Goal: Task Accomplishment & Management: Use online tool/utility

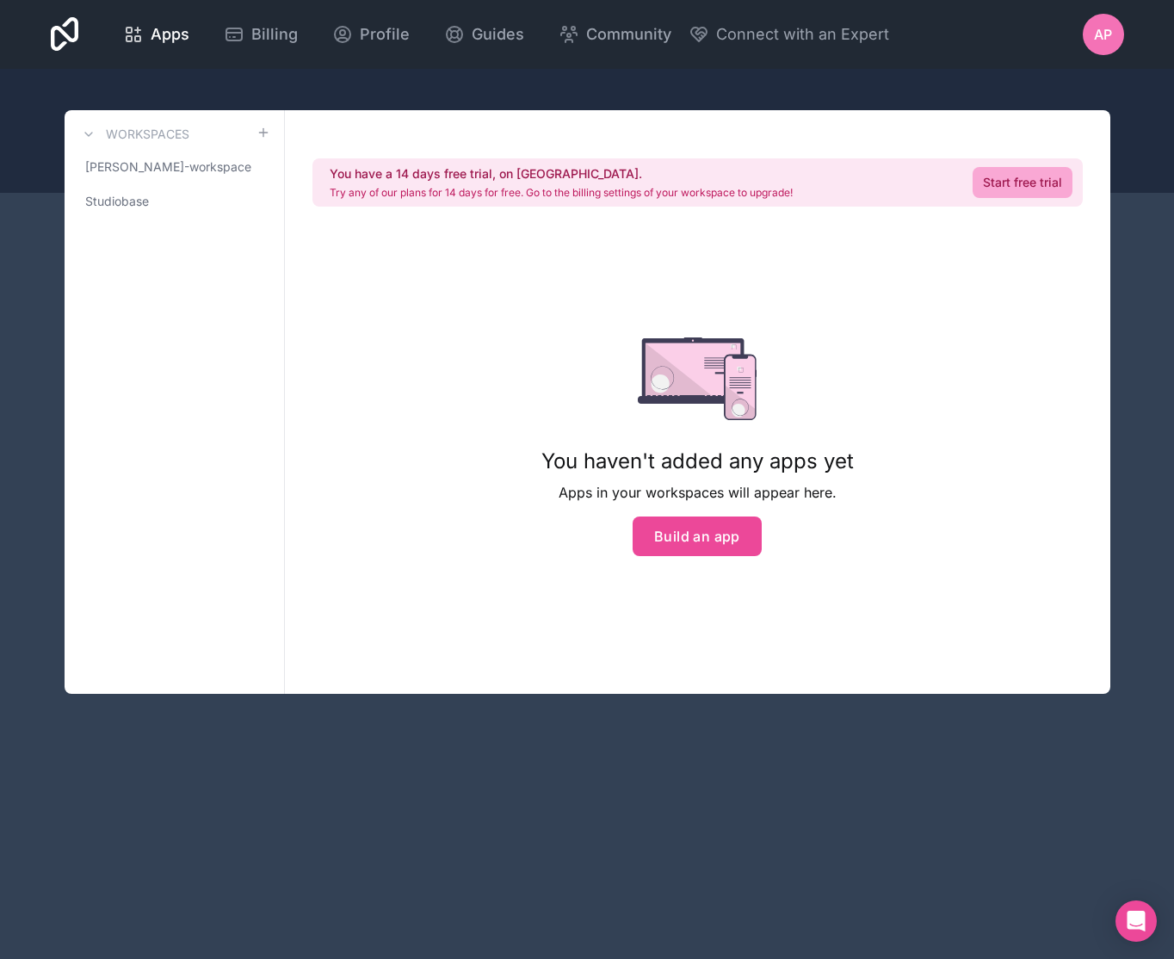
click at [1103, 51] on div "AP" at bounding box center [1103, 34] width 41 height 41
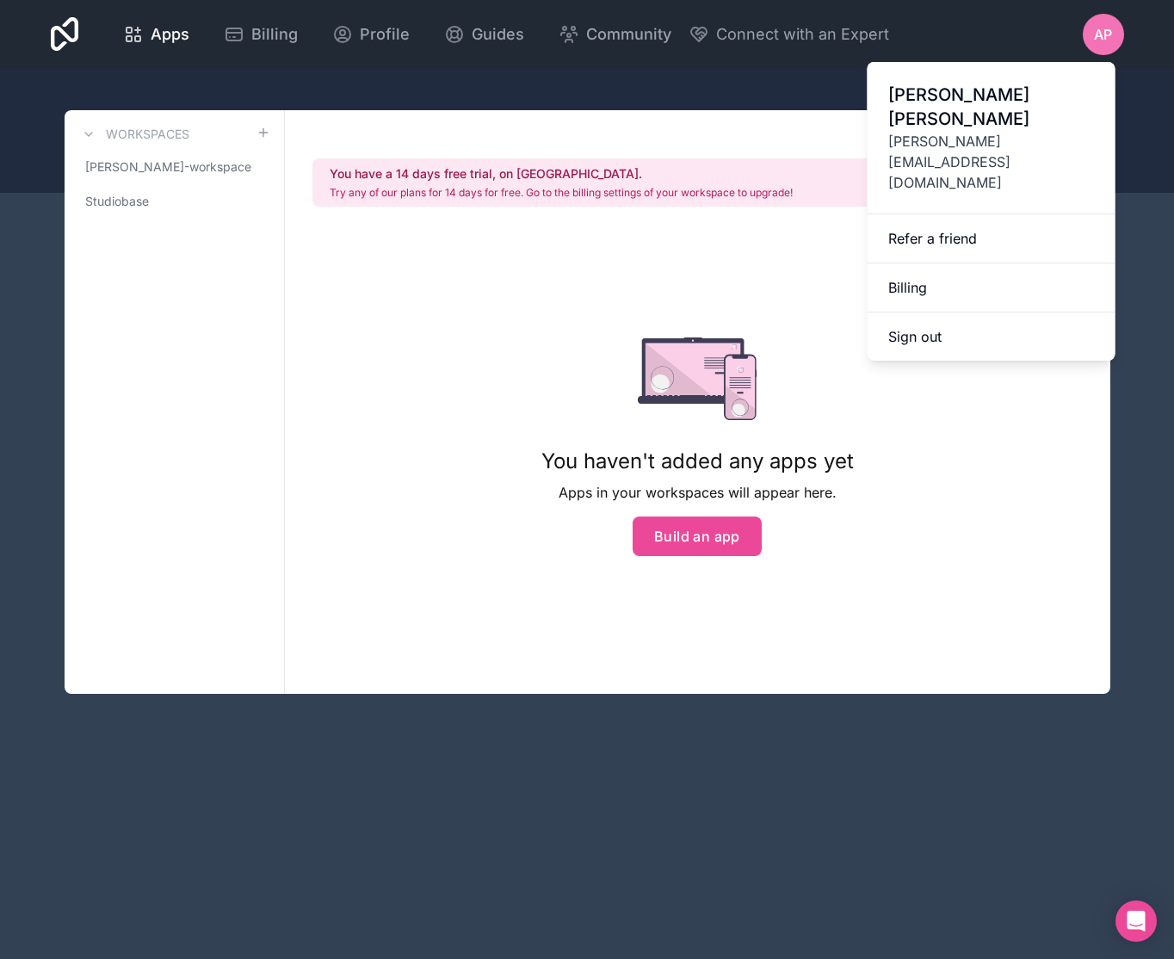
drag, startPoint x: 956, startPoint y: 397, endPoint x: 961, endPoint y: 363, distance: 34.0
click at [957, 397] on div "You have a 14 days free trial, on [GEOGRAPHIC_DATA]. Try any of our plans for 1…" at bounding box center [697, 401] width 825 height 583
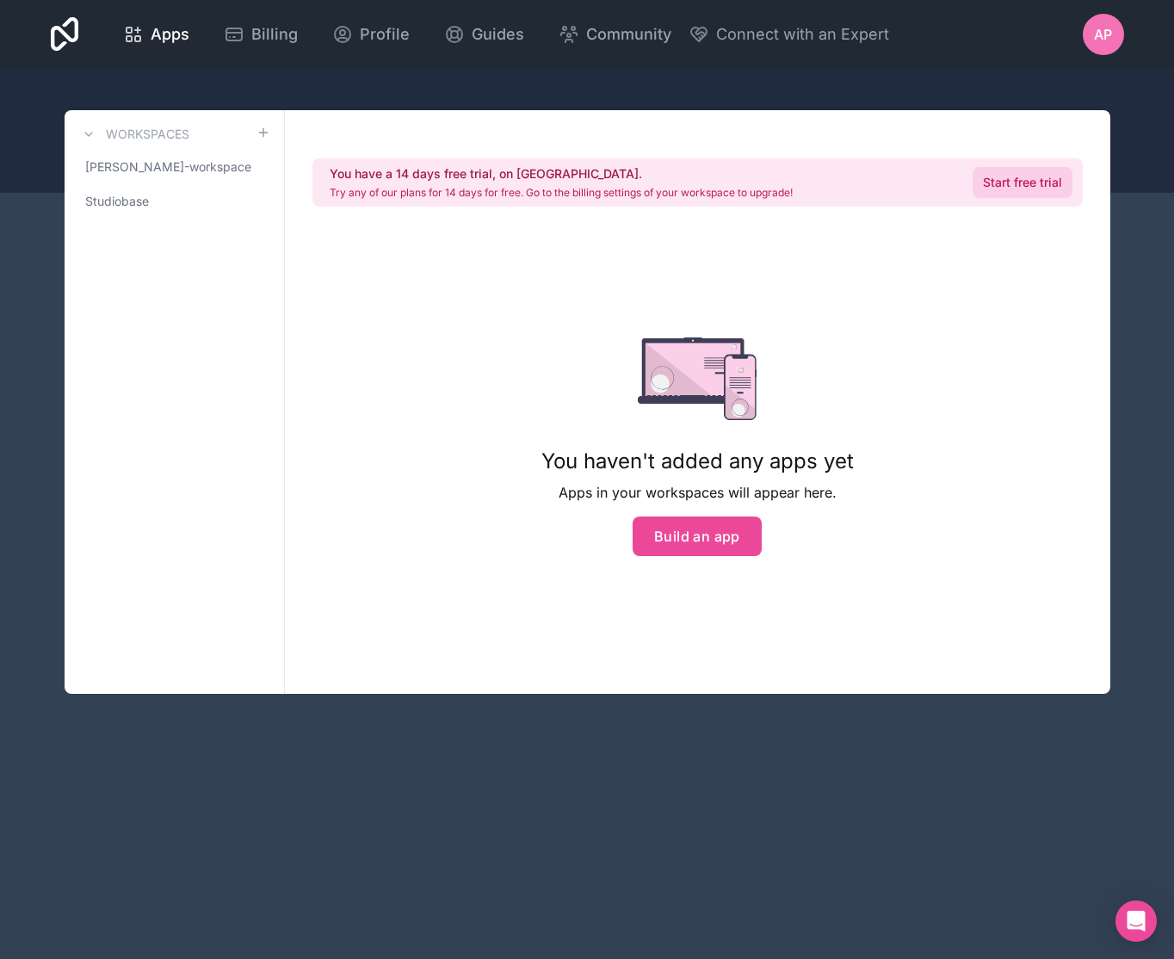
click at [1005, 167] on link "Start free trial" at bounding box center [1022, 182] width 100 height 31
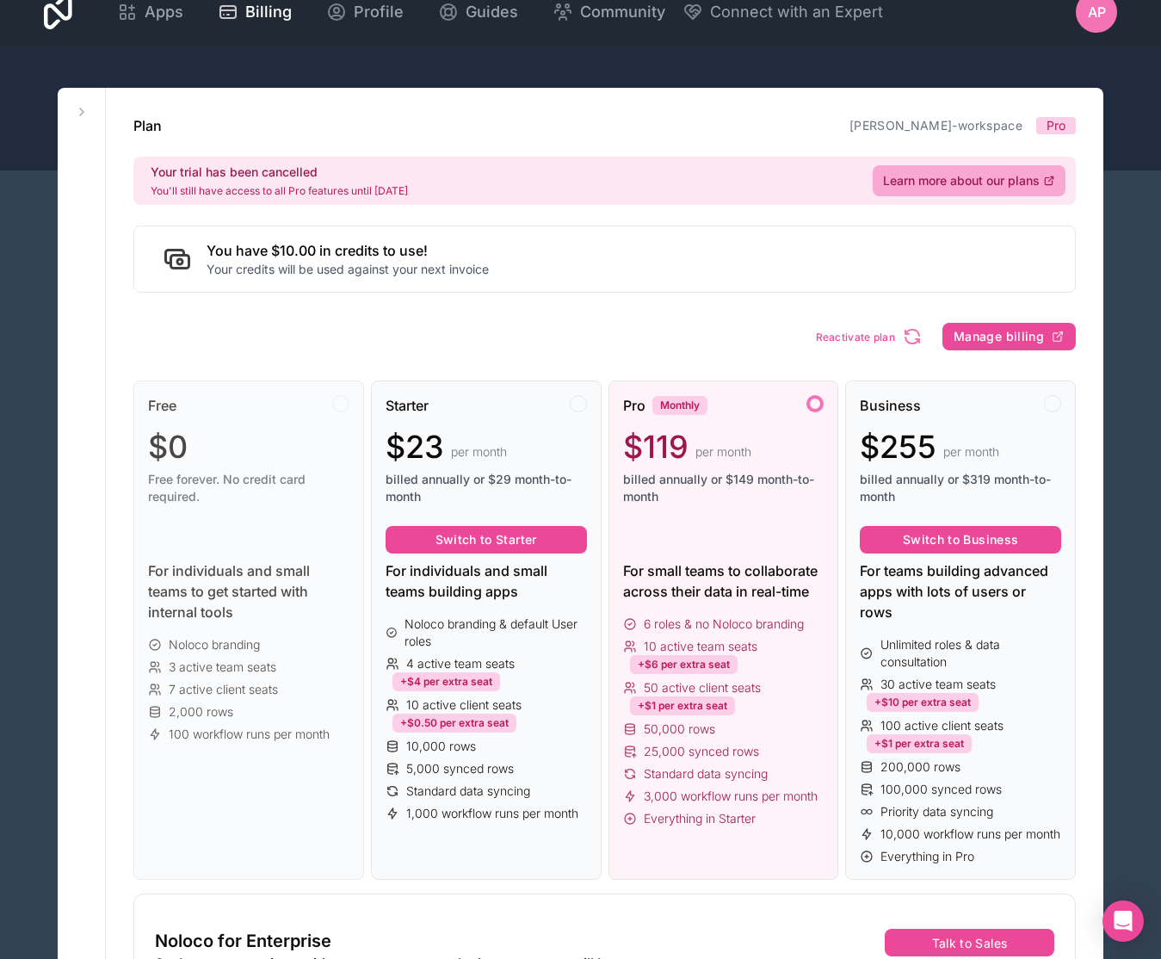
scroll to position [34, 0]
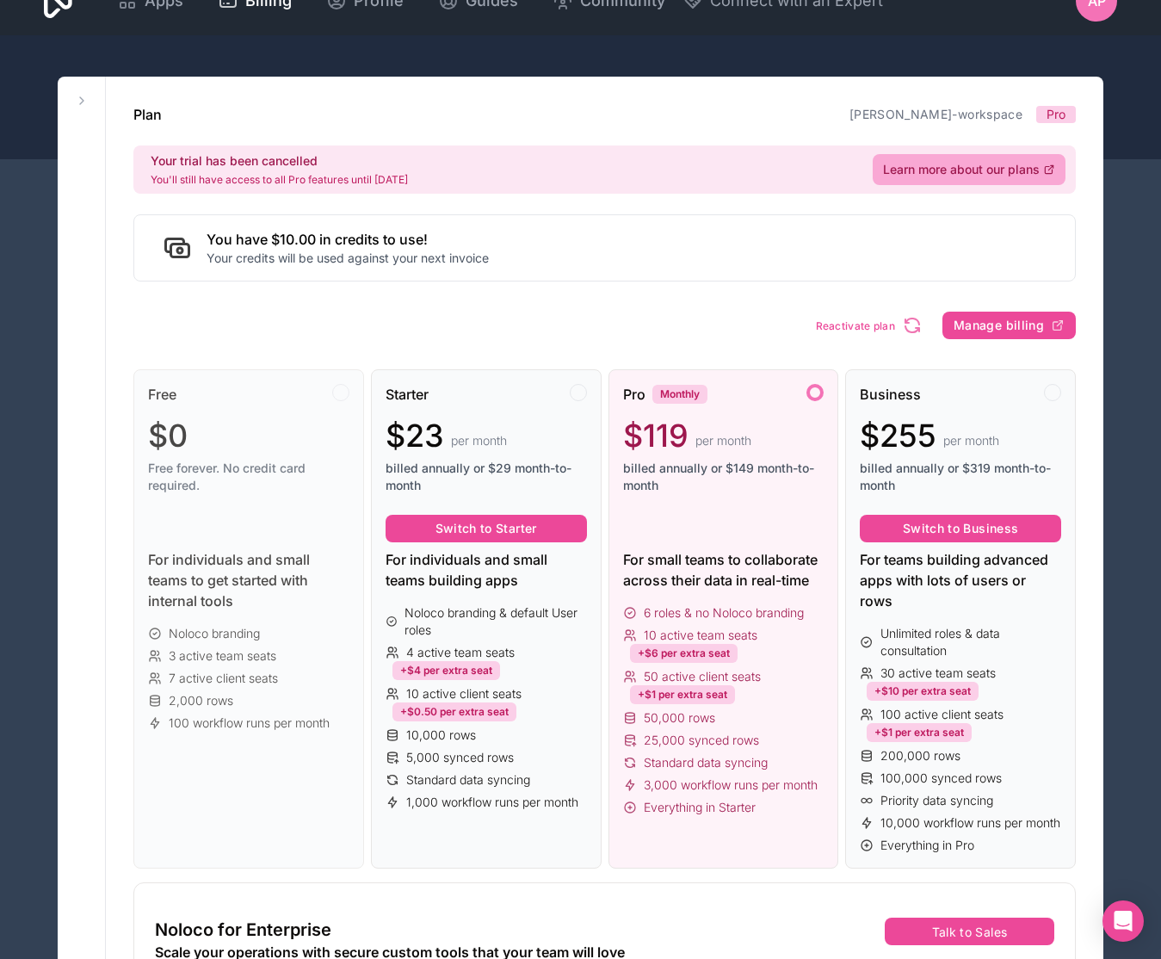
click at [745, 403] on div "Pro Monthly" at bounding box center [723, 394] width 201 height 21
click at [1105, 7] on div "AP" at bounding box center [1096, 0] width 41 height 41
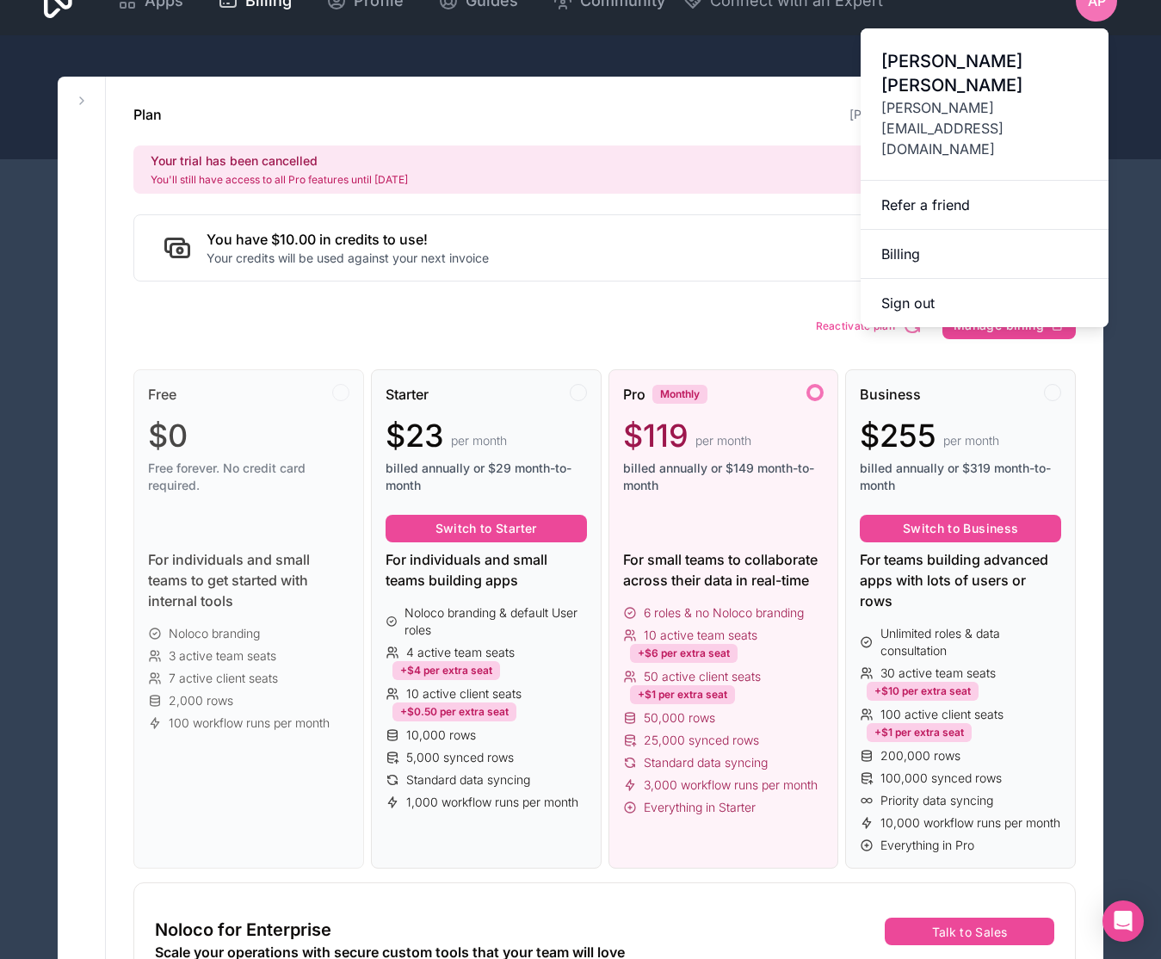
click at [650, 330] on div "Plan [PERSON_NAME]-workspace Pro Your trial has been cancelled You'll still hav…" at bounding box center [604, 937] width 997 height 1720
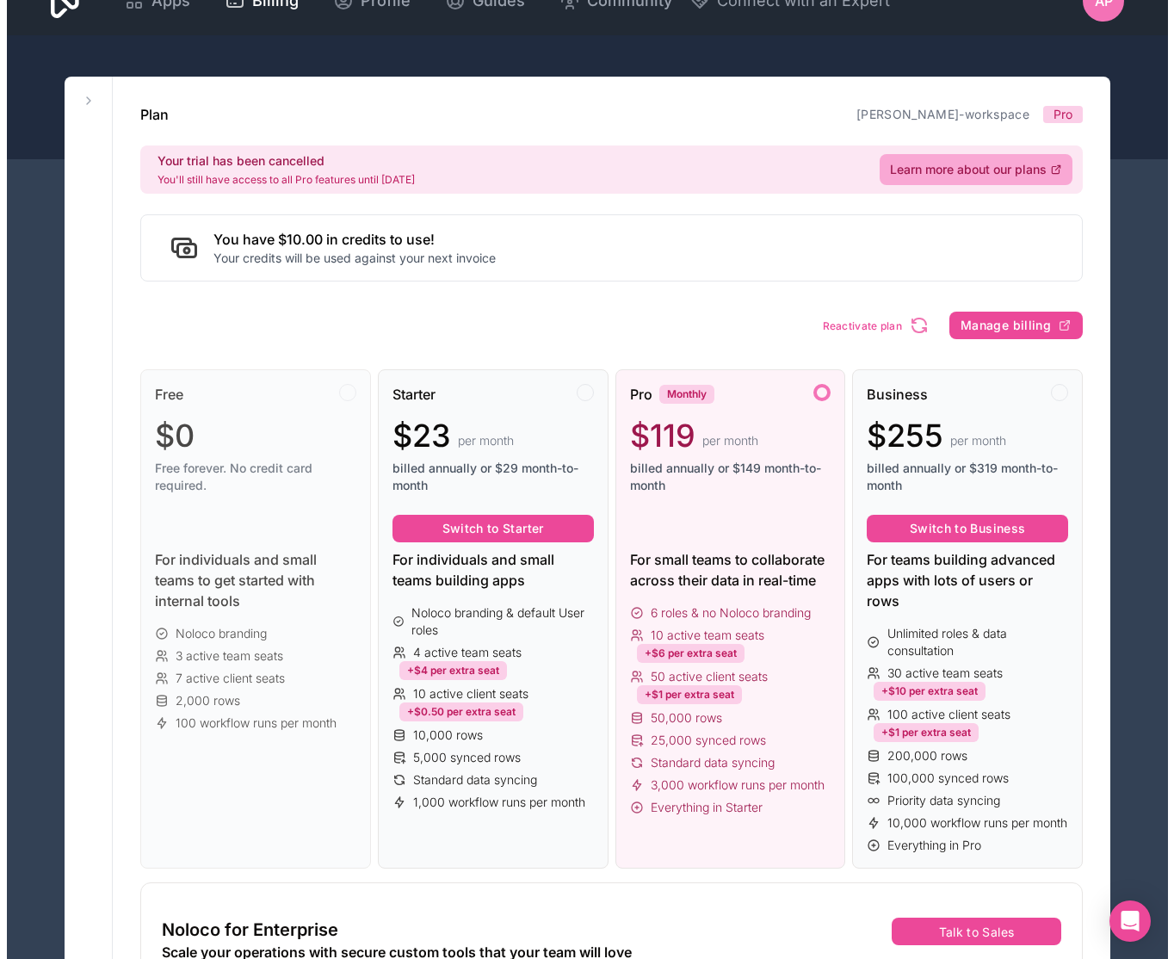
scroll to position [0, 0]
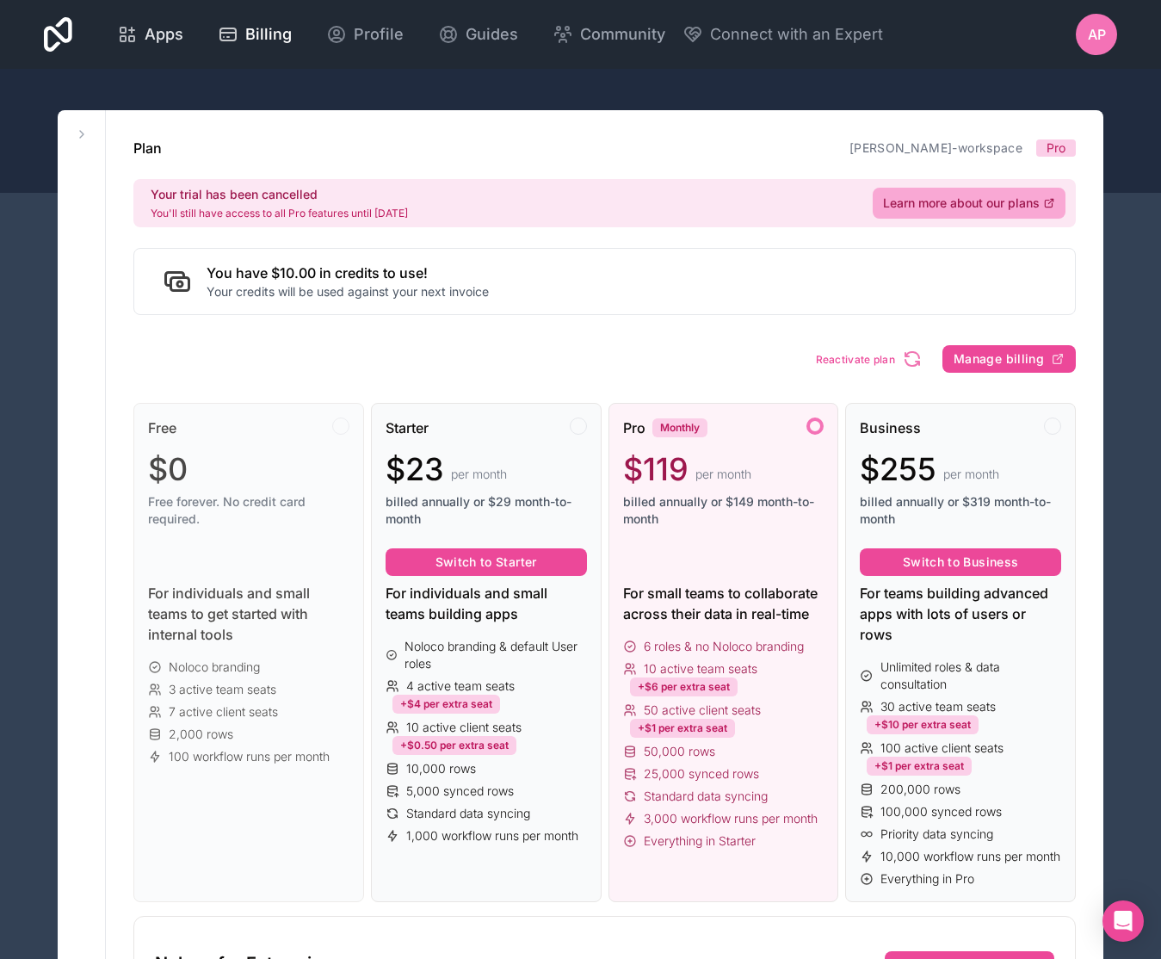
click at [158, 17] on link "Apps" at bounding box center [150, 34] width 94 height 38
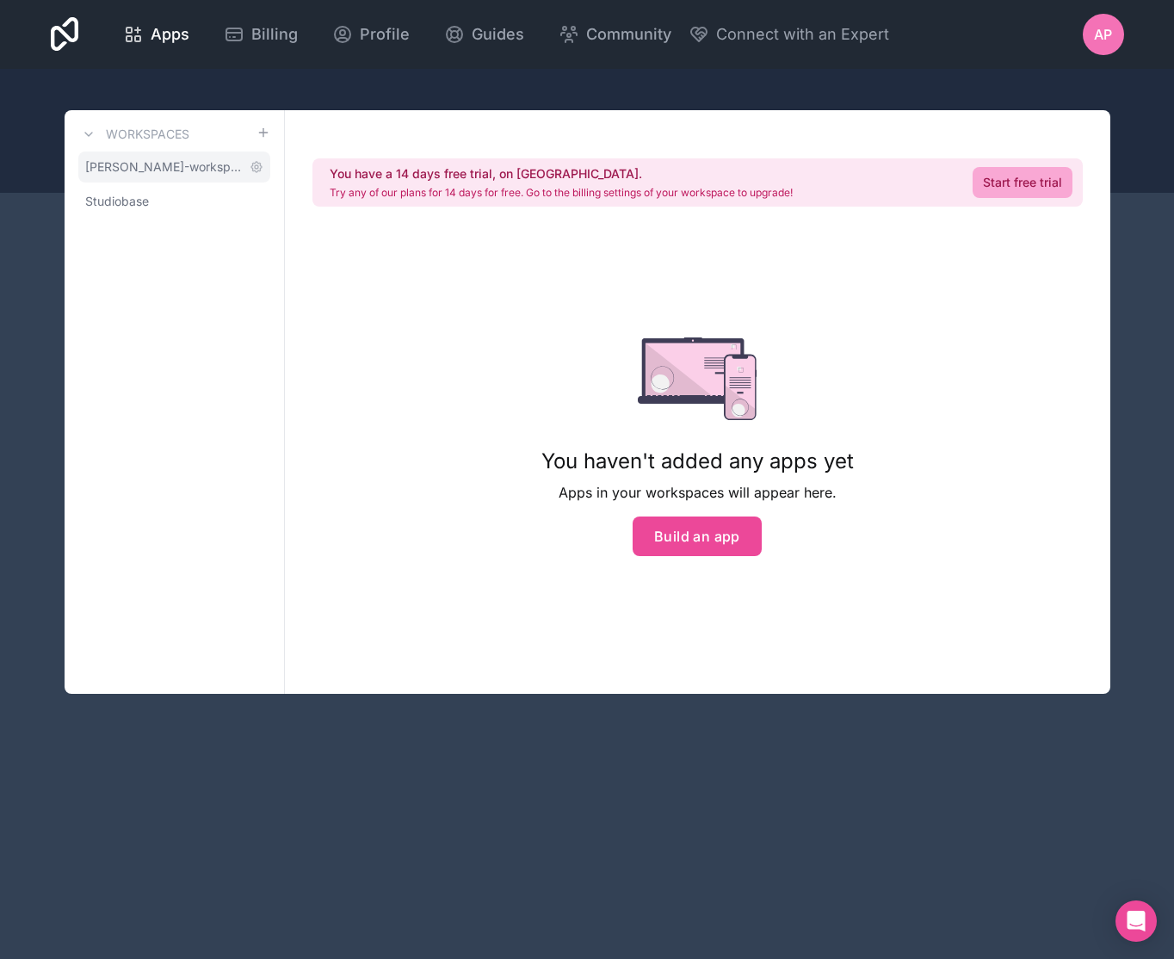
click at [188, 167] on span "[PERSON_NAME]-workspace" at bounding box center [163, 166] width 157 height 17
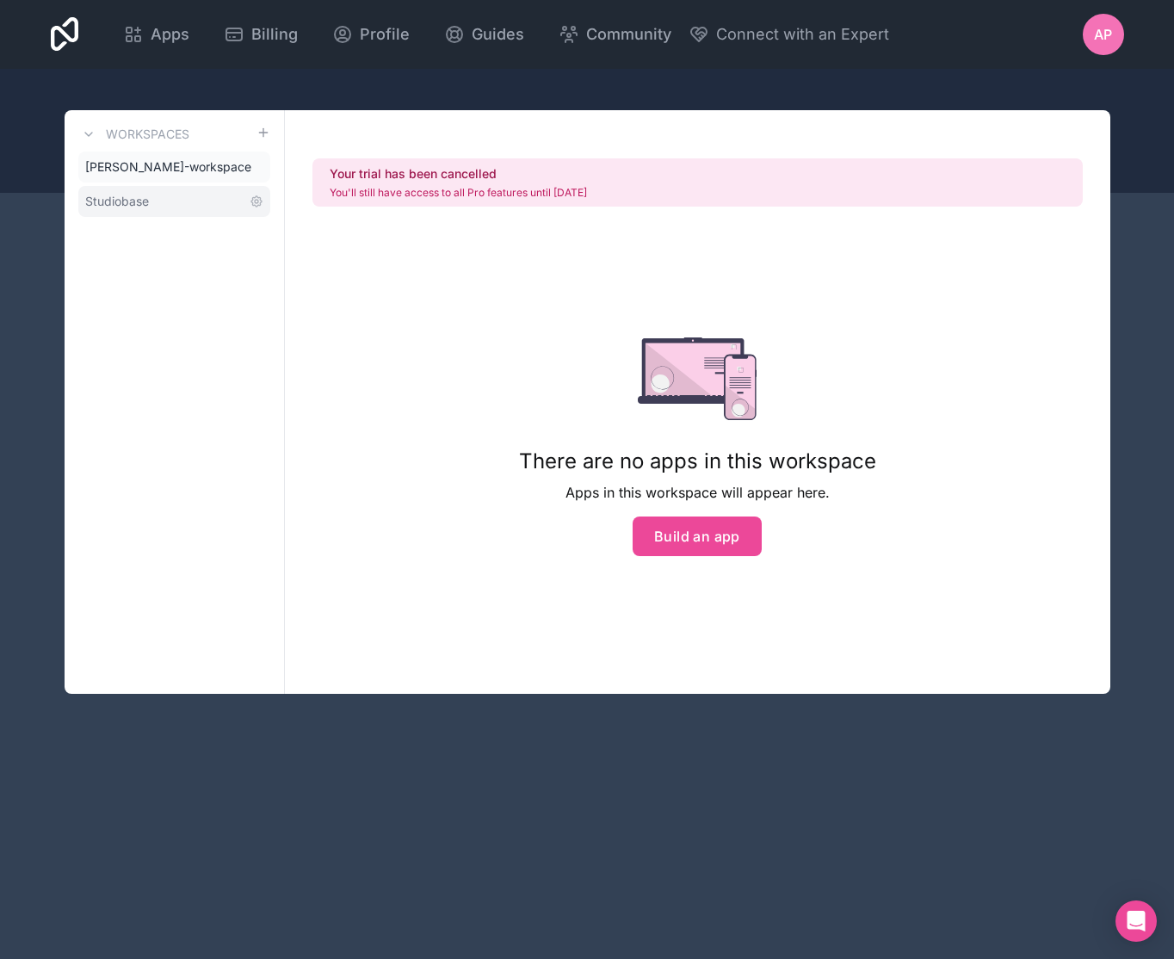
click at [151, 207] on link "Studiobase" at bounding box center [174, 201] width 192 height 31
click at [1108, 28] on span "AP" at bounding box center [1103, 34] width 18 height 21
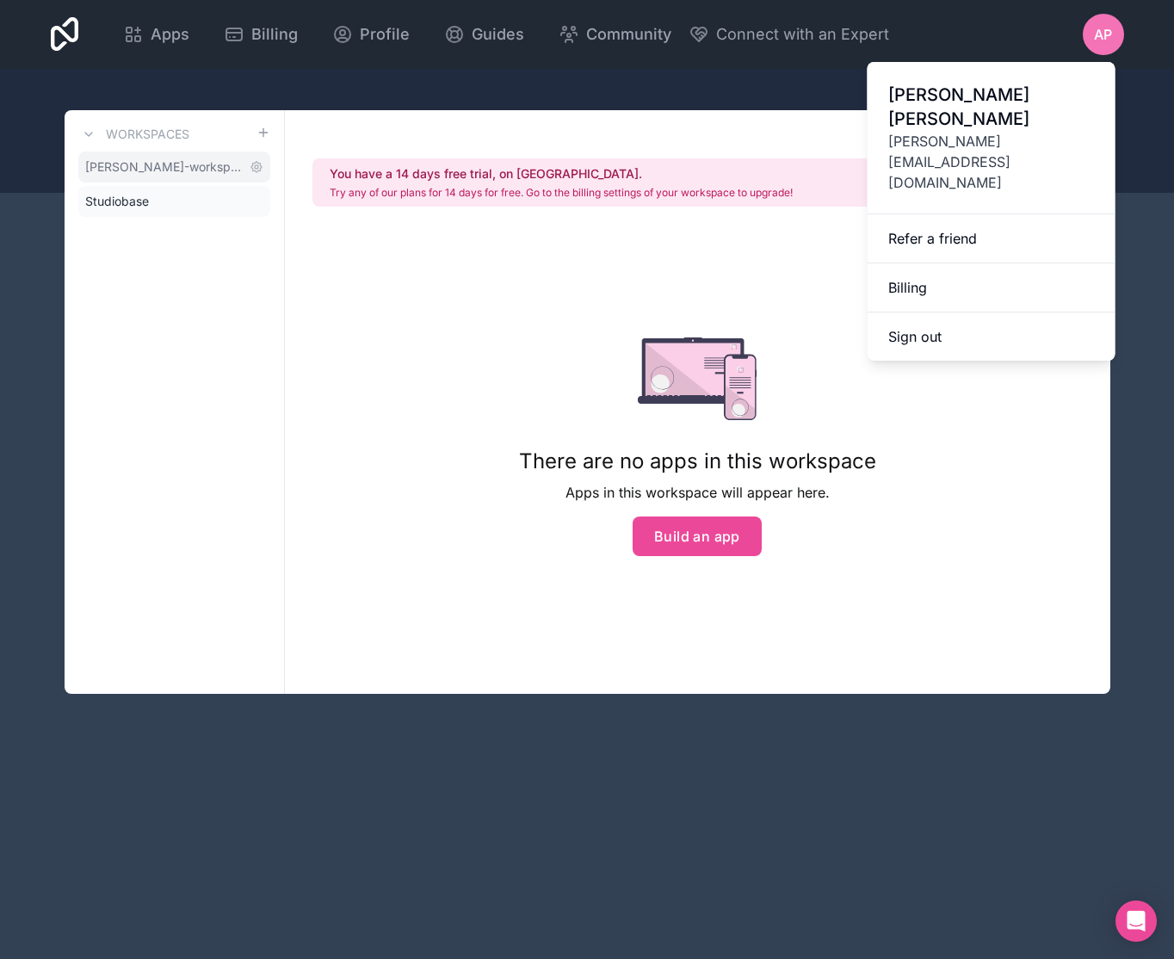
click at [133, 160] on span "[PERSON_NAME]-workspace" at bounding box center [163, 166] width 157 height 17
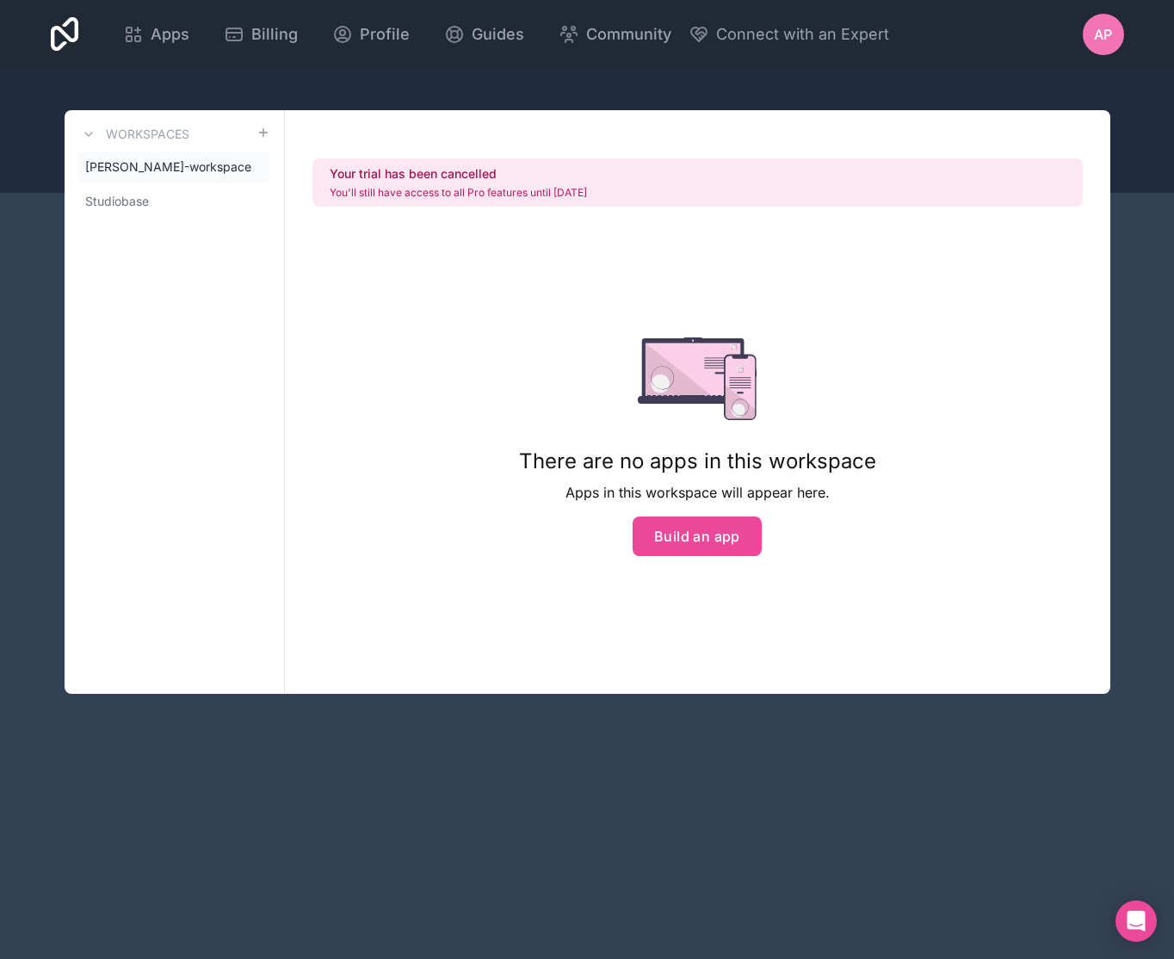
click at [1133, 40] on div "Apps Billing Profile Guides Community Connect with an Expert AP Billing Profile…" at bounding box center [587, 34] width 1101 height 69
click at [1105, 43] on span "AP" at bounding box center [1103, 34] width 18 height 21
click at [177, 167] on span "[PERSON_NAME]-workspace" at bounding box center [163, 166] width 157 height 17
click at [160, 201] on link "Studiobase" at bounding box center [174, 201] width 192 height 31
click at [170, 170] on span "[PERSON_NAME]-workspace" at bounding box center [163, 166] width 157 height 17
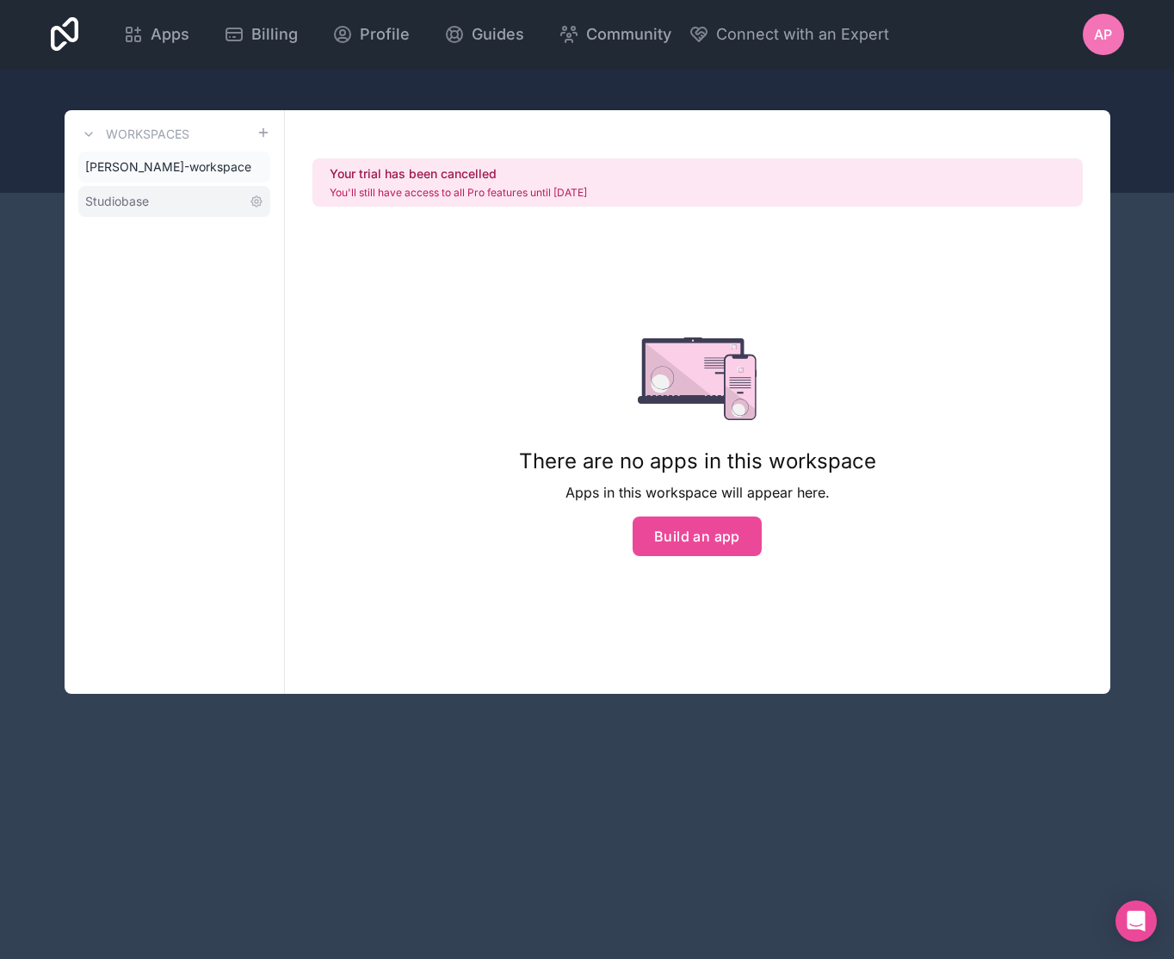
click at [163, 188] on link "Studiobase" at bounding box center [174, 201] width 192 height 31
click at [193, 169] on span "[PERSON_NAME]-workspace" at bounding box center [163, 166] width 157 height 17
click at [165, 194] on link "Studiobase" at bounding box center [174, 201] width 192 height 31
click at [1015, 188] on link "Start free trial" at bounding box center [1022, 182] width 100 height 31
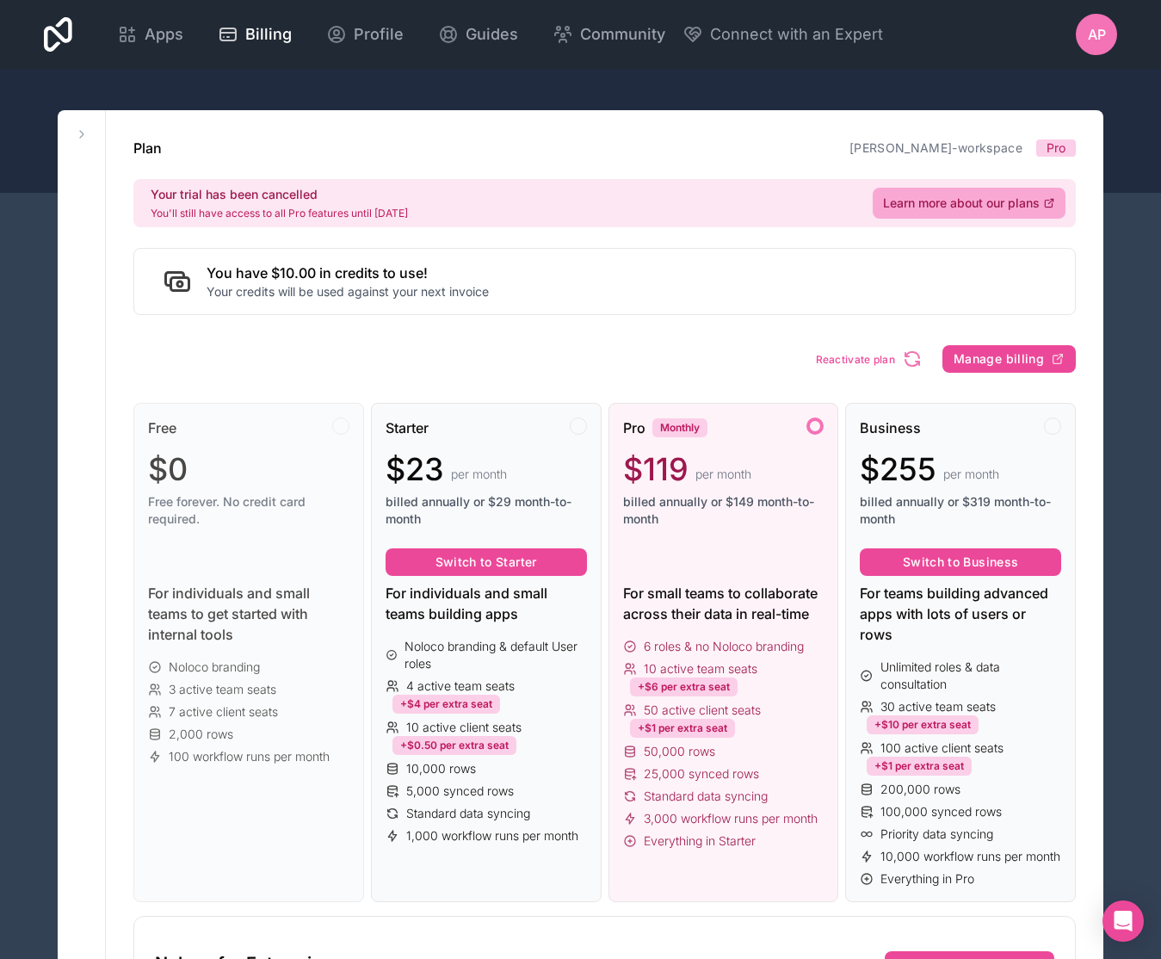
click at [964, 136] on div "Plan [PERSON_NAME]-workspace Pro Your trial has been cancelled You'll still hav…" at bounding box center [604, 970] width 997 height 1720
click at [965, 144] on link "[PERSON_NAME]-workspace" at bounding box center [935, 147] width 173 height 15
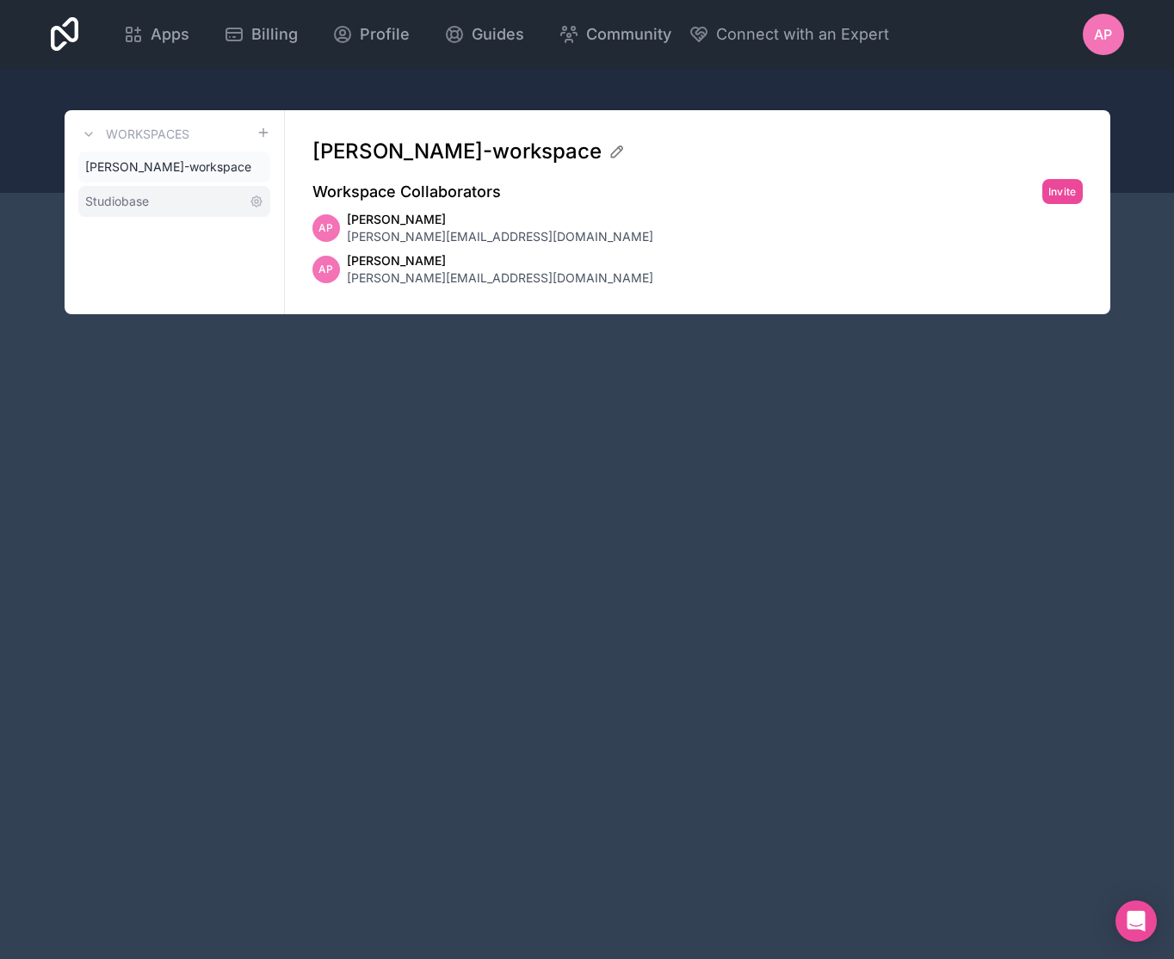
click at [223, 195] on link "Studiobase" at bounding box center [174, 201] width 192 height 31
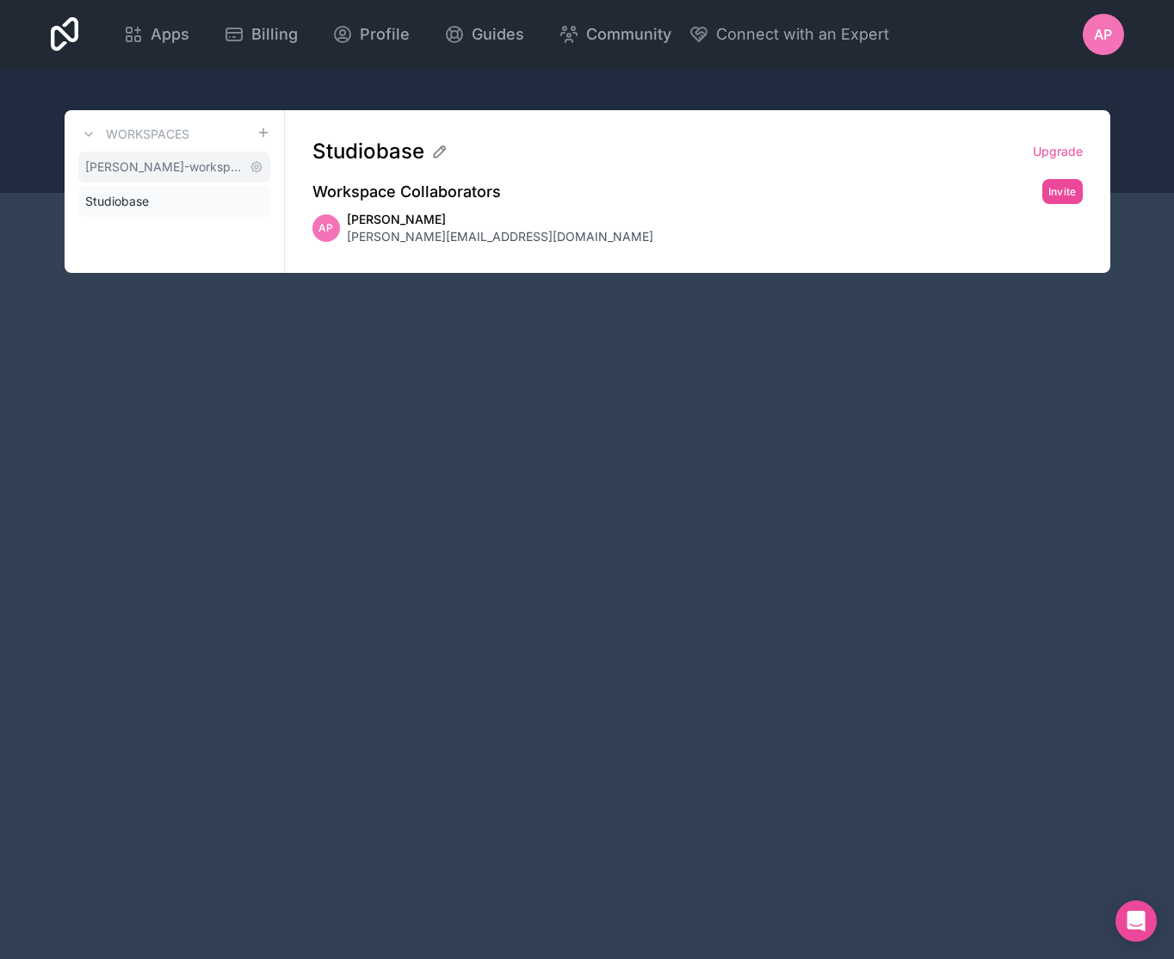
click at [238, 168] on link "[PERSON_NAME]-workspace" at bounding box center [174, 166] width 192 height 31
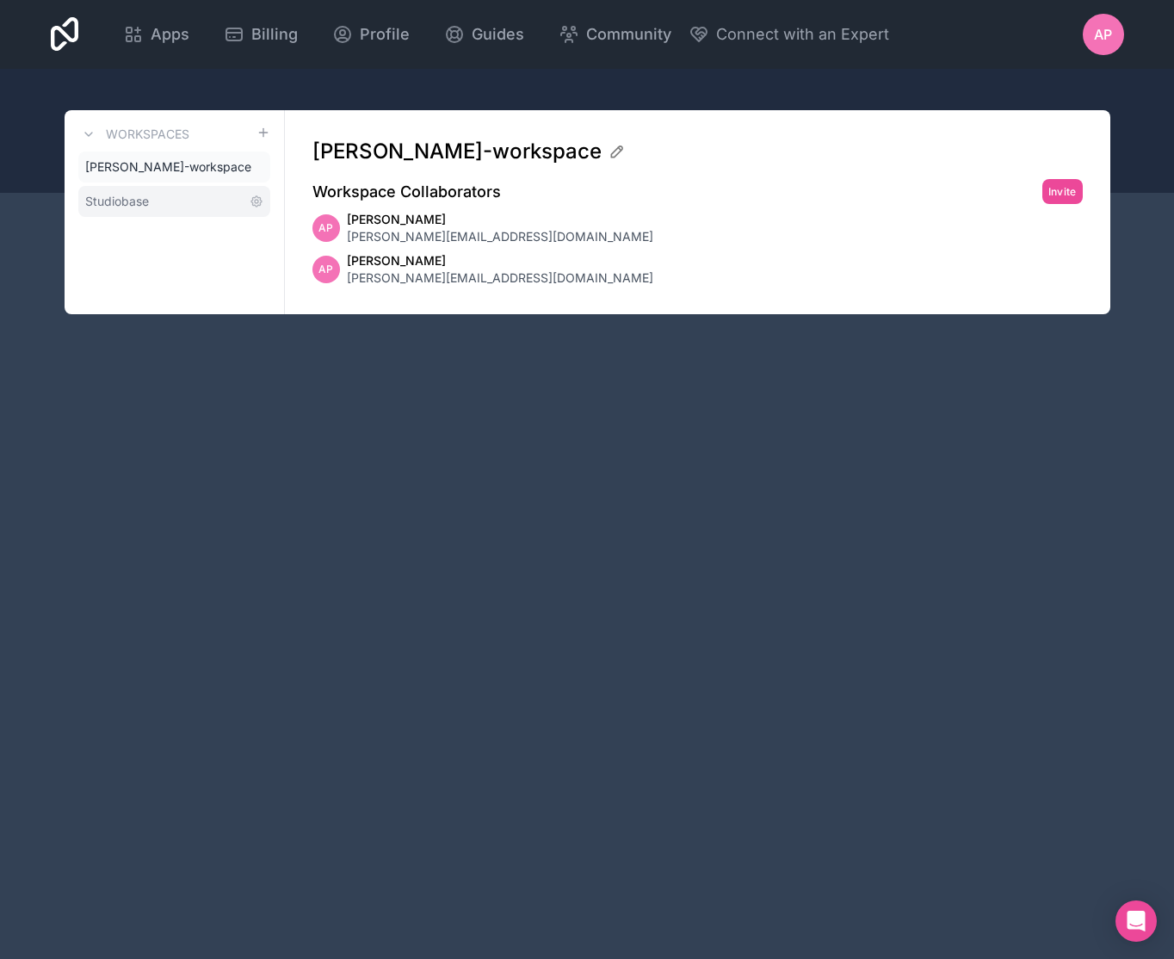
click at [164, 203] on link "Studiobase" at bounding box center [174, 201] width 192 height 31
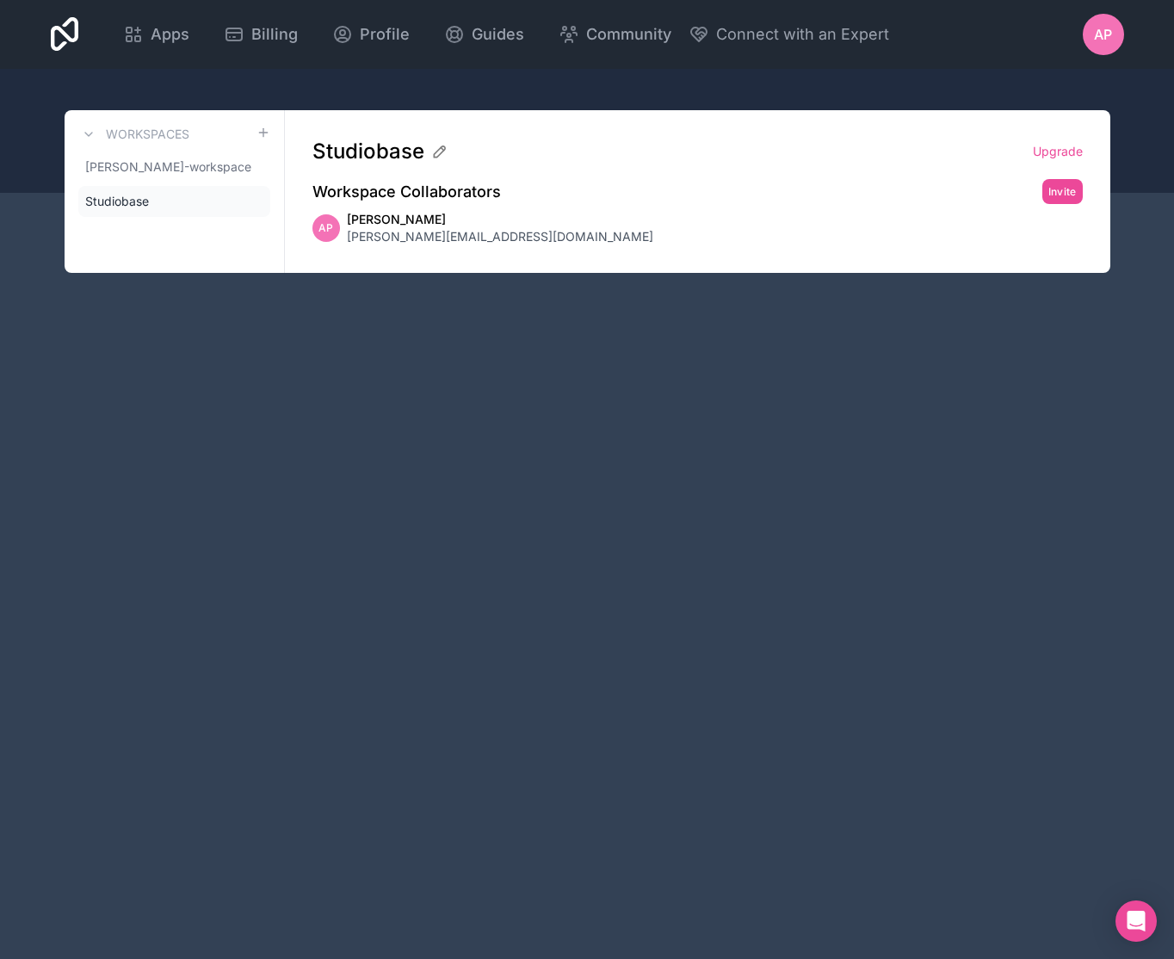
click at [1102, 53] on div "AP" at bounding box center [1103, 34] width 41 height 41
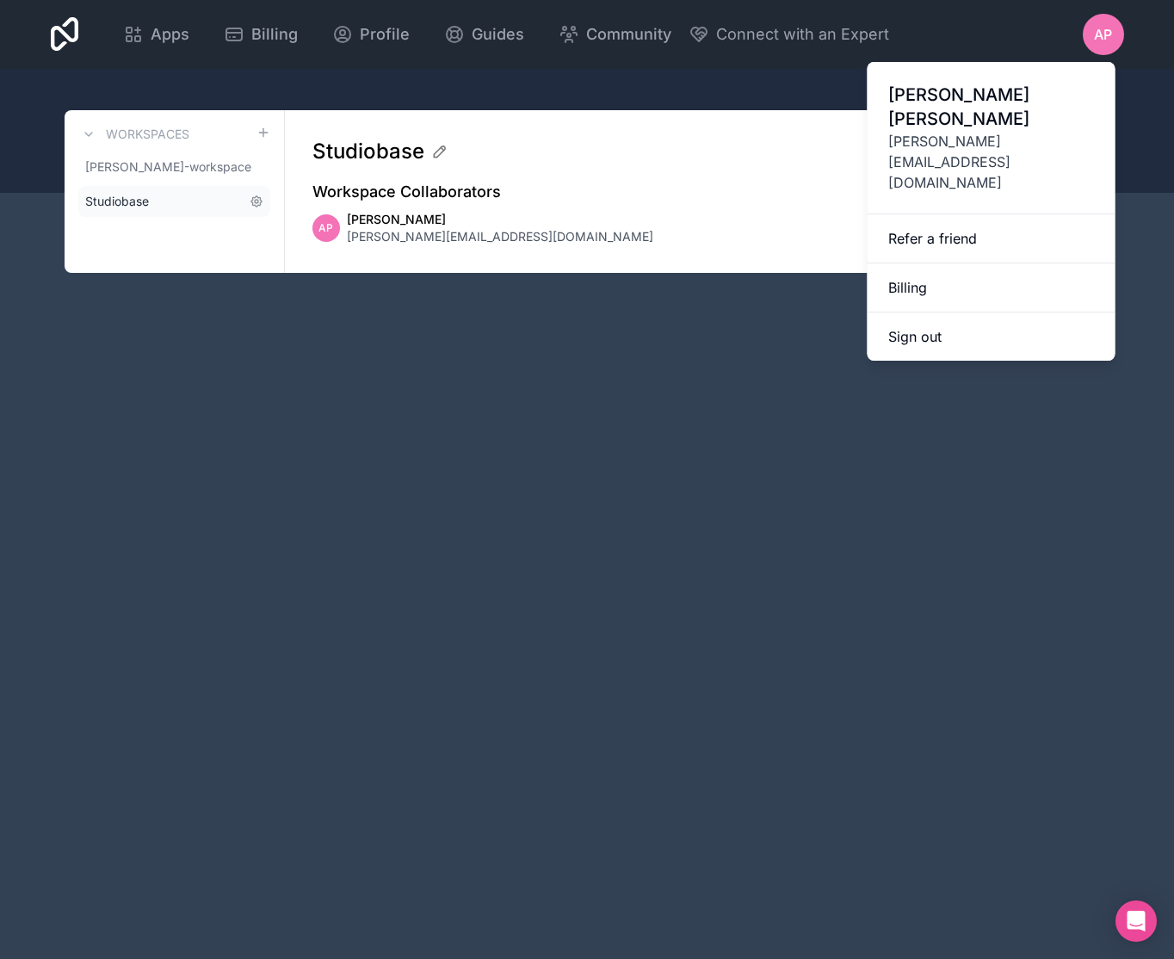
click at [225, 202] on link "Studiobase" at bounding box center [174, 201] width 192 height 31
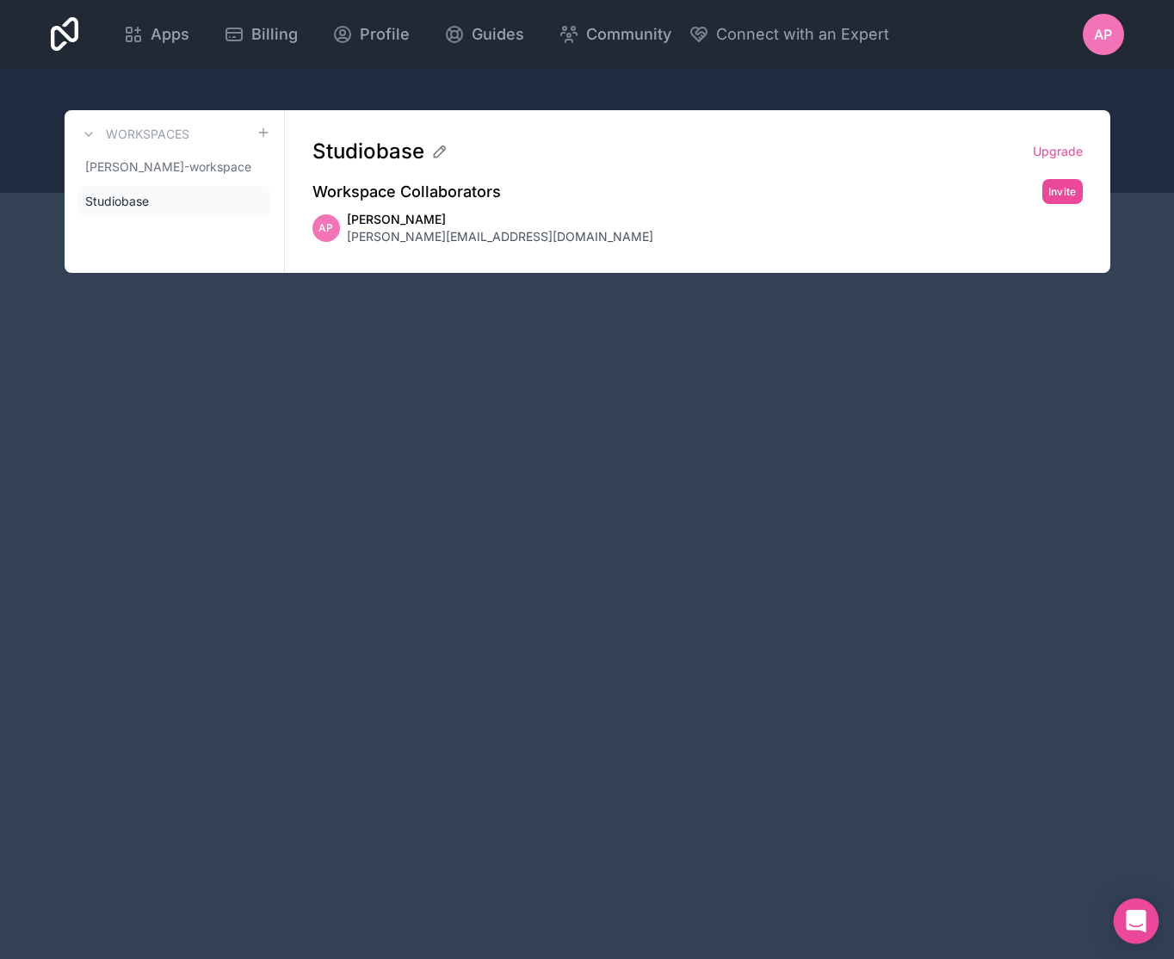
click at [1140, 923] on icon "Open Intercom Messenger" at bounding box center [1136, 921] width 22 height 22
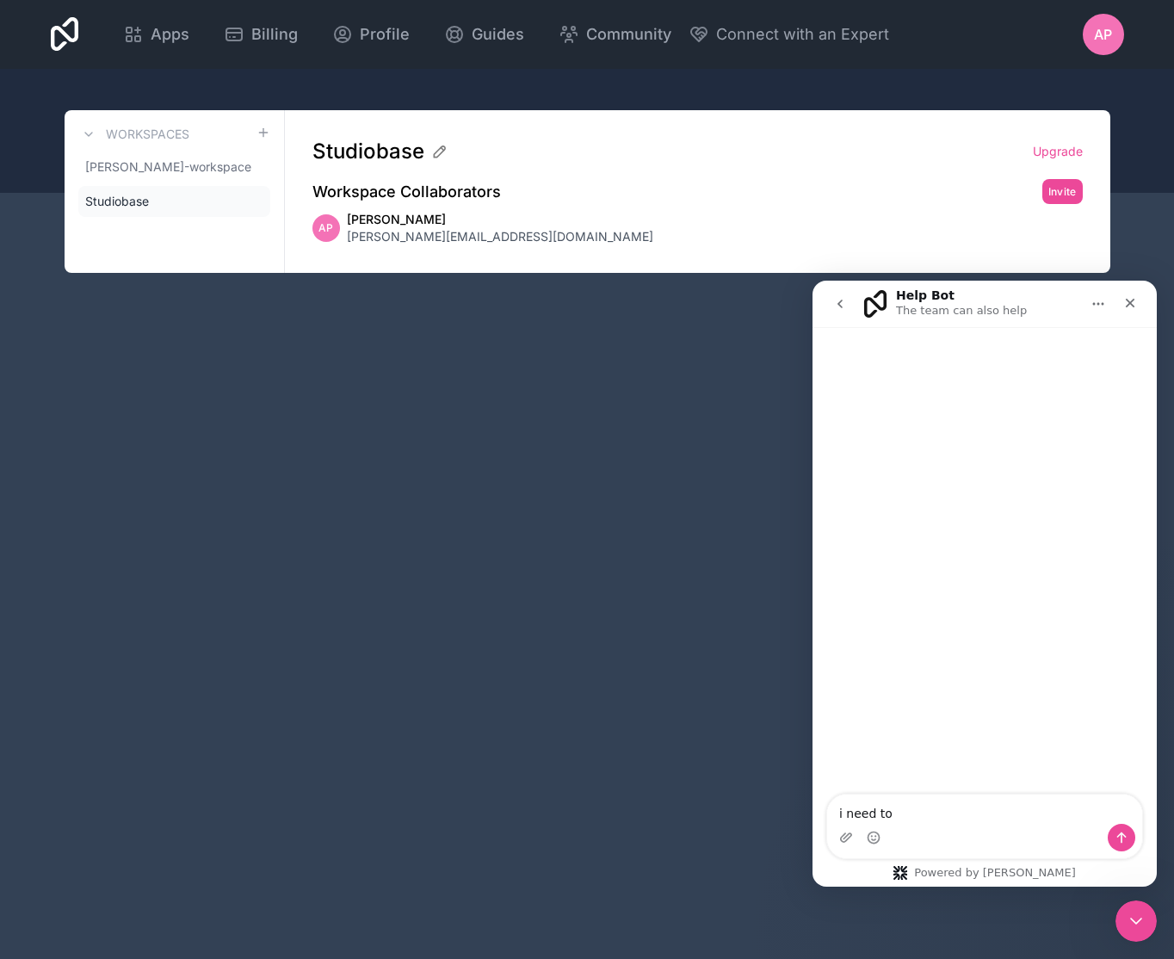
click at [1096, 301] on icon "Home" at bounding box center [1098, 304] width 14 height 14
click at [900, 805] on textarea "i need to" at bounding box center [984, 808] width 315 height 29
click at [902, 809] on textarea "i need to" at bounding box center [984, 808] width 315 height 29
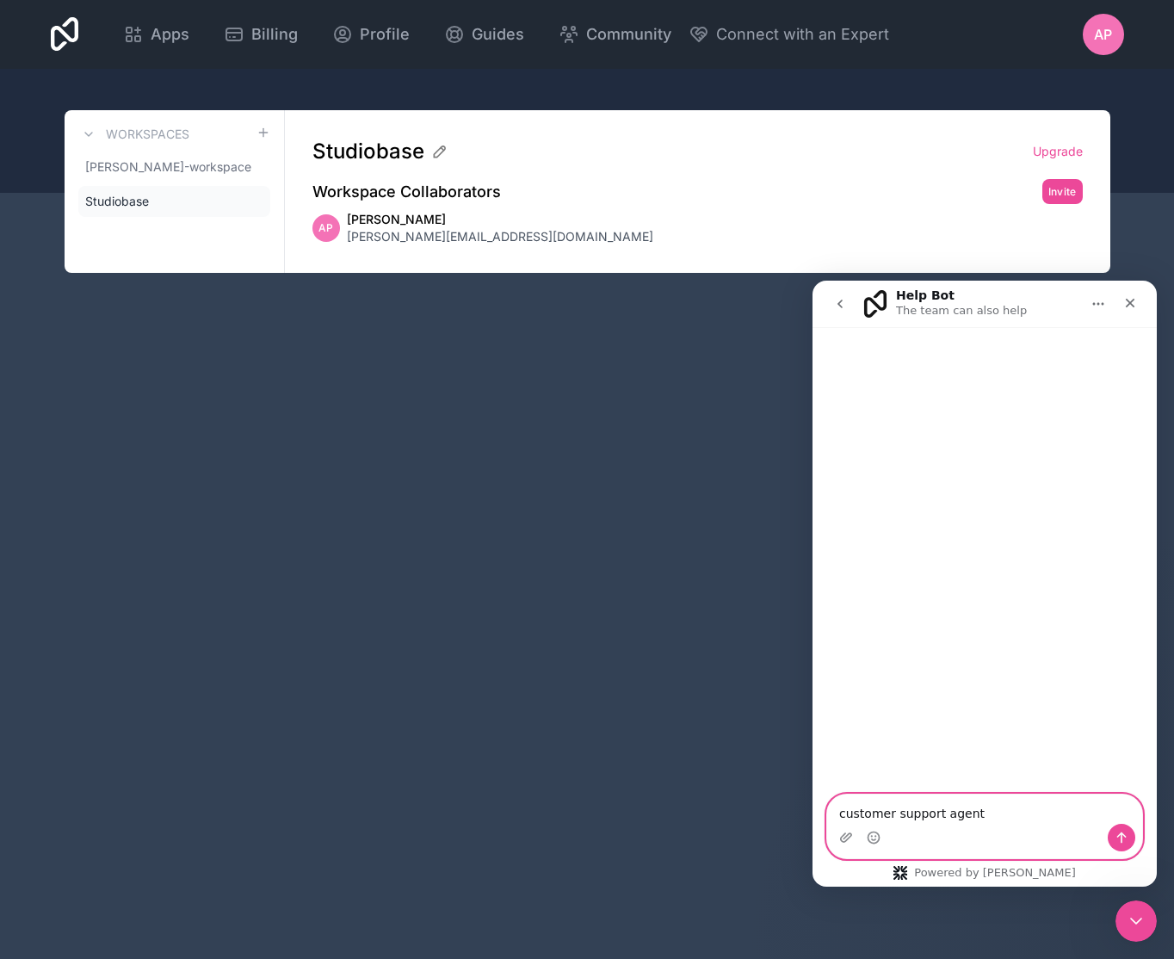
type textarea "customer support agent?"
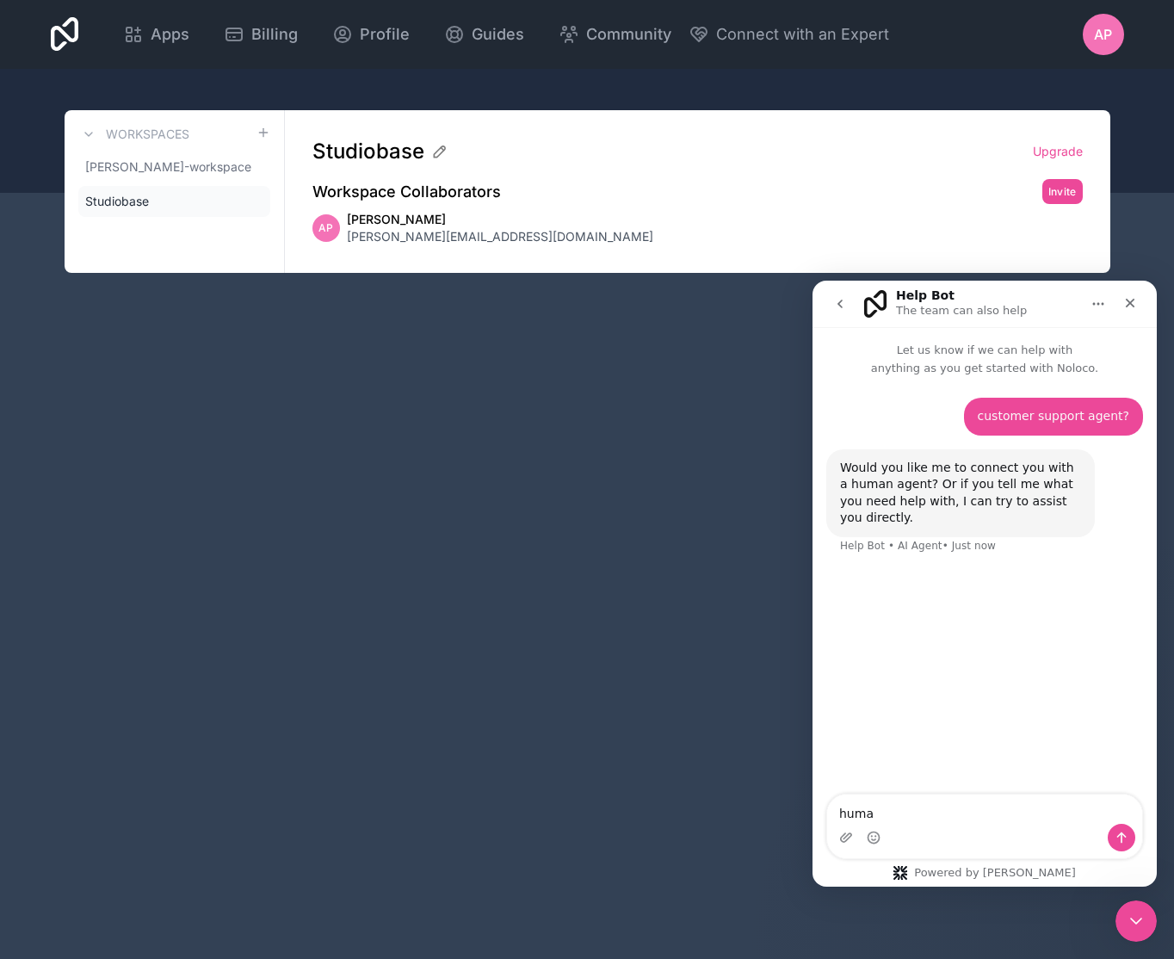
type textarea "human"
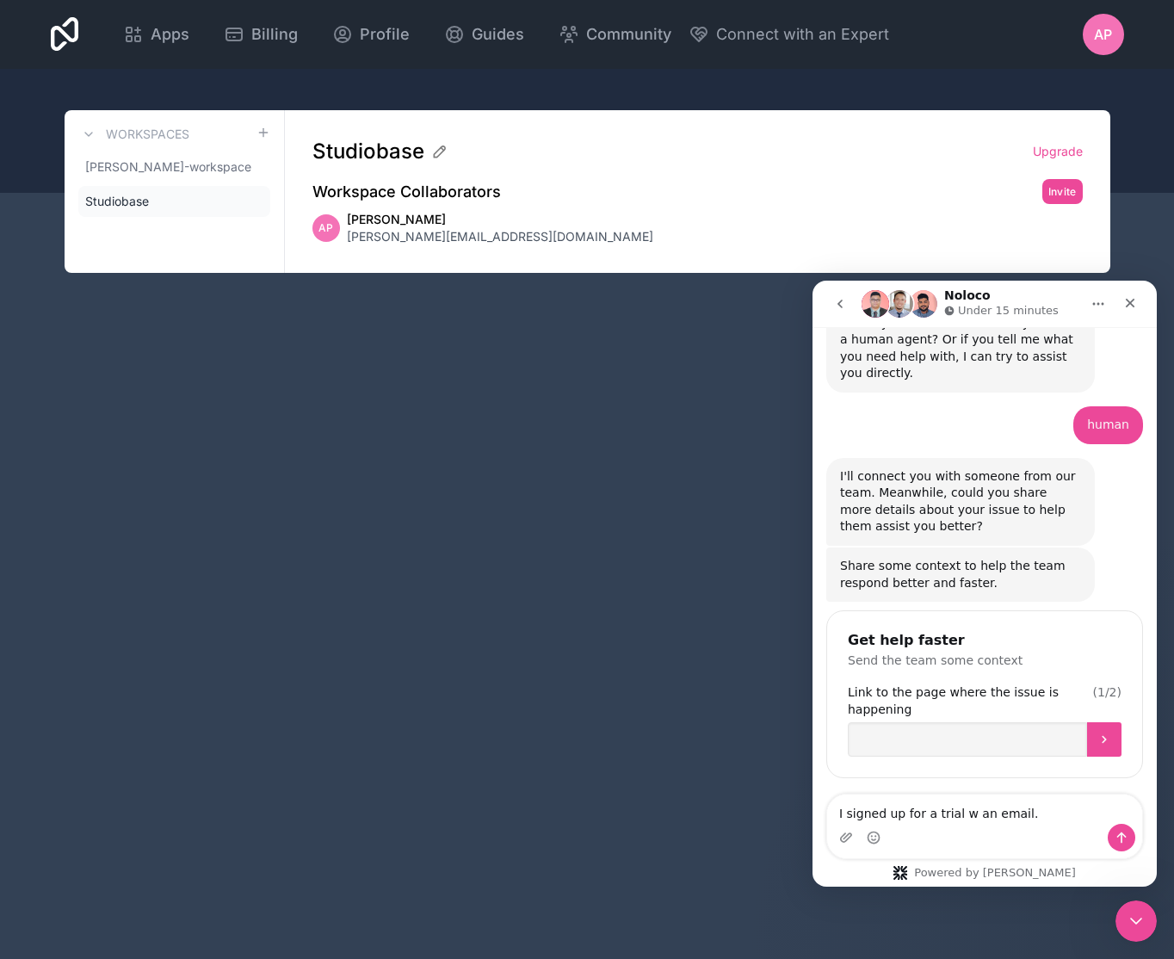
scroll to position [188, 0]
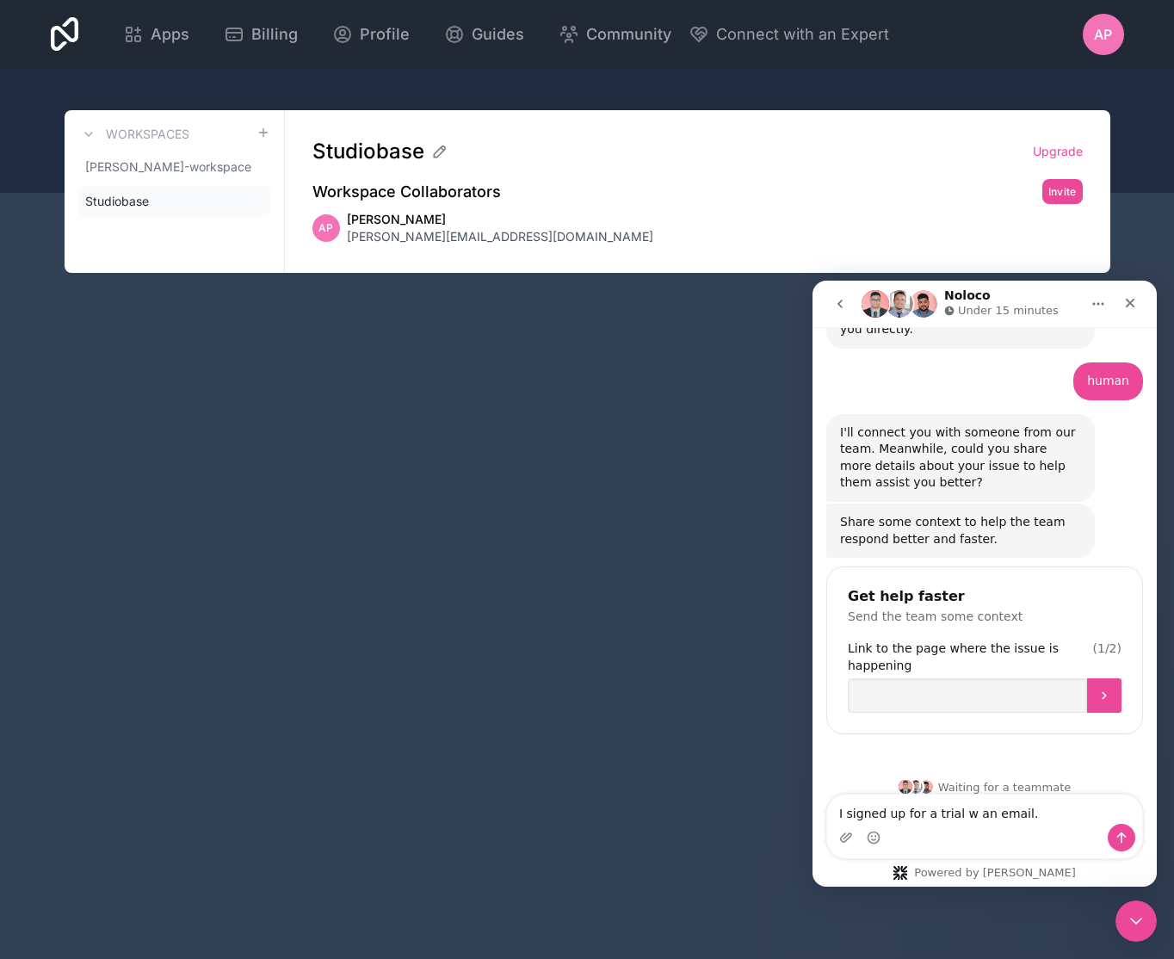
drag, startPoint x: 1021, startPoint y: 815, endPoint x: 959, endPoint y: 813, distance: 62.8
click at [959, 813] on textarea "I signed up for a trial w an email." at bounding box center [984, 808] width 315 height 29
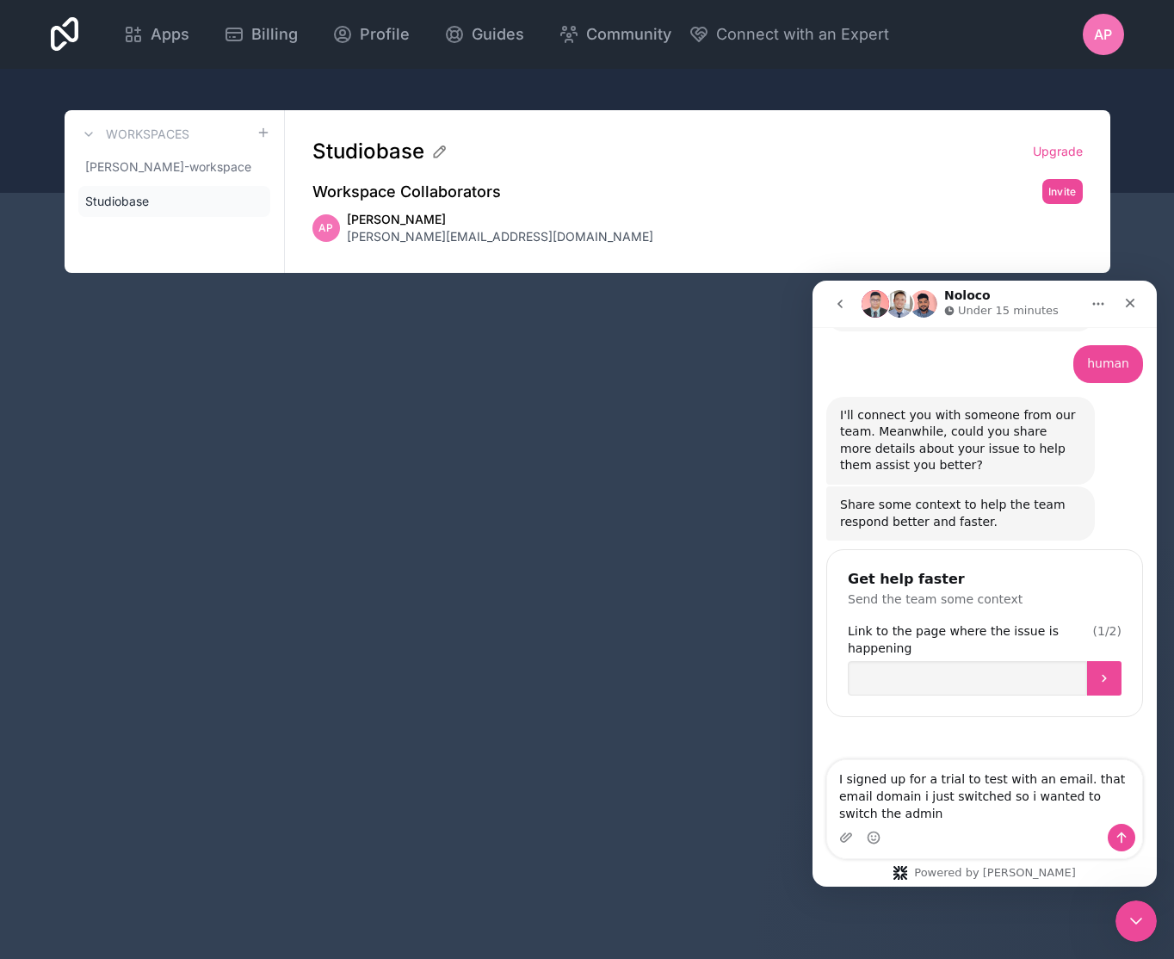
scroll to position [223, 0]
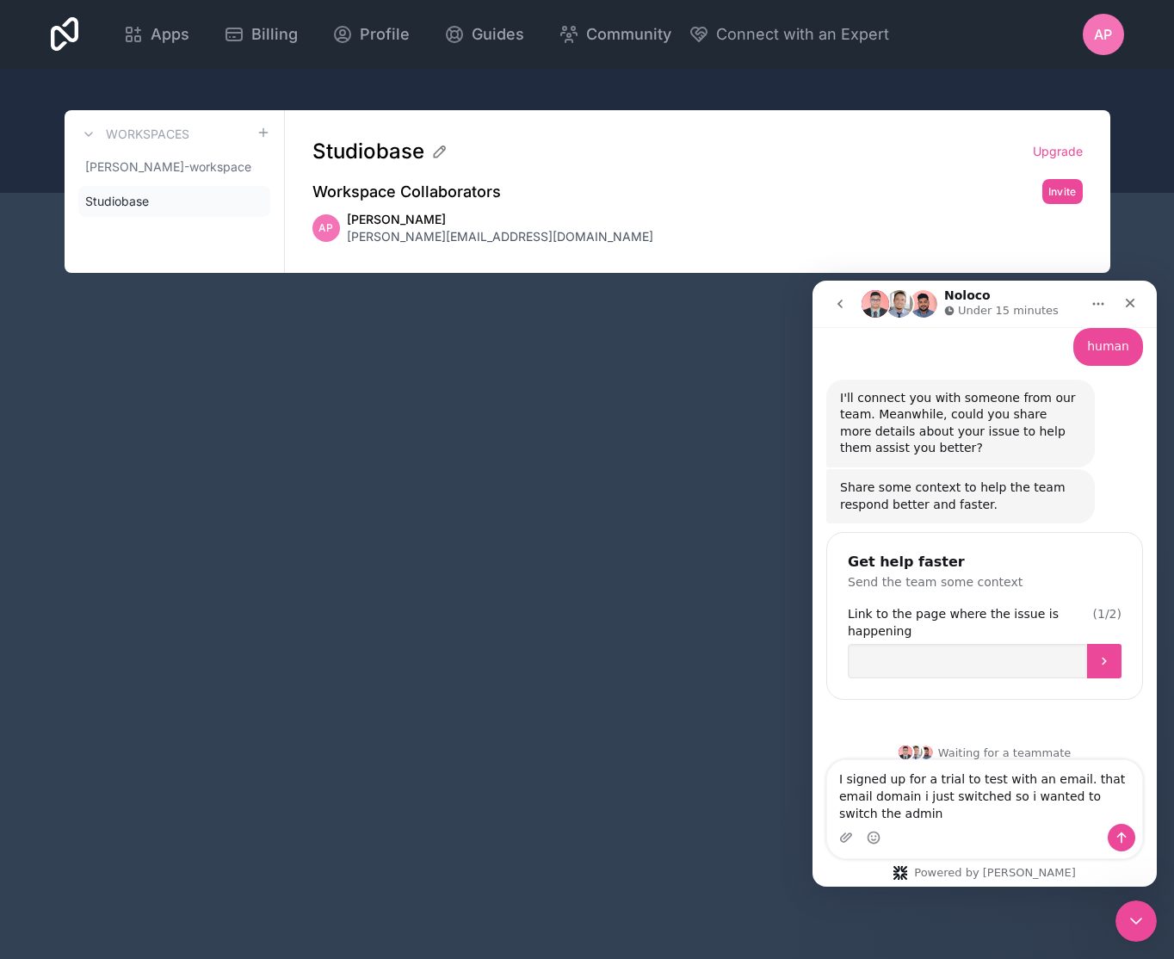
click at [934, 799] on textarea "I signed up for a trial to test with an email. that email domain i just switche…" at bounding box center [984, 792] width 315 height 64
drag, startPoint x: 966, startPoint y: 814, endPoint x: 1176, endPoint y: 824, distance: 210.2
click at [1157, 824] on html "Noloco Under 15 minutes Let us know if we can help with anything as you get sta…" at bounding box center [984, 584] width 344 height 606
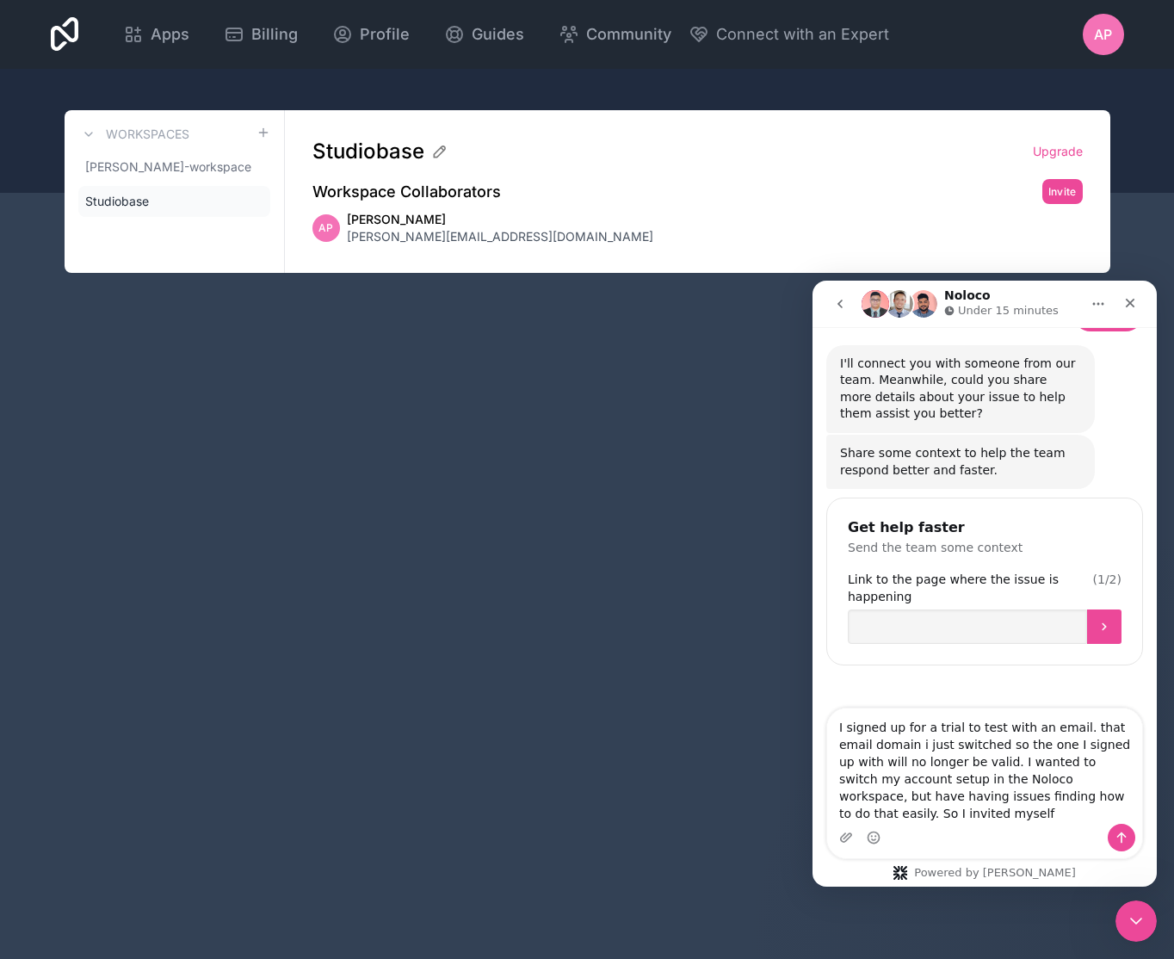
scroll to position [275, 0]
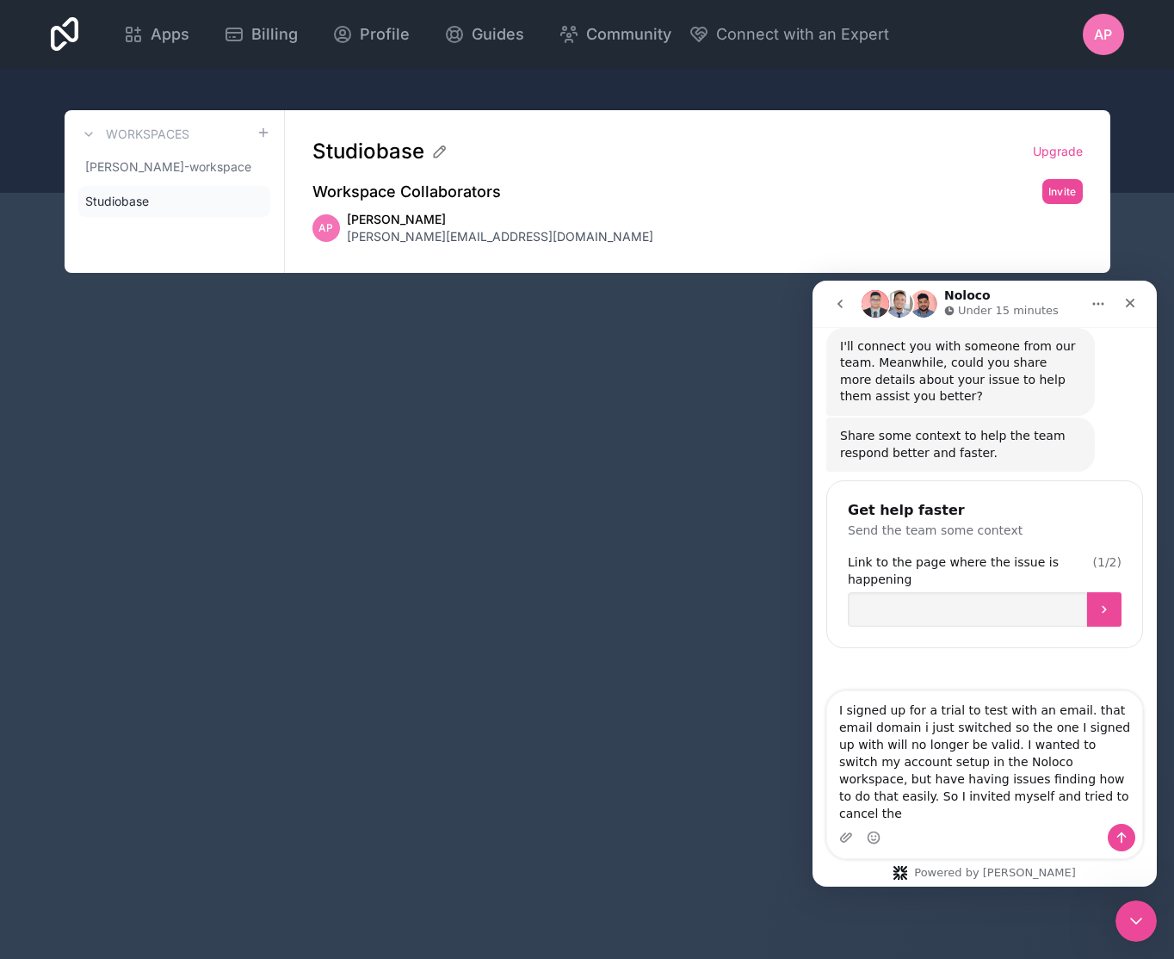
click at [883, 744] on textarea "I signed up for a trial to test with an email. that email domain i just switche…" at bounding box center [984, 757] width 315 height 133
click at [963, 740] on textarea "I signed up for a trial to test with an email. that email domain I just switche…" at bounding box center [984, 757] width 315 height 133
click at [1101, 779] on textarea "I signed up for a trial to test with an email. that email domain I just switche…" at bounding box center [984, 757] width 315 height 133
click at [1047, 812] on textarea "I signed up for a trial to test with an email. that email domain I just switche…" at bounding box center [984, 757] width 315 height 133
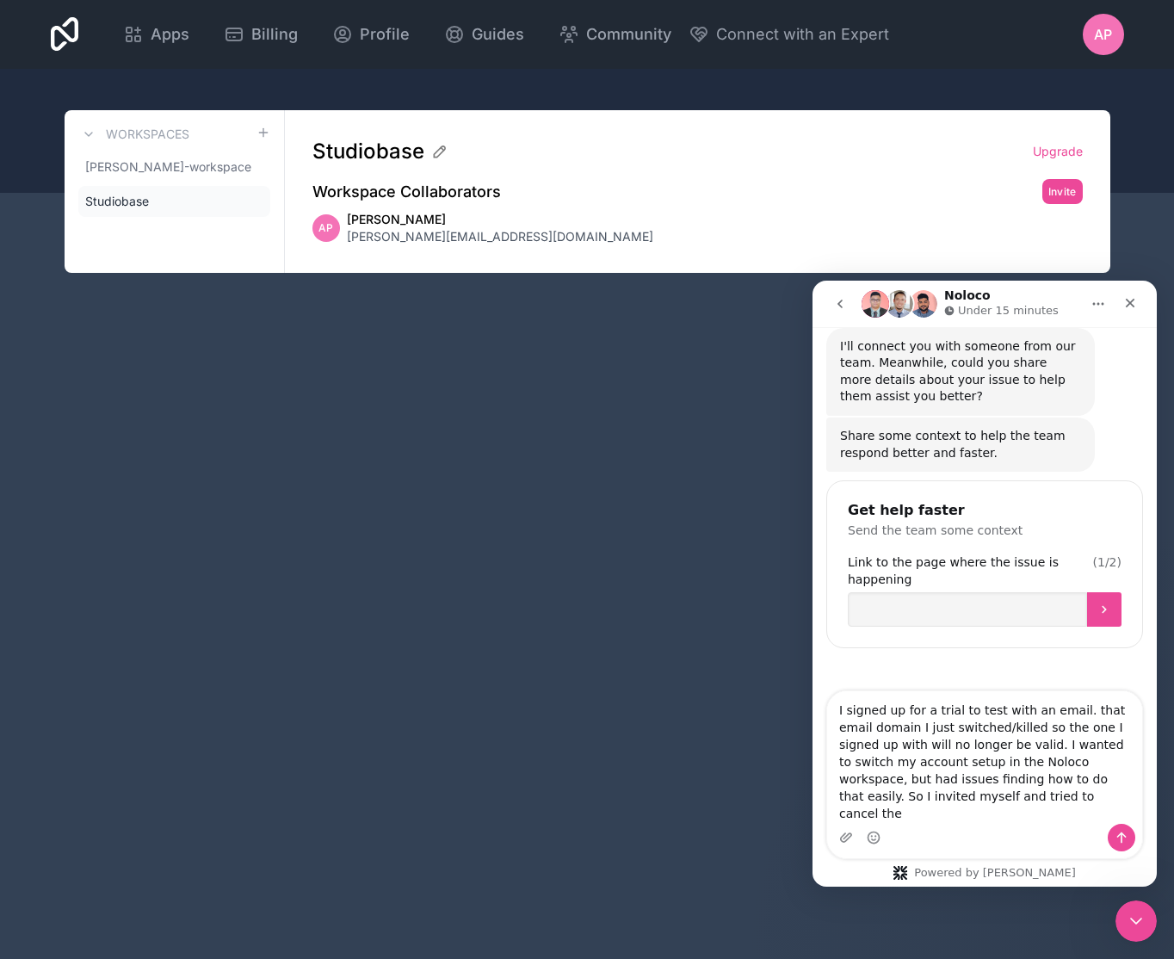
drag, startPoint x: 1047, startPoint y: 812, endPoint x: 1037, endPoint y: 796, distance: 19.3
click at [1037, 796] on textarea "I signed up for a trial to test with an email. that email domain I just switche…" at bounding box center [984, 757] width 315 height 133
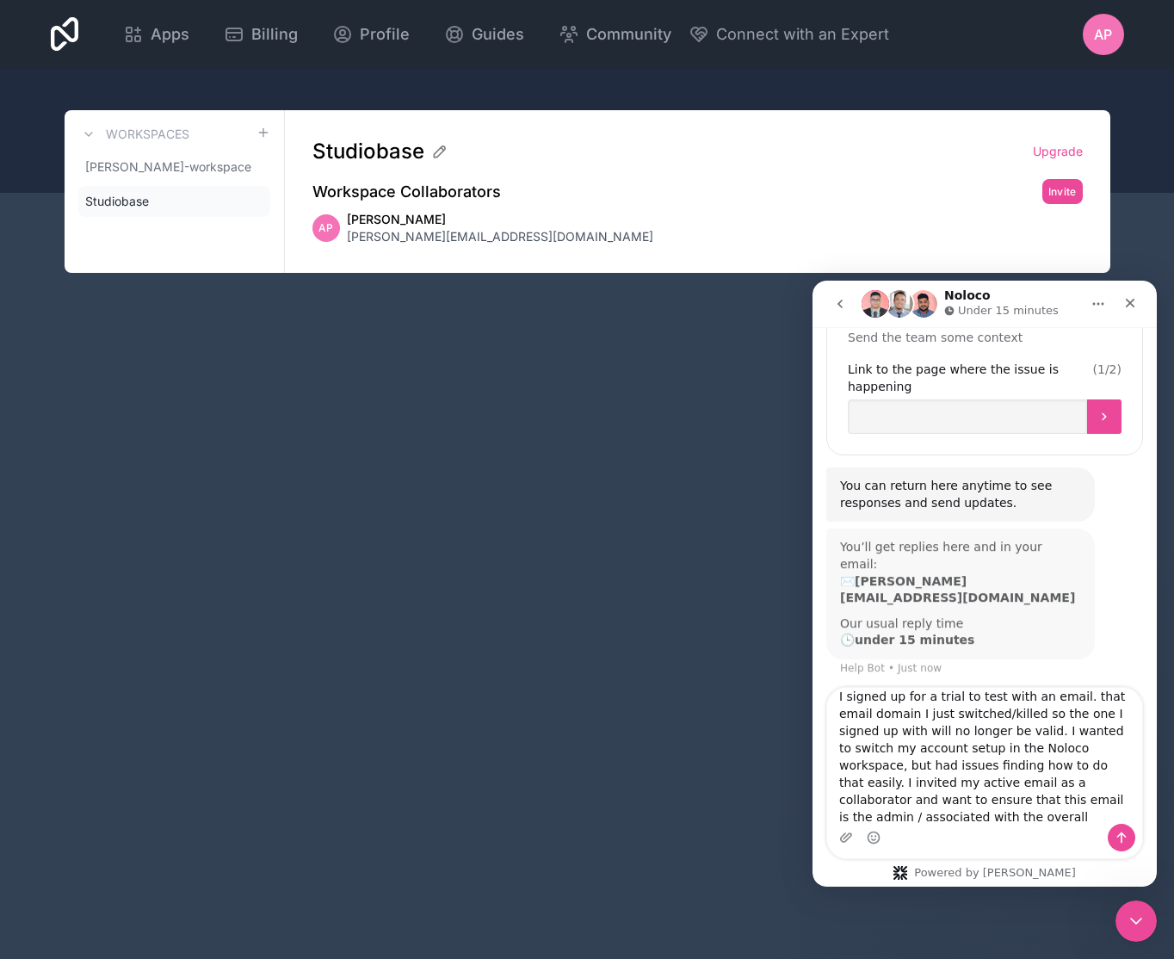
scroll to position [466, 0]
click at [941, 818] on textarea "I signed up for a trial to test with an email. that email domain I just switche…" at bounding box center [984, 756] width 315 height 136
click at [996, 818] on textarea "I signed up for a trial to test with an email. that email domain I just switche…" at bounding box center [984, 756] width 315 height 136
click at [930, 756] on textarea "I signed up for a trial to test with an email. that email domain I just switche…" at bounding box center [984, 756] width 315 height 136
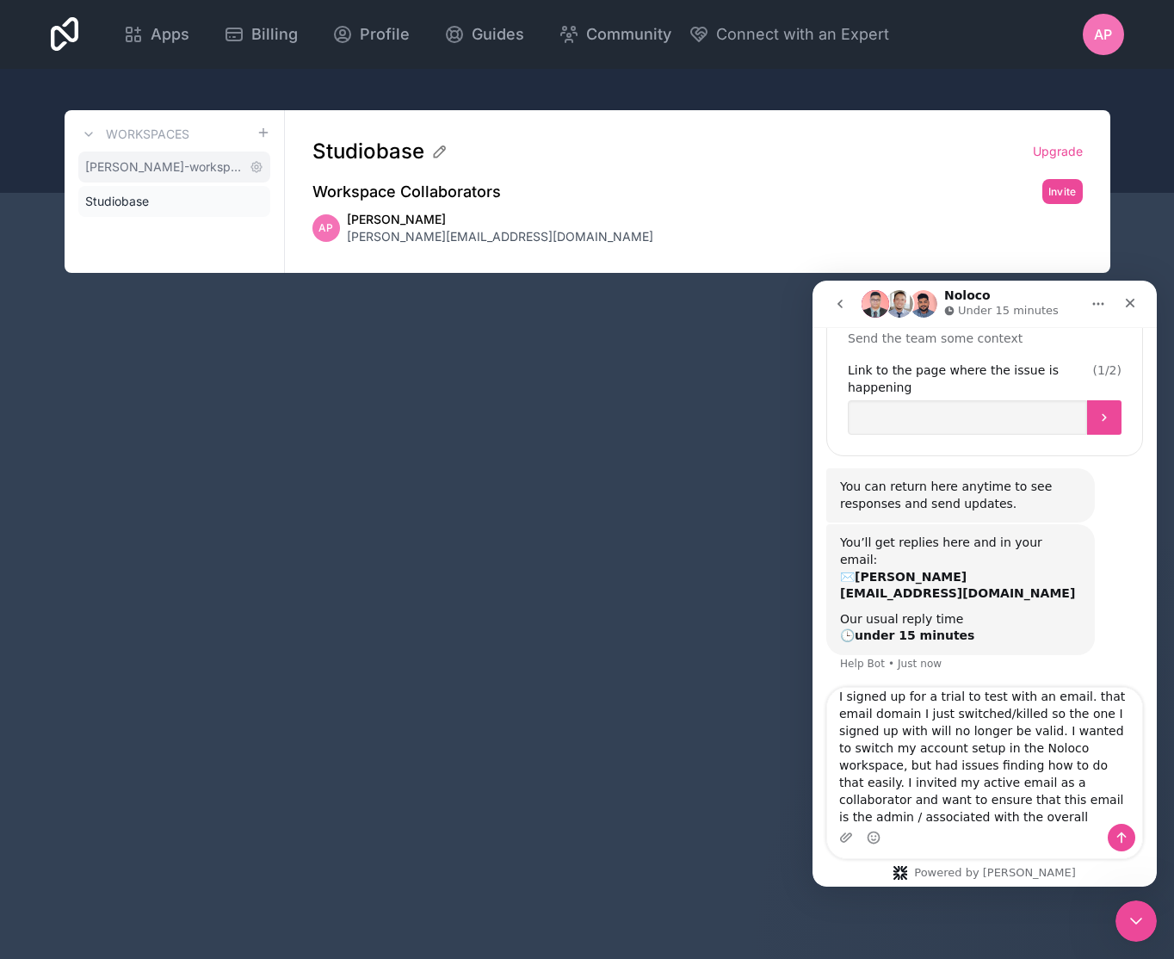
click at [134, 173] on span "[PERSON_NAME]-workspace" at bounding box center [163, 166] width 157 height 17
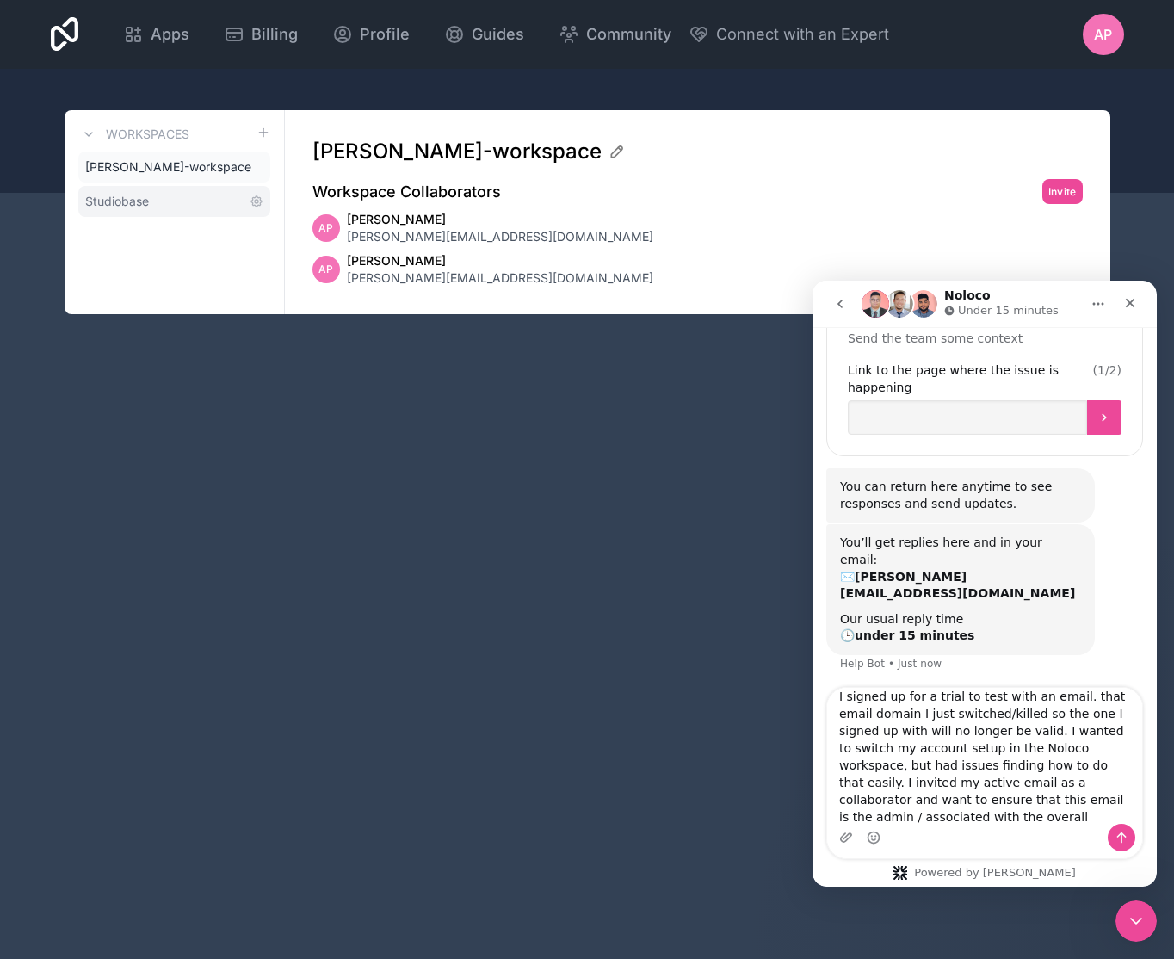
click at [136, 199] on span "Studiobase" at bounding box center [117, 201] width 64 height 17
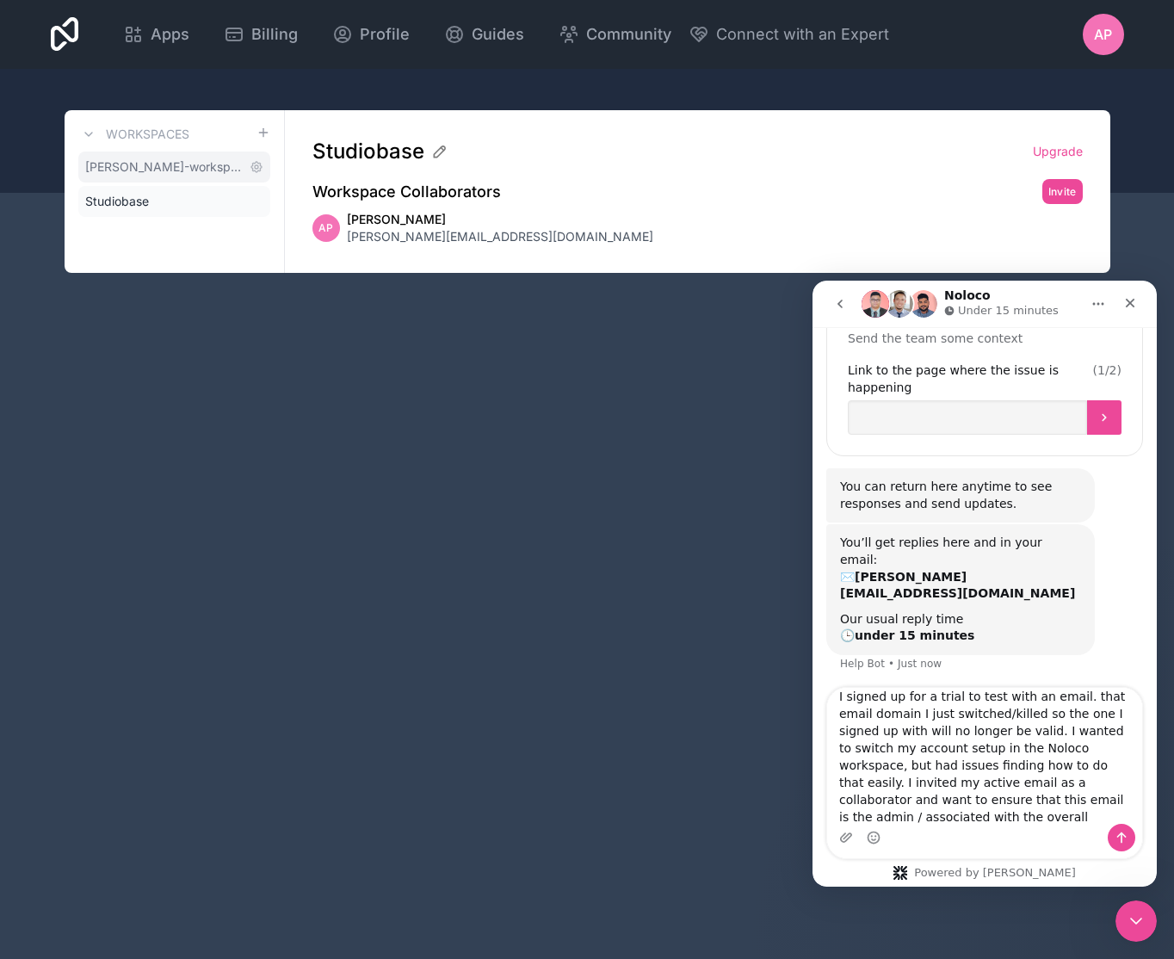
click at [143, 164] on span "[PERSON_NAME]-workspace" at bounding box center [163, 166] width 157 height 17
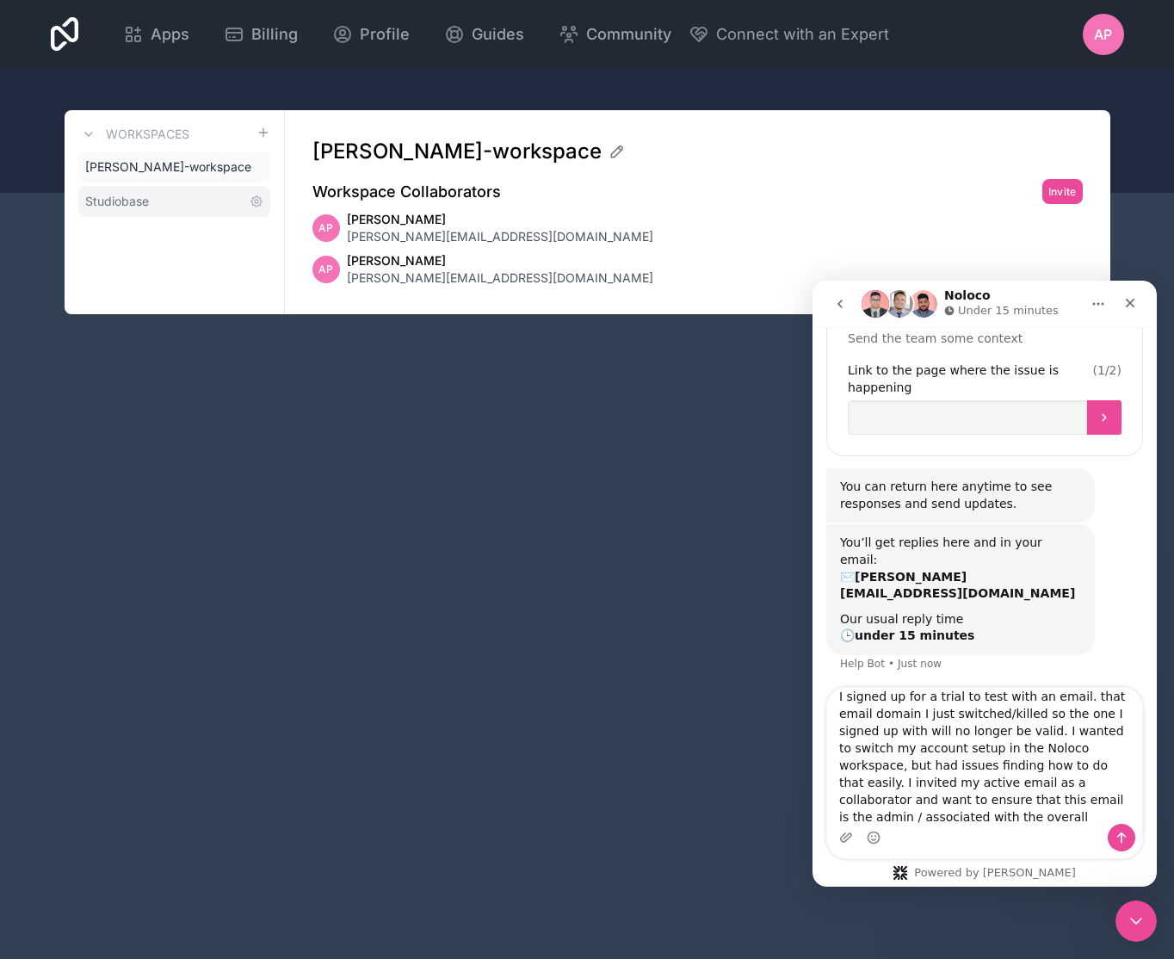
click at [134, 206] on span "Studiobase" at bounding box center [117, 201] width 64 height 17
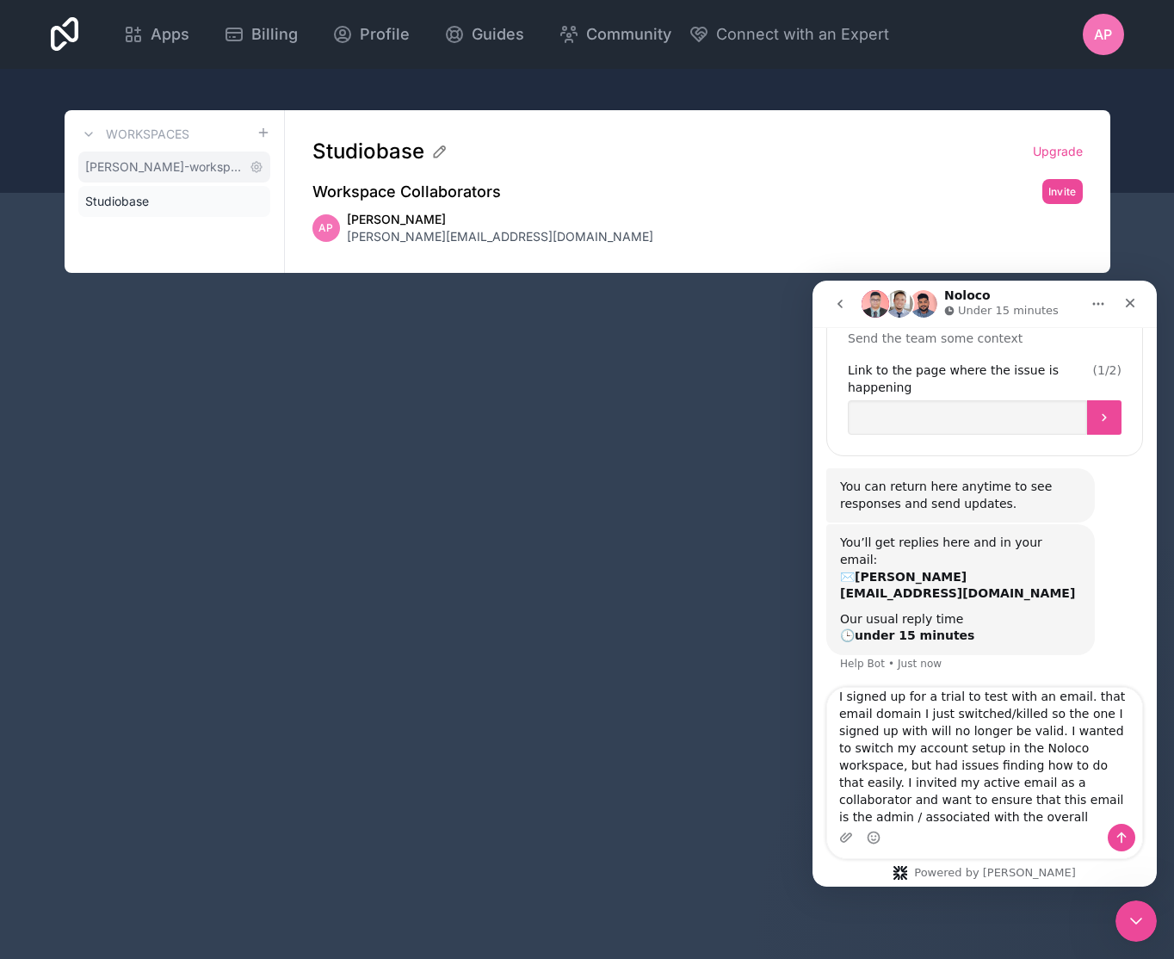
click at [129, 164] on span "[PERSON_NAME]-workspace" at bounding box center [163, 166] width 157 height 17
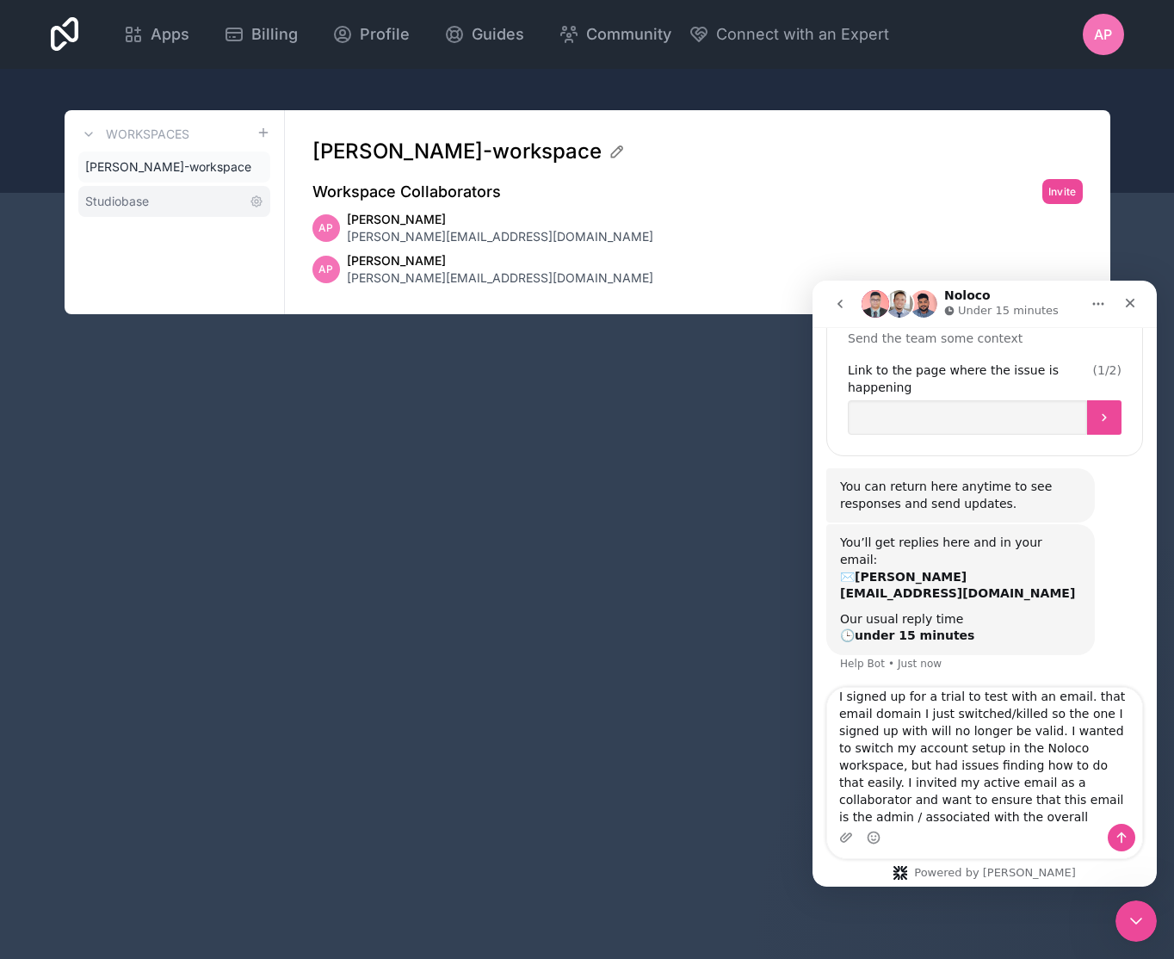
click at [163, 201] on link "Studiobase" at bounding box center [174, 201] width 192 height 31
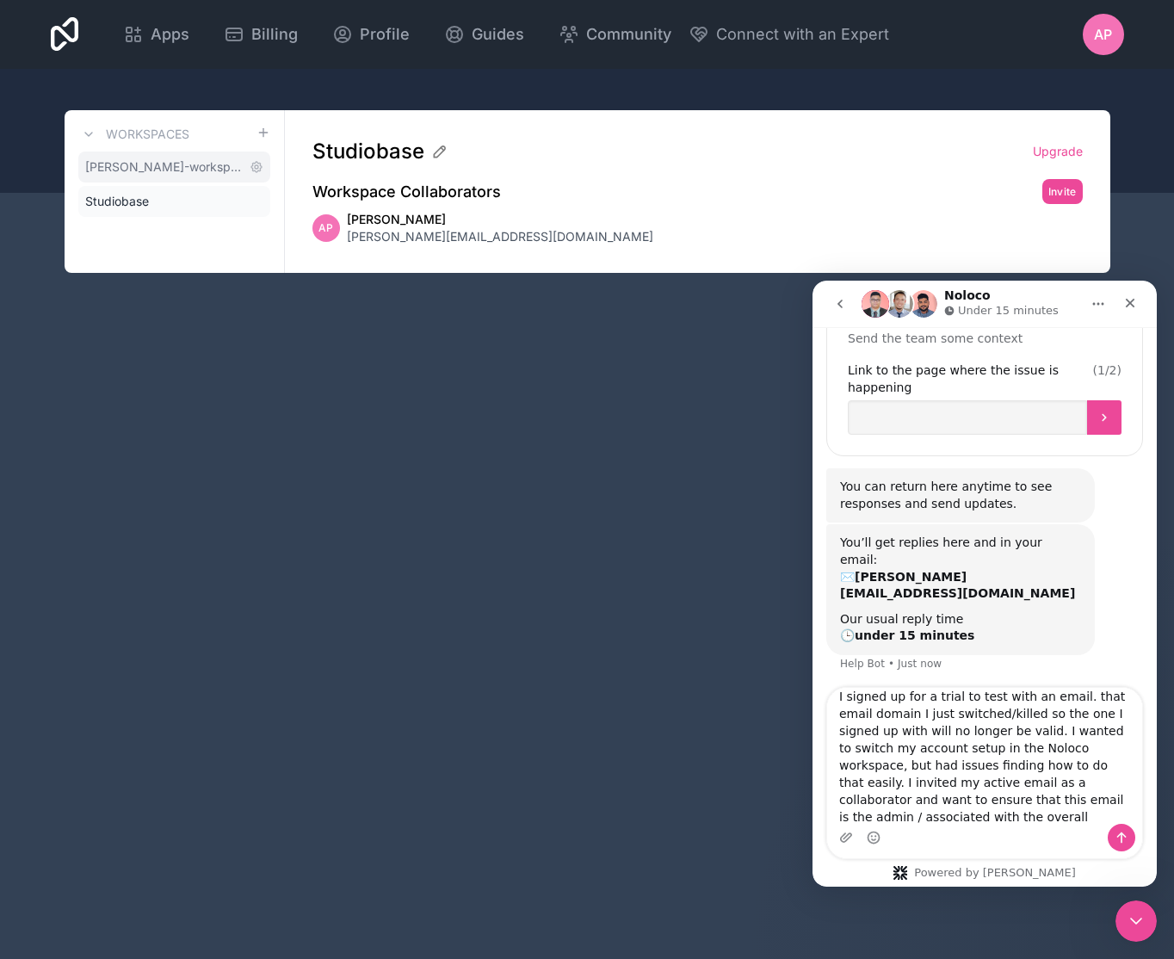
click at [183, 164] on span "[PERSON_NAME]-workspace" at bounding box center [163, 166] width 157 height 17
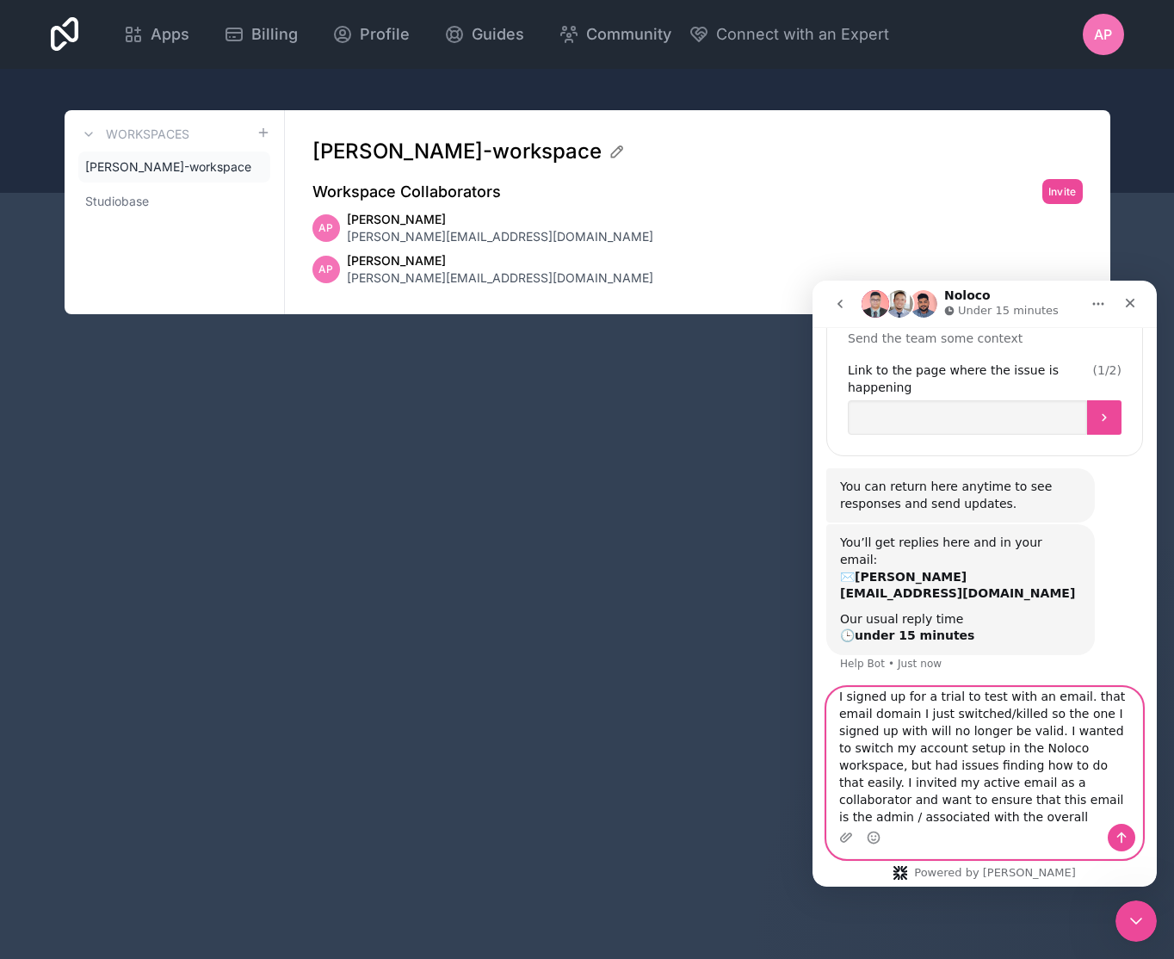
click at [1002, 813] on textarea "I signed up for a trial to test with an email. that email domain I just switche…" at bounding box center [984, 756] width 315 height 136
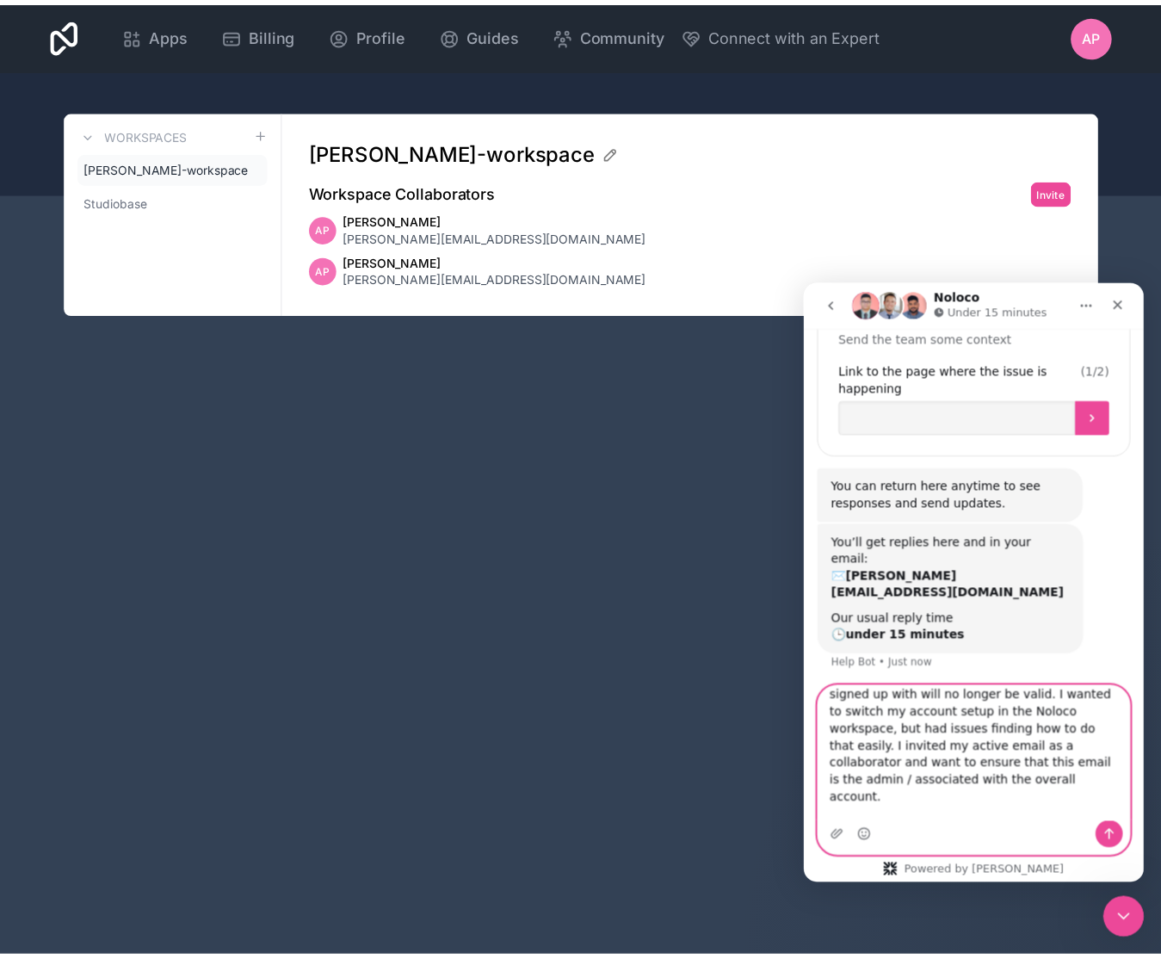
scroll to position [62, 0]
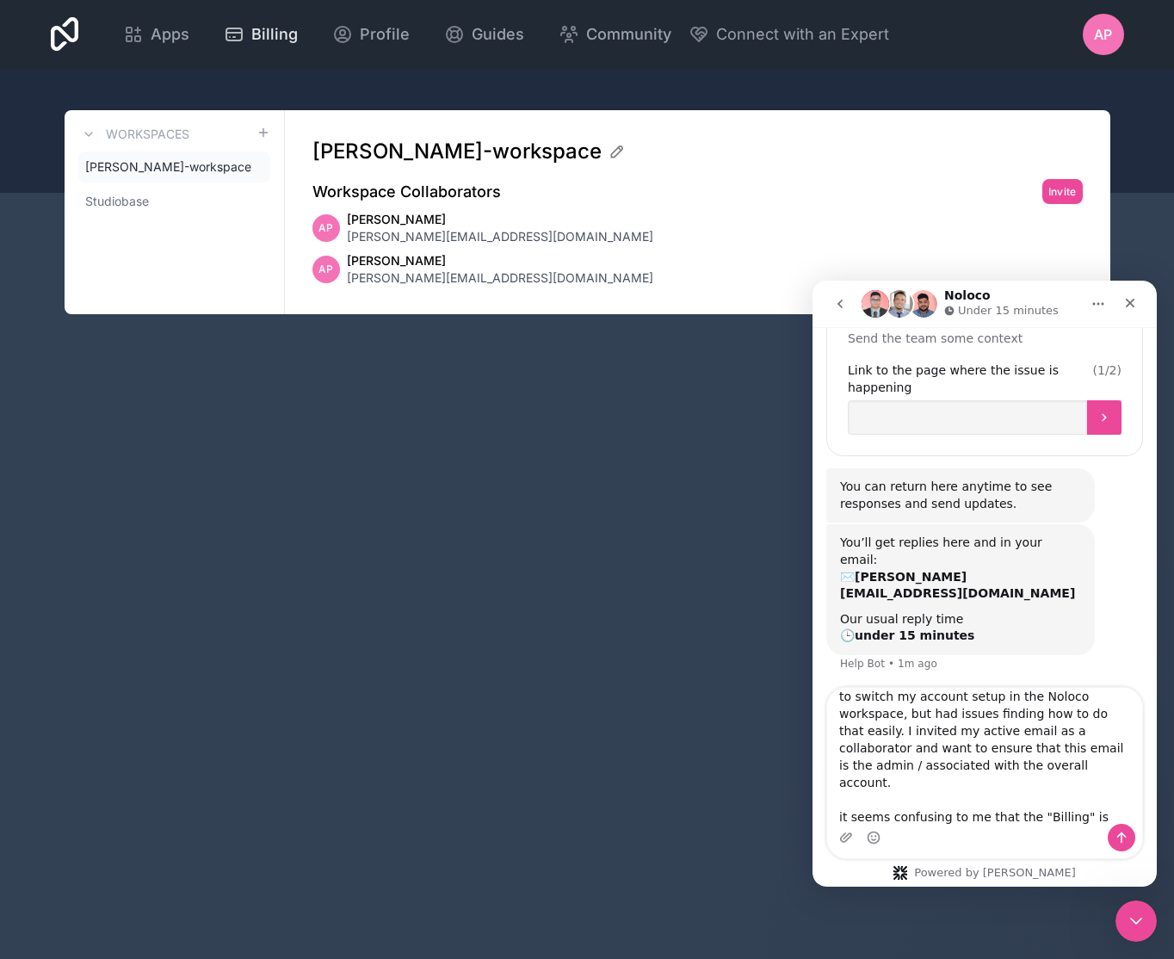
click at [271, 46] on span "Billing" at bounding box center [274, 34] width 46 height 24
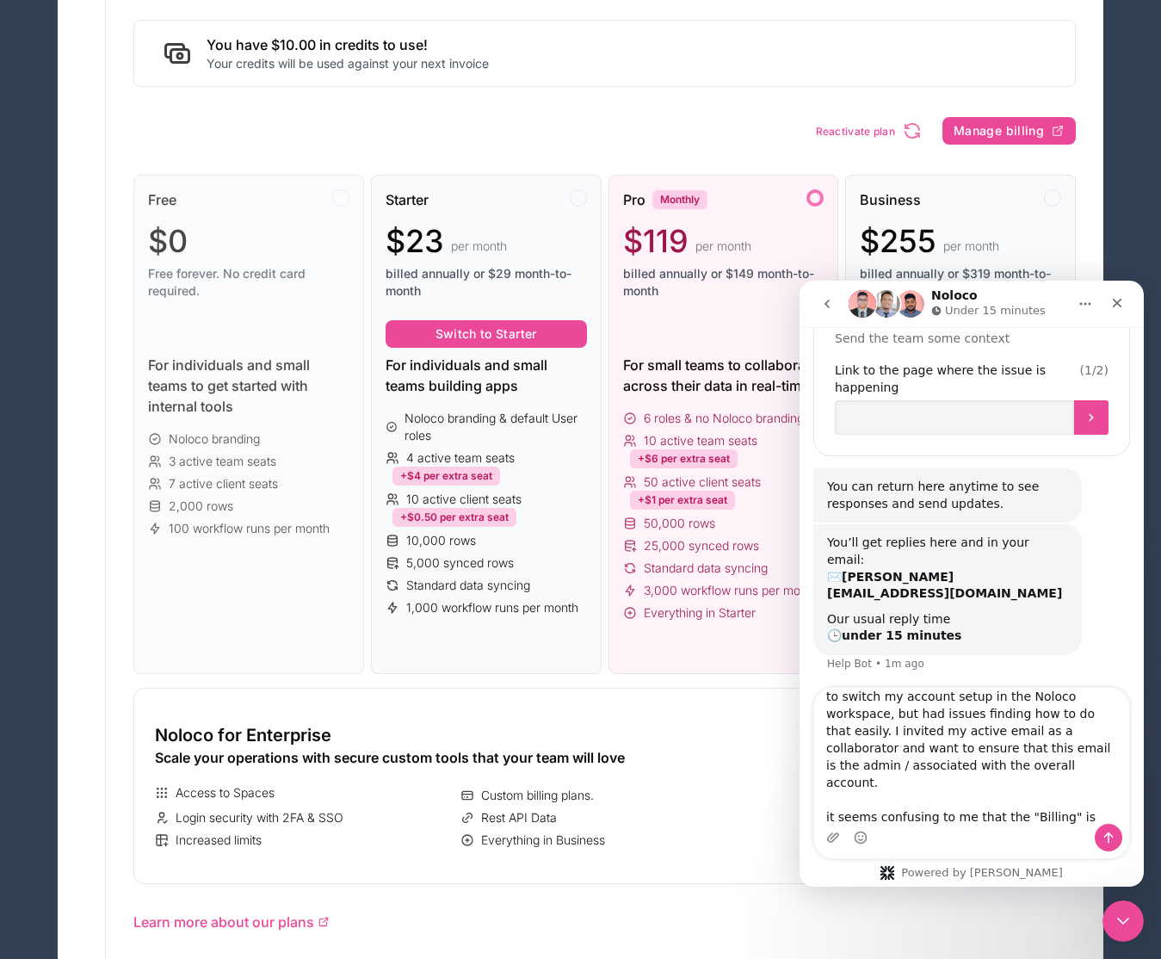
scroll to position [65, 0]
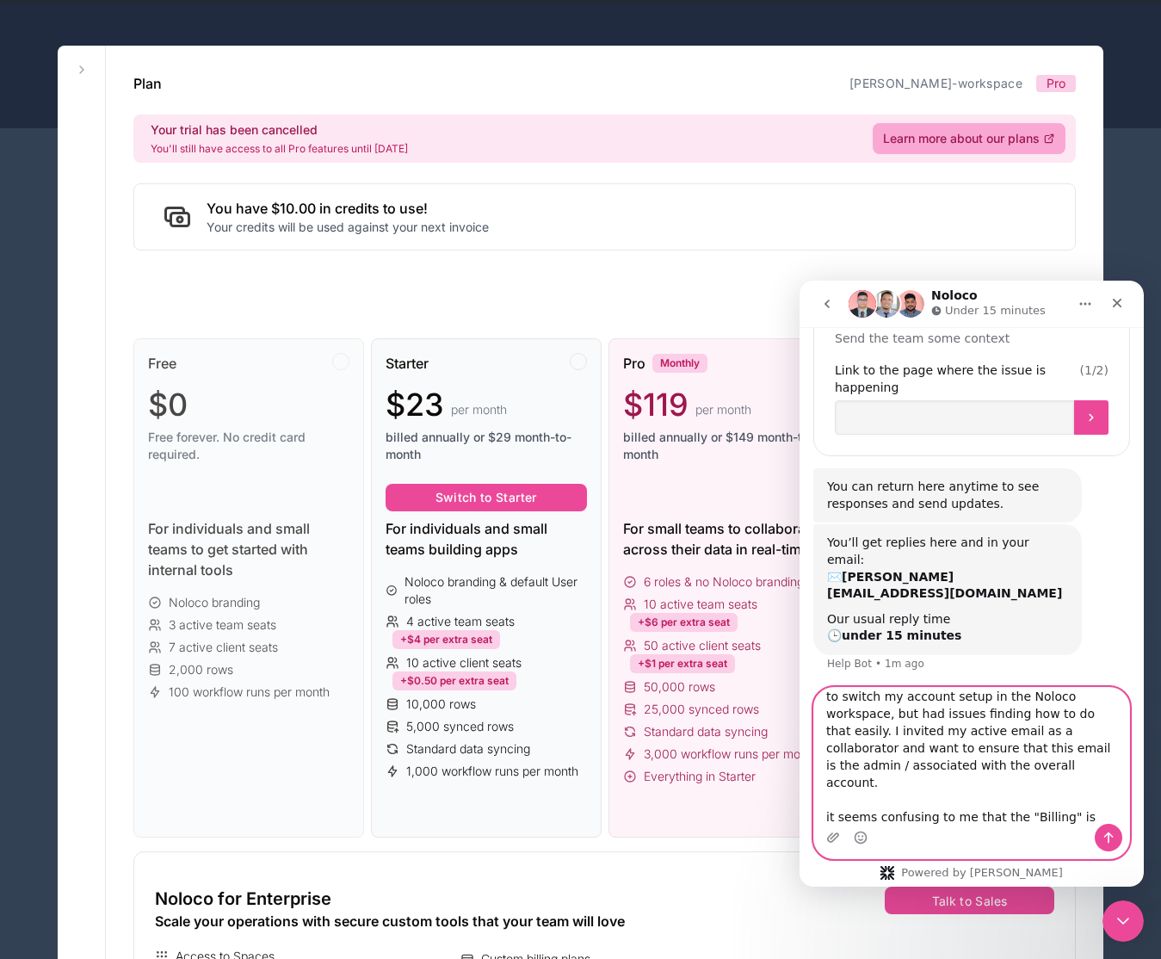
click at [1012, 815] on textarea "I signed up for a trial to test with an email. that email domain I just switche…" at bounding box center [971, 756] width 315 height 136
drag, startPoint x: 988, startPoint y: 814, endPoint x: 813, endPoint y: 793, distance: 175.9
click at [811, 794] on div "I signed up for a trial to test with an email. that email domain I just switche…" at bounding box center [971, 773] width 344 height 172
click at [905, 801] on textarea "I signed up for a trial to test with an email. that email domain I just switche…" at bounding box center [971, 756] width 315 height 136
drag, startPoint x: 873, startPoint y: 801, endPoint x: 994, endPoint y: 796, distance: 120.6
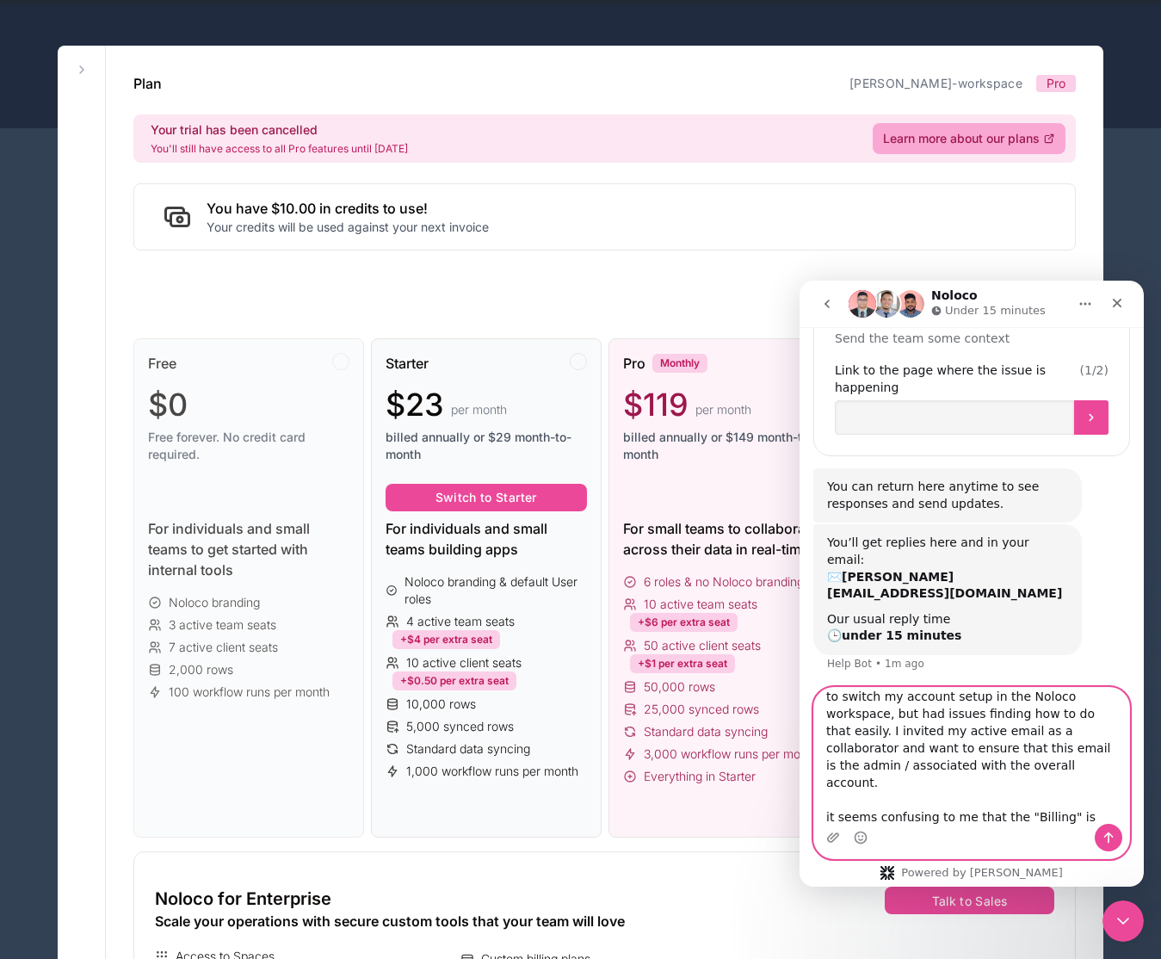
click at [994, 796] on textarea "I signed up for a trial to test with an email. that email domain I just switche…" at bounding box center [971, 756] width 315 height 136
click at [978, 815] on textarea "I signed up for a trial to test with an email. that email domain I just switche…" at bounding box center [971, 756] width 315 height 136
drag, startPoint x: 973, startPoint y: 814, endPoint x: 1001, endPoint y: 809, distance: 28.0
click at [953, 804] on textarea "I signed up for a trial to test with an email. that email domain I just switche…" at bounding box center [971, 756] width 315 height 136
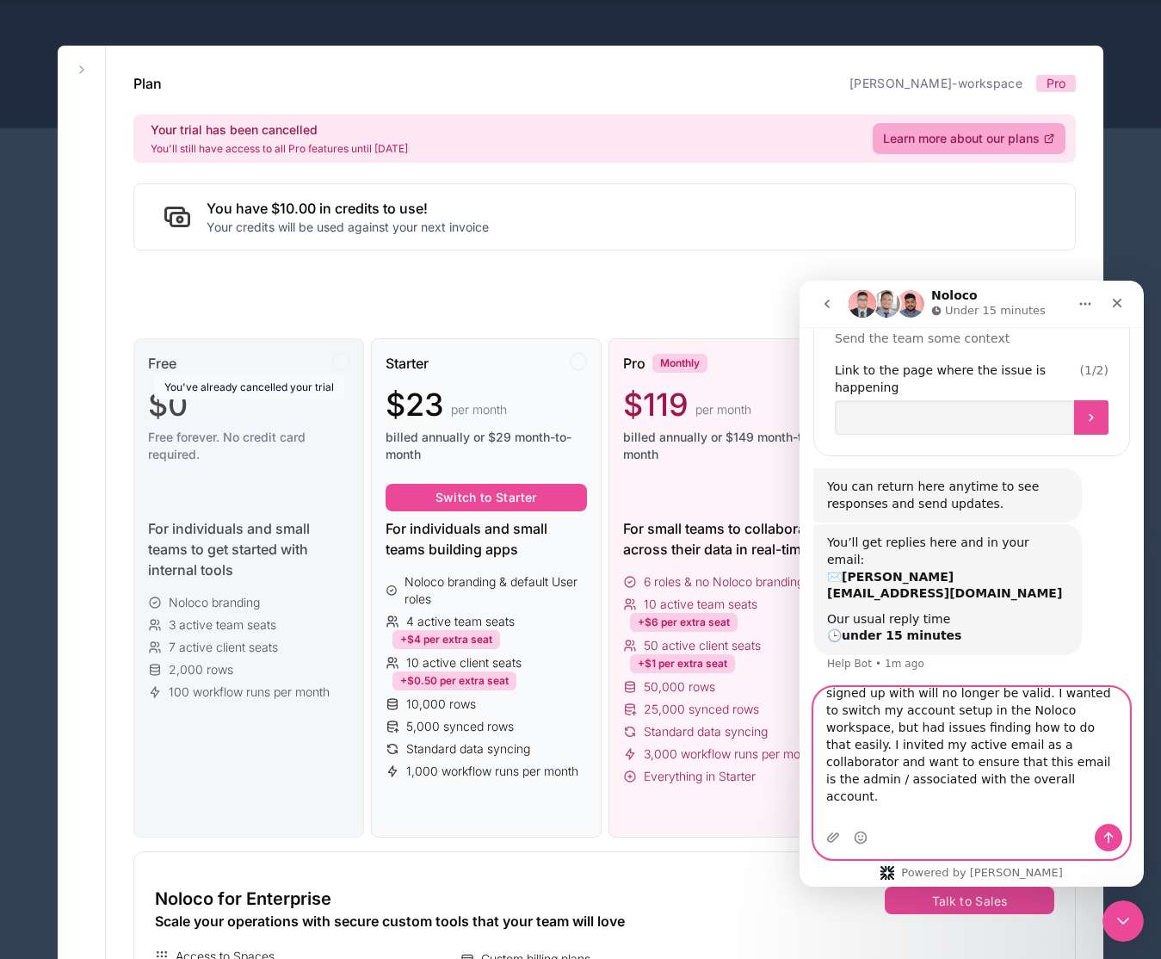
scroll to position [0, 0]
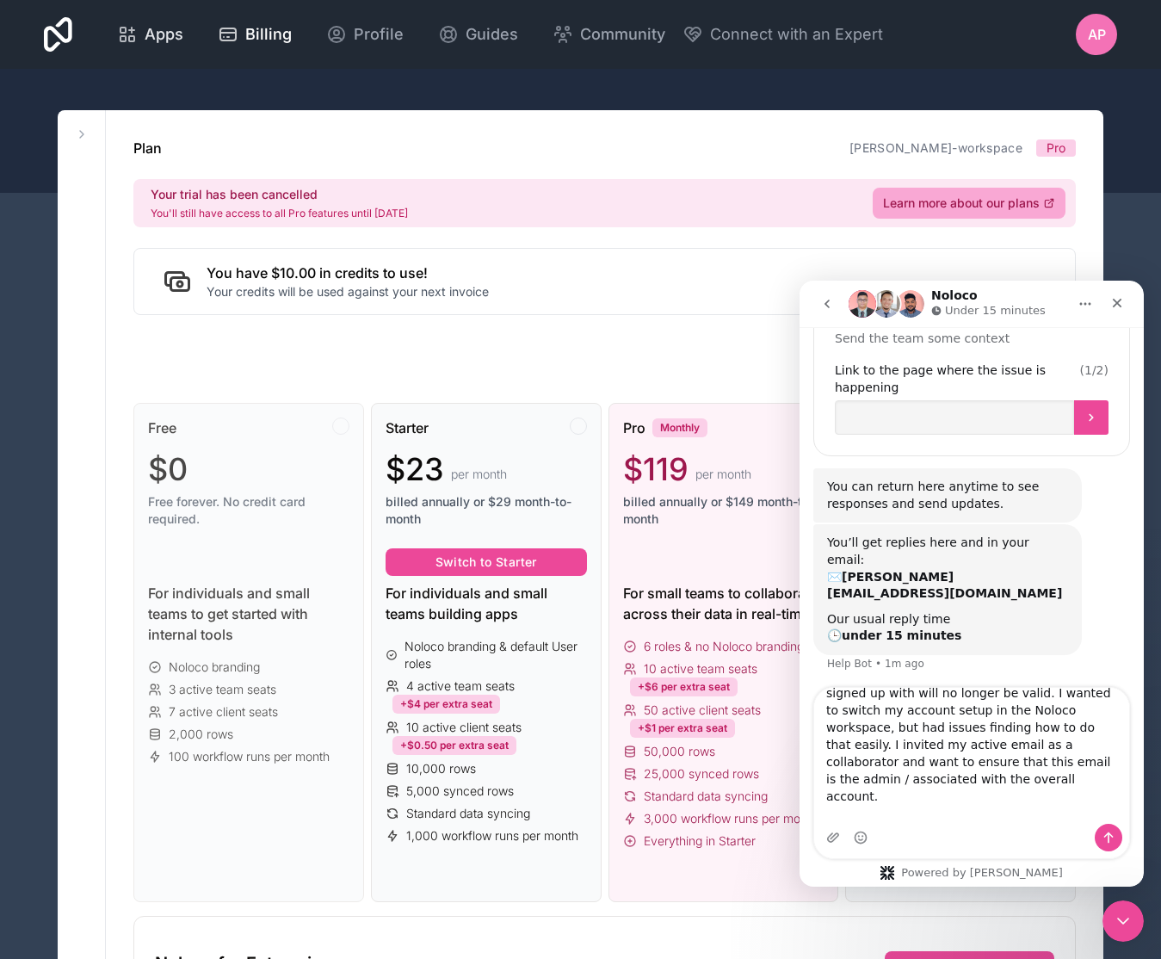
click at [140, 26] on div "Apps" at bounding box center [150, 34] width 66 height 24
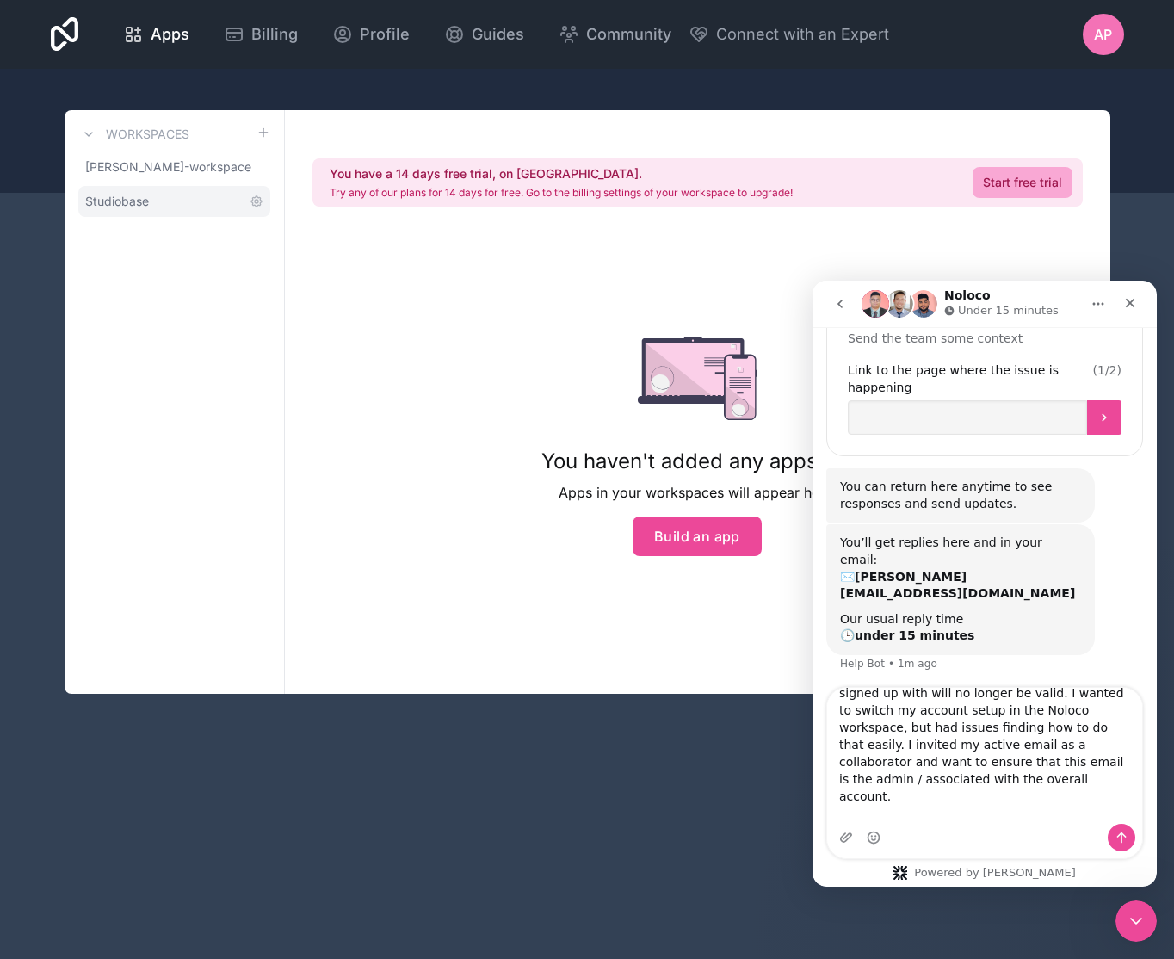
click at [146, 208] on span "Studiobase" at bounding box center [117, 201] width 64 height 17
click at [140, 198] on span "Studiobase" at bounding box center [117, 201] width 64 height 17
click at [1064, 179] on link "Start free trial" at bounding box center [1022, 182] width 100 height 31
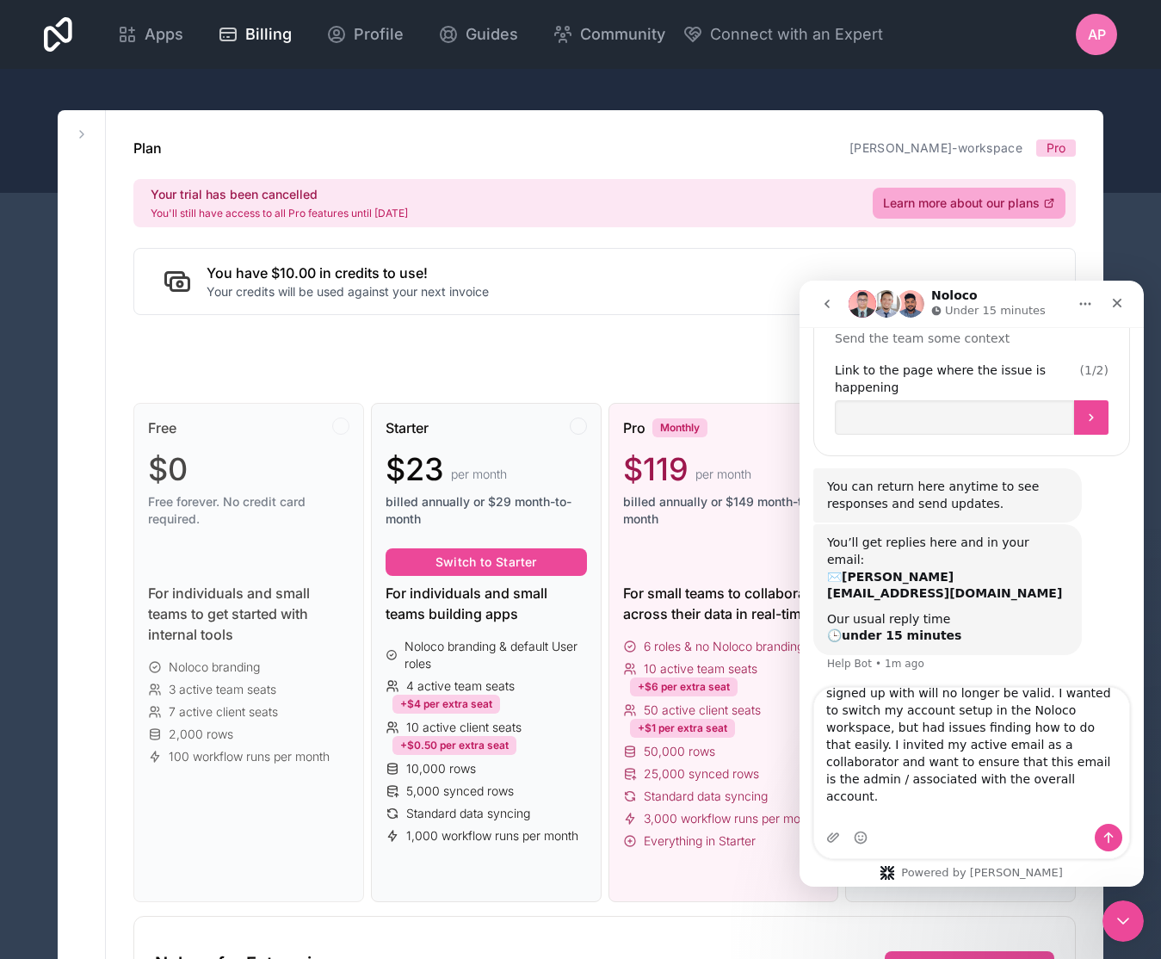
scroll to position [272, 0]
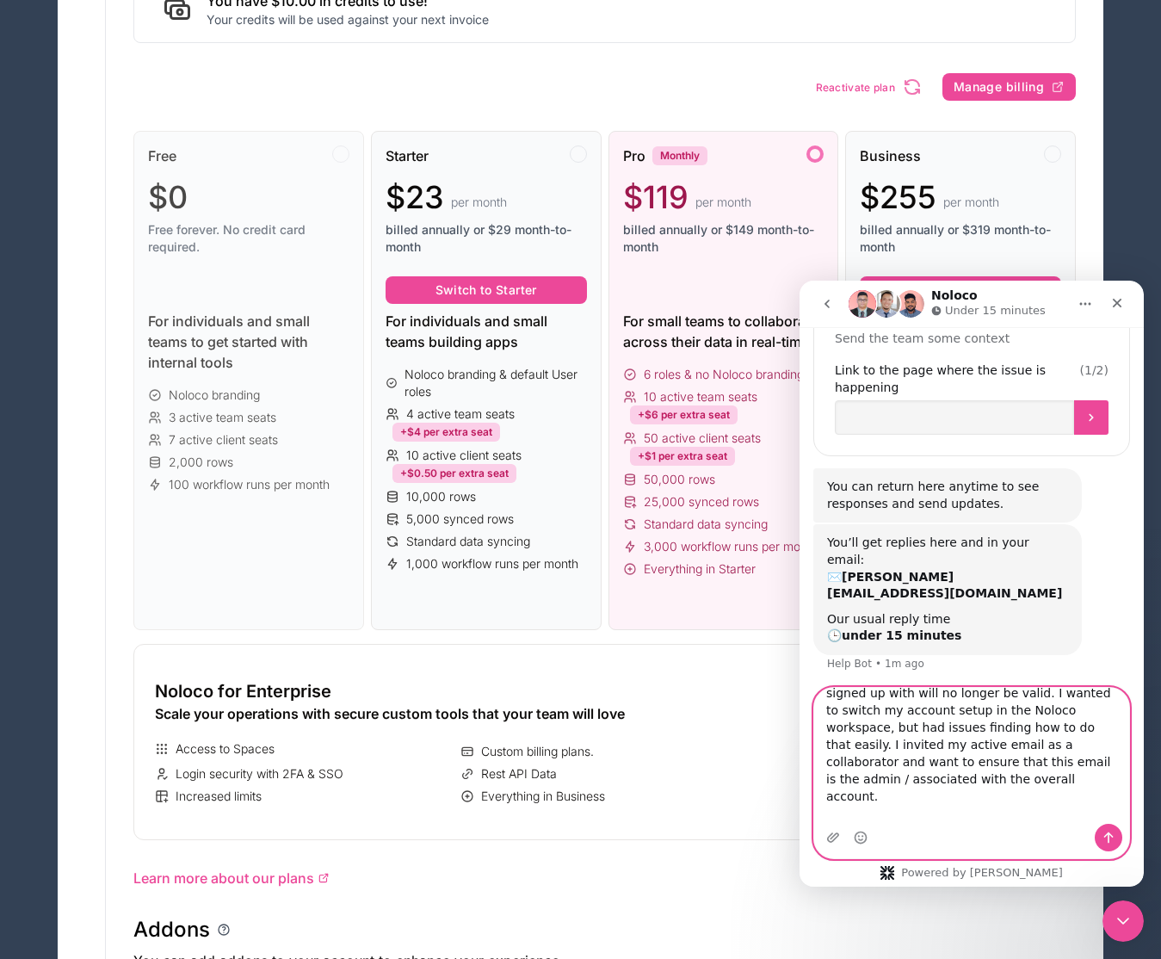
click at [1055, 818] on textarea "I signed up for a trial to test with an email. that email domain I just switche…" at bounding box center [971, 756] width 315 height 136
click at [873, 816] on textarea "I signed up for a trial to test with an email. that email domain I just switche…" at bounding box center [971, 756] width 315 height 136
click at [1038, 819] on textarea "I signed up for a trial to test with an email. that email domain I just switche…" at bounding box center [971, 756] width 315 height 136
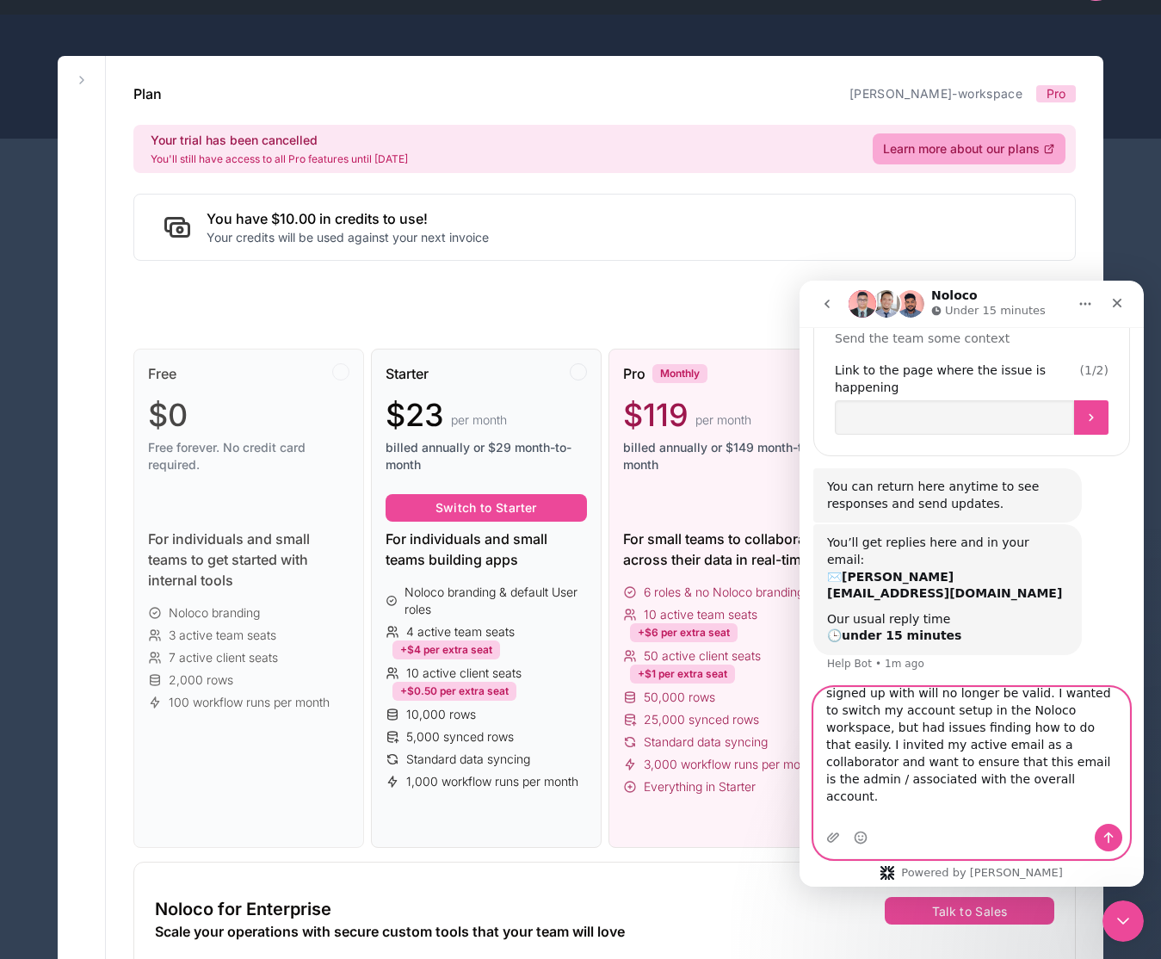
scroll to position [0, 0]
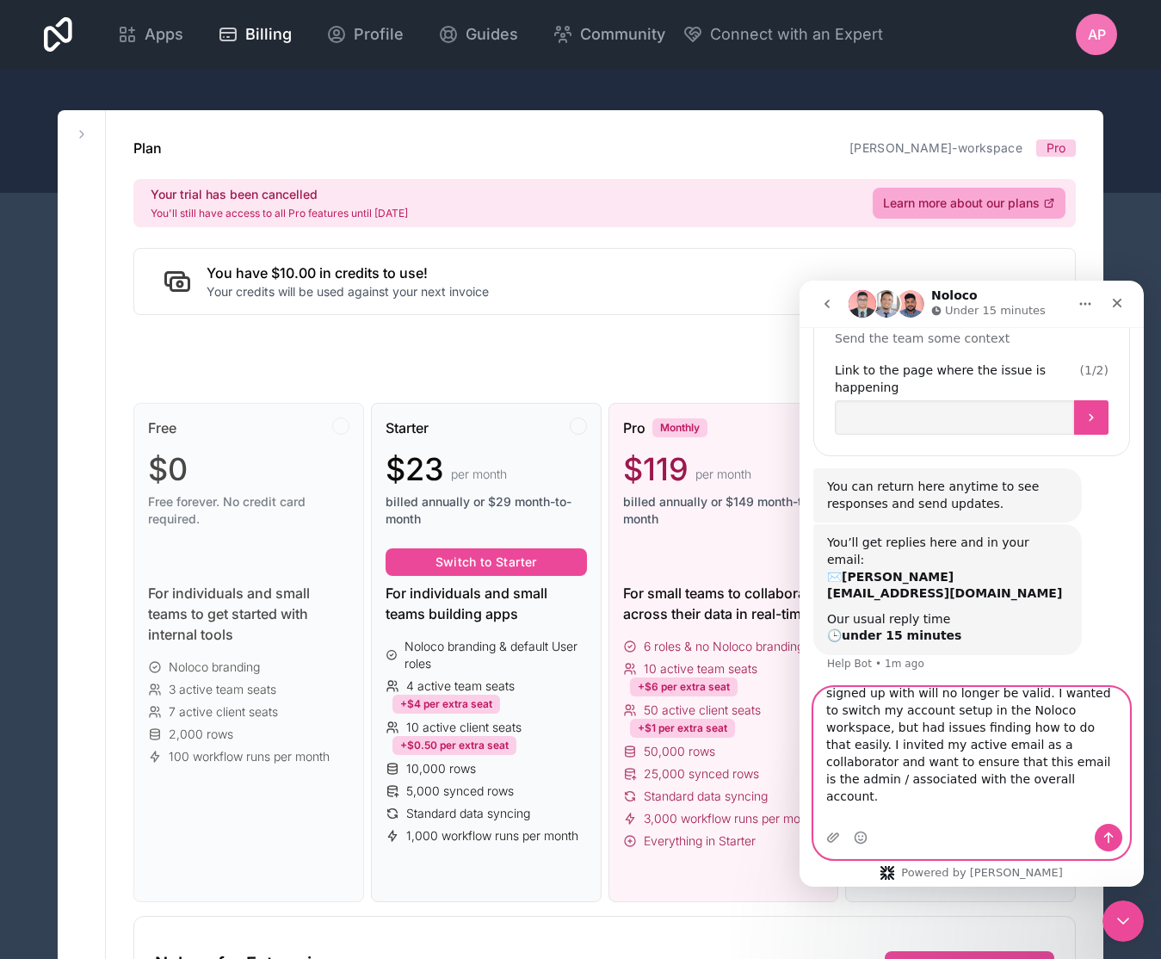
click at [1060, 821] on textarea "I signed up for a trial to test with an email. that email domain I just switche…" at bounding box center [971, 756] width 315 height 136
drag, startPoint x: 1046, startPoint y: 817, endPoint x: 820, endPoint y: 815, distance: 225.5
click at [820, 815] on textarea "I signed up for a trial to test with an email. that email domain I just switche…" at bounding box center [971, 756] width 315 height 136
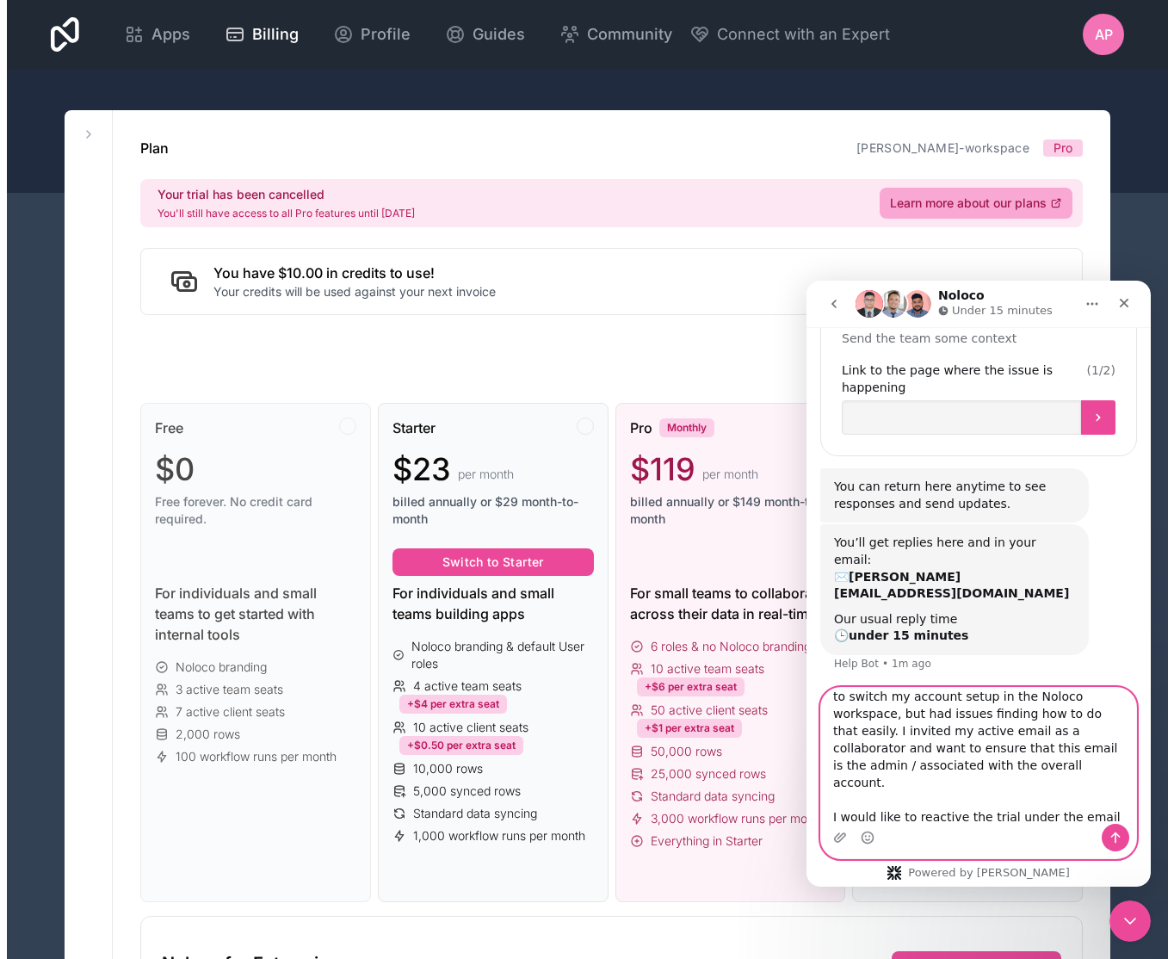
scroll to position [79, 0]
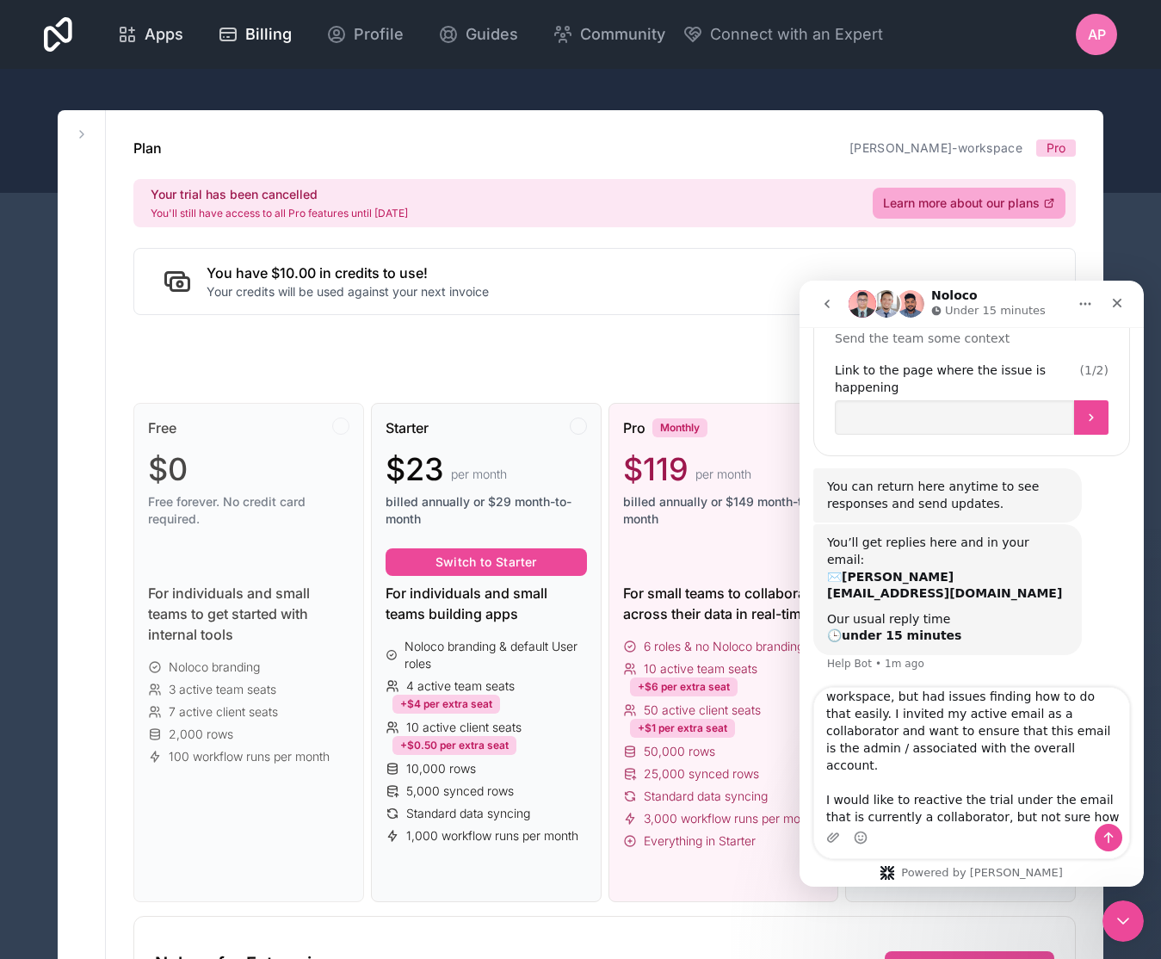
click at [172, 43] on span "Apps" at bounding box center [164, 34] width 39 height 24
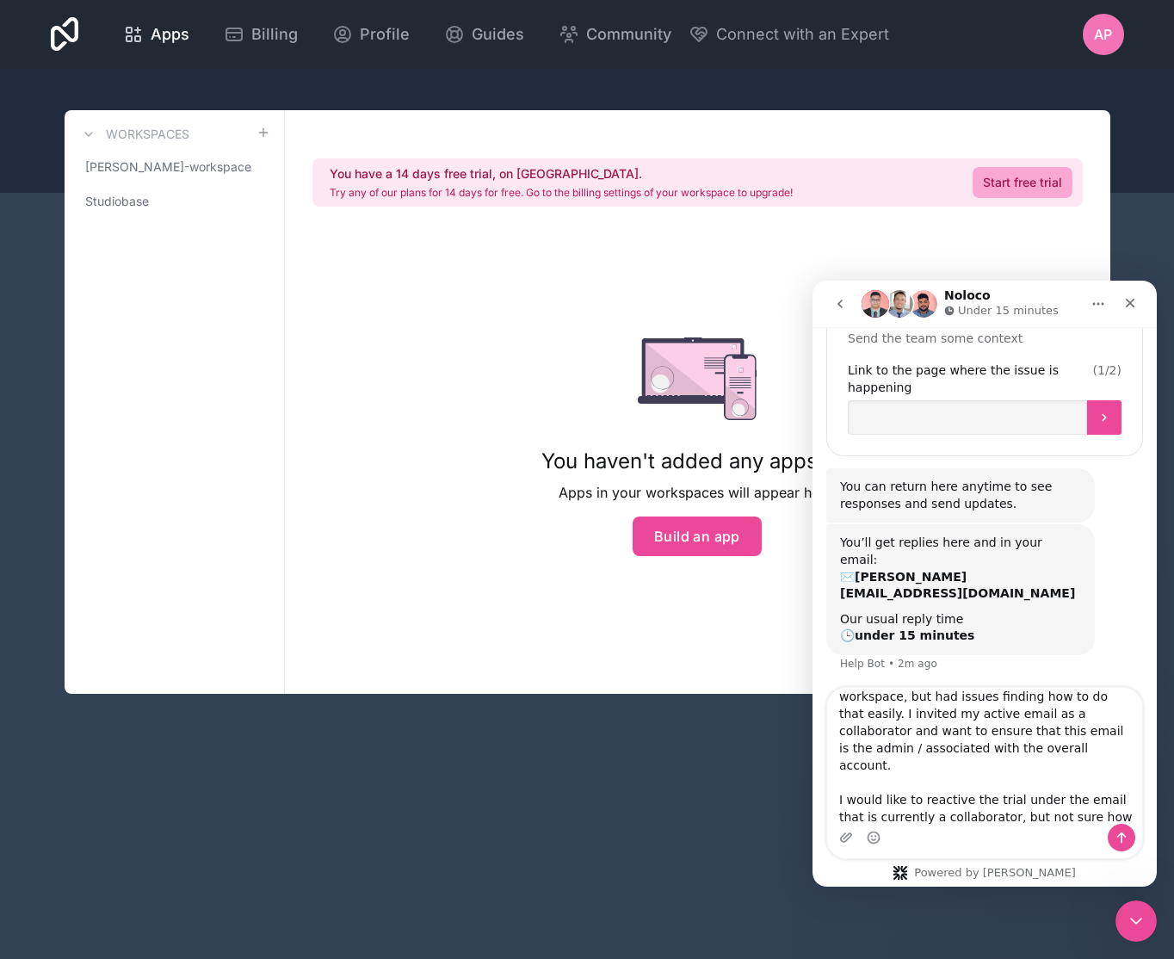
click at [1025, 830] on div "Intercom messenger" at bounding box center [984, 838] width 315 height 28
click at [1018, 819] on textarea "I signed up for a trial to test with an email. that email domain I just switche…" at bounding box center [984, 756] width 315 height 136
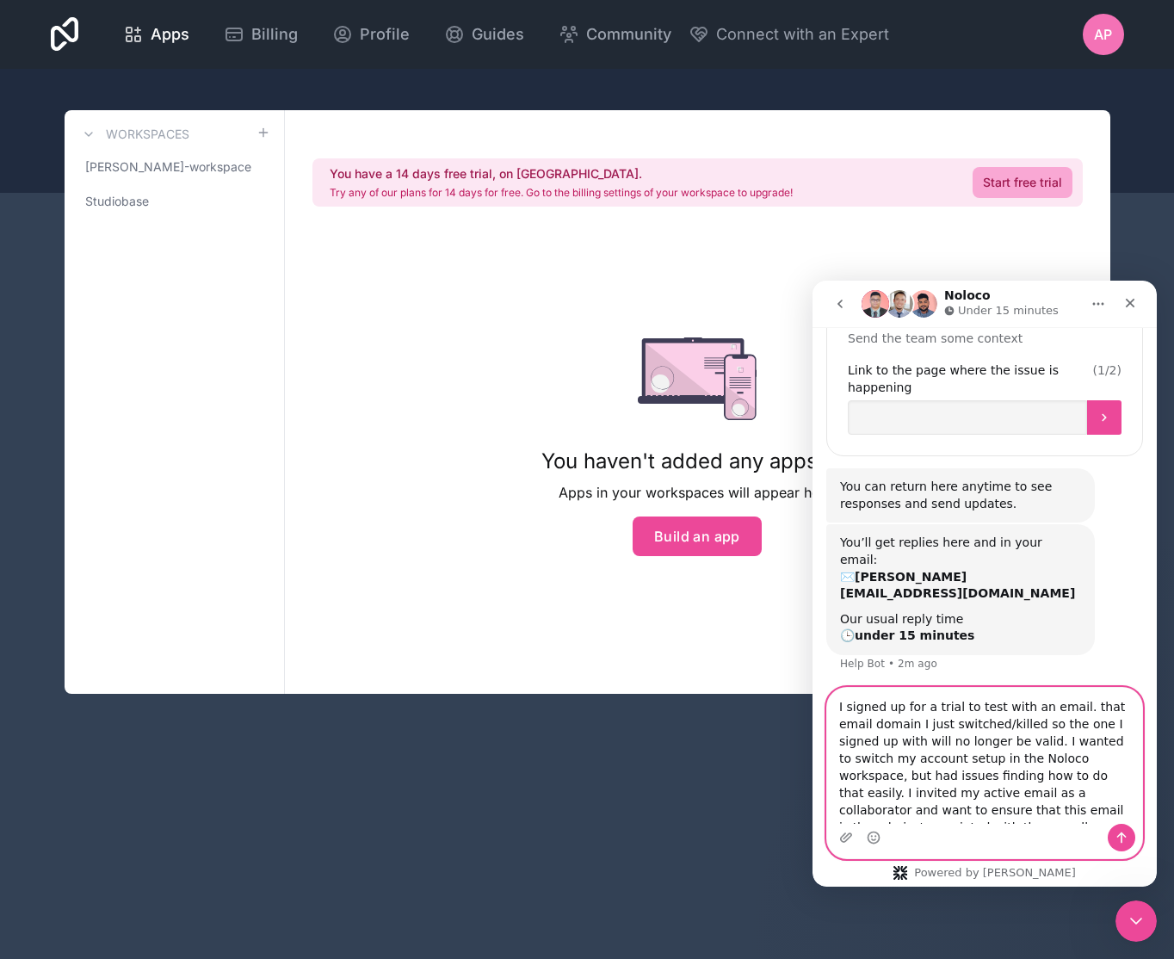
scroll to position [83, 0]
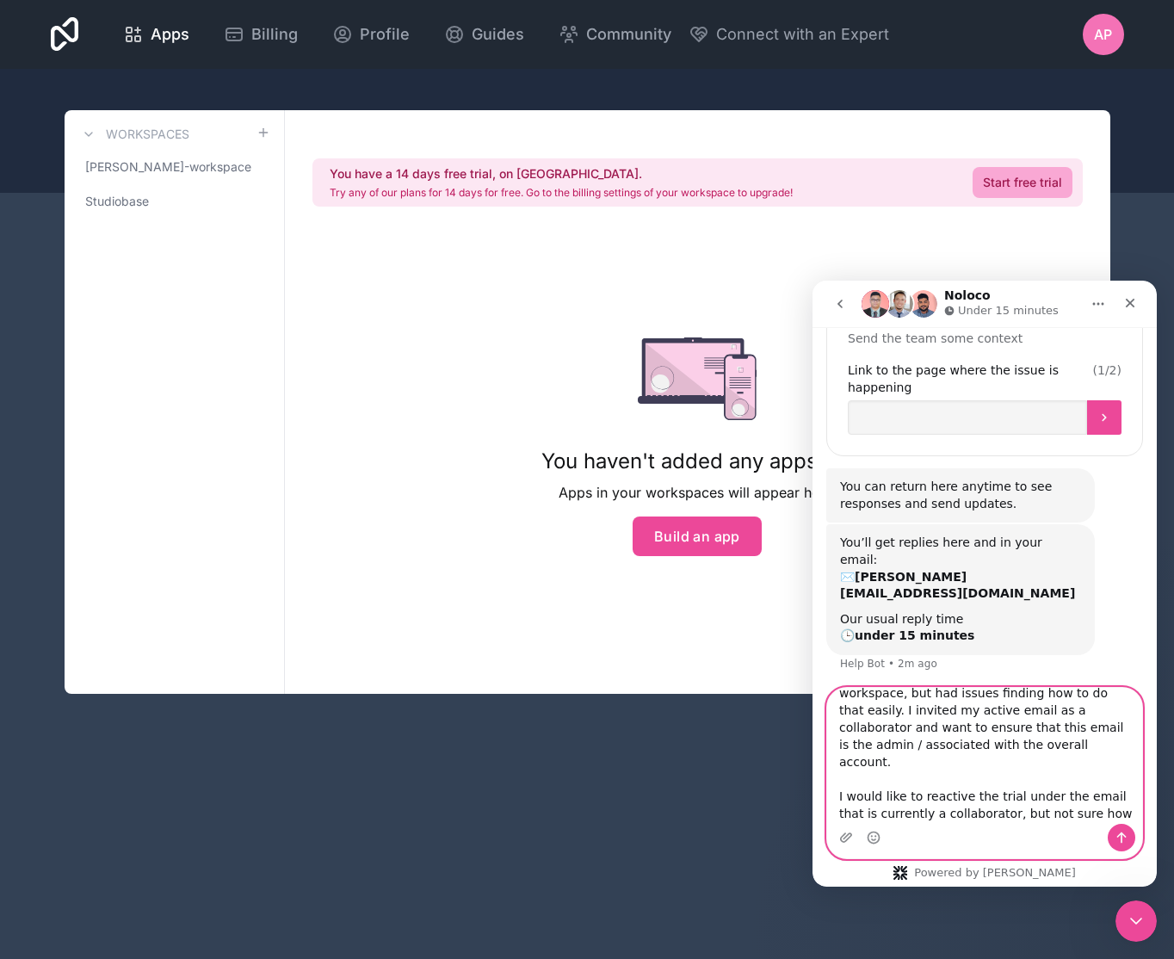
click at [1005, 797] on textarea "I signed up for a trial to test with an email. that email domain I just switche…" at bounding box center [984, 756] width 315 height 136
drag, startPoint x: 1105, startPoint y: 809, endPoint x: 879, endPoint y: 812, distance: 225.5
click at [879, 812] on textarea "I signed up for a trial to test with an email. that email domain I just switche…" at bounding box center [984, 756] width 315 height 136
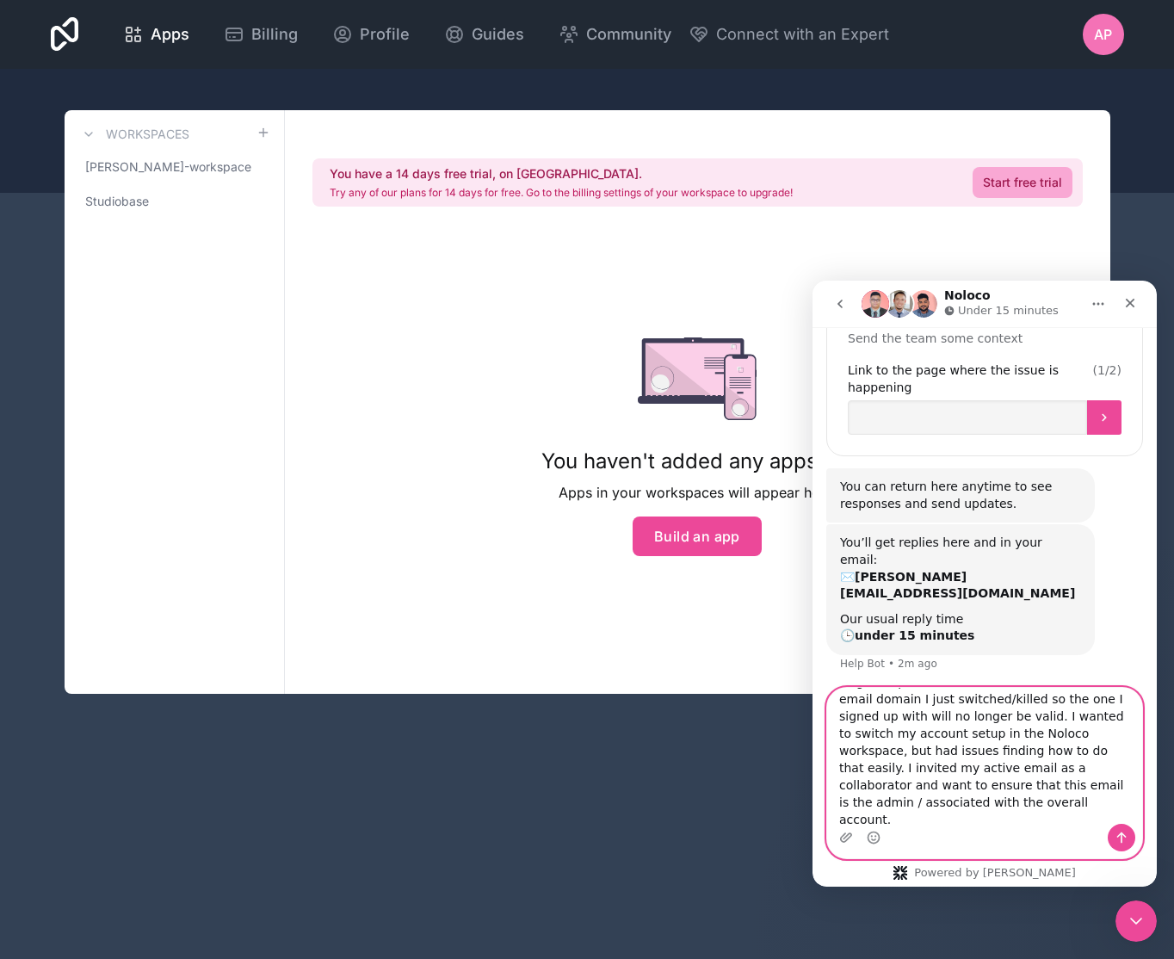
scroll to position [0, 0]
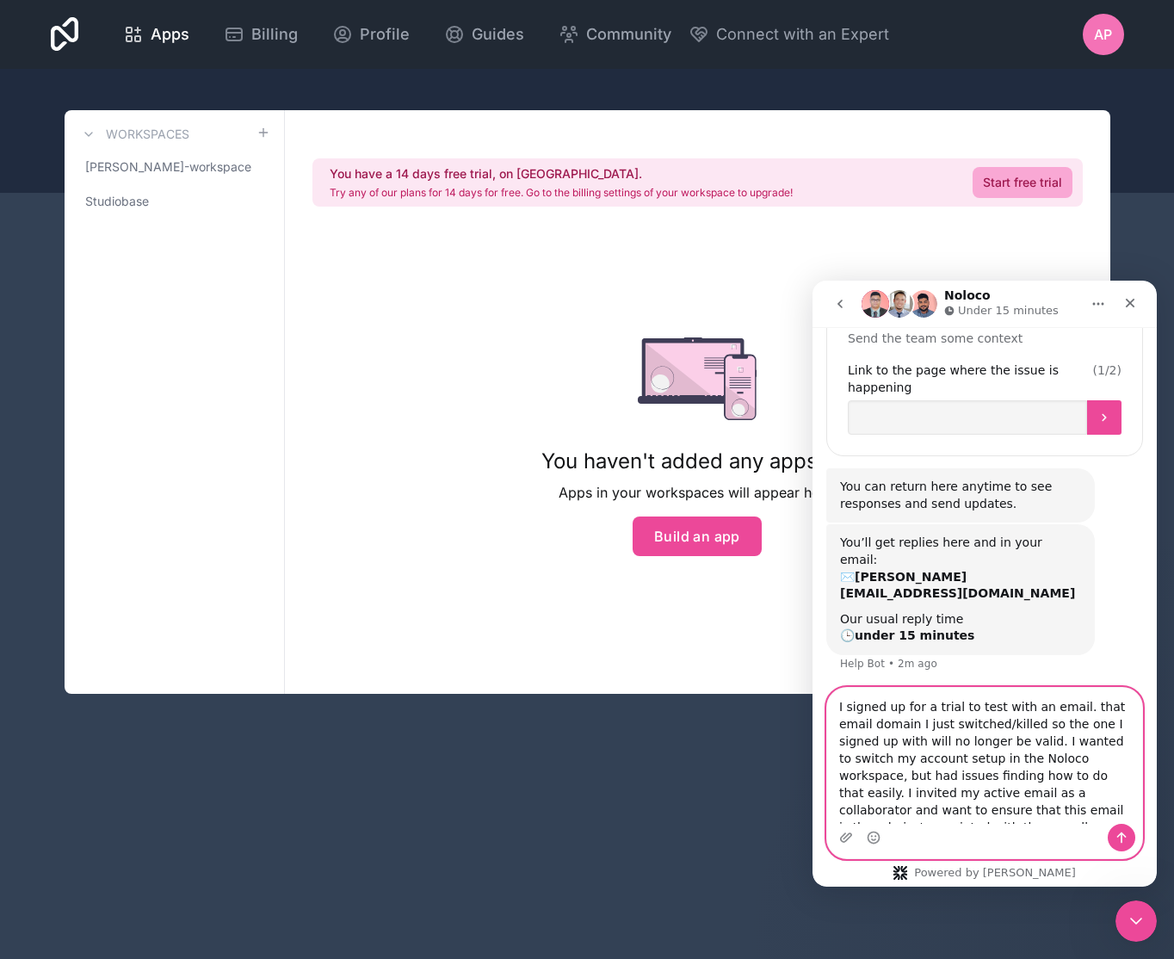
drag, startPoint x: 1068, startPoint y: 707, endPoint x: 991, endPoint y: 707, distance: 76.6
click at [991, 707] on textarea "I signed up for a trial to test with an email. that email domain I just switche…" at bounding box center [984, 756] width 315 height 136
drag, startPoint x: 957, startPoint y: 716, endPoint x: 975, endPoint y: 713, distance: 18.4
click at [957, 716] on textarea "I signed up for a trial to test with an email. that email domain I just switche…" at bounding box center [984, 756] width 315 height 136
drag, startPoint x: 994, startPoint y: 706, endPoint x: 978, endPoint y: 703, distance: 16.6
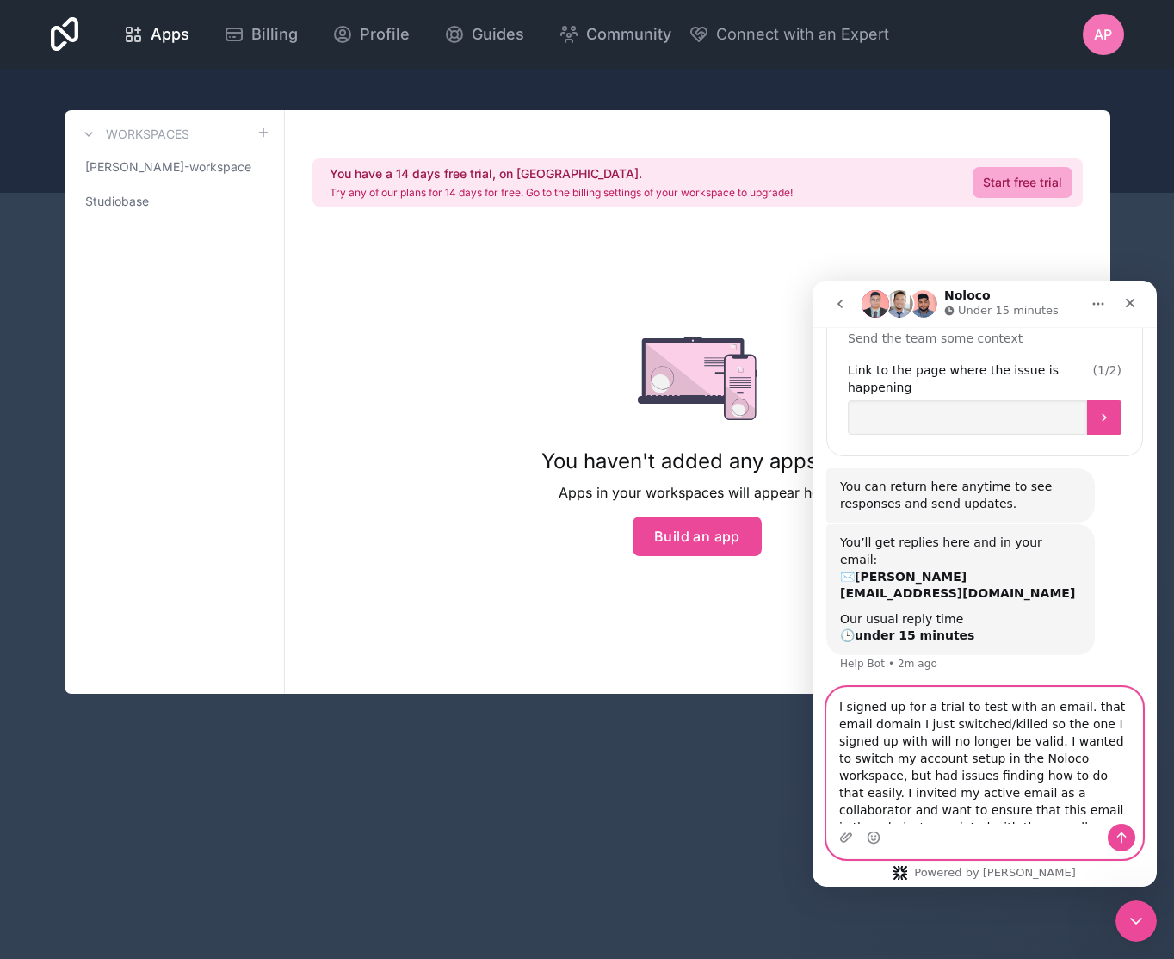
click at [957, 703] on textarea "I signed up for a trial to test with an email. that email domain I just switche…" at bounding box center [984, 756] width 315 height 136
click at [1028, 710] on textarea "I signed up for a trial with an email. that email domain I just switched/killed…" at bounding box center [984, 756] width 315 height 136
click at [1098, 707] on textarea "I signed up for a trial with an email. that email domain I just switched/killed…" at bounding box center [984, 756] width 315 height 136
click at [879, 725] on textarea "I signed up for a trial with an email. that email domain I just switched/killed…" at bounding box center [984, 756] width 315 height 136
click at [1093, 705] on textarea "I signed up for a trial with an email. that email domain I just switched/killed…" at bounding box center [984, 756] width 315 height 136
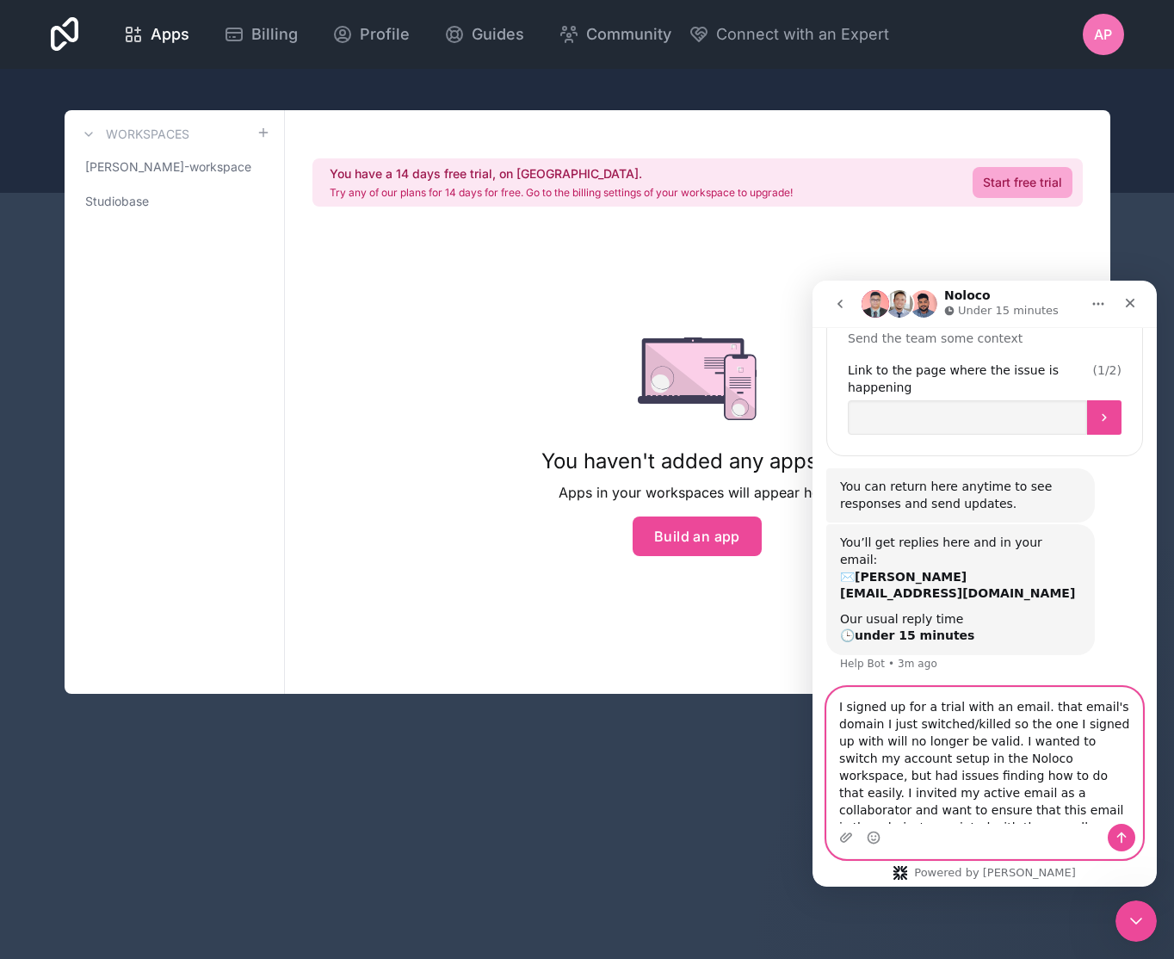
click at [889, 725] on textarea "I signed up for a trial with an email. that email's domain I just switched/kill…" at bounding box center [984, 756] width 315 height 136
click at [927, 723] on textarea "I signed up for a trial with an email. that email's domain I just switched/kill…" at bounding box center [984, 756] width 315 height 136
click at [898, 726] on textarea "I signed up for a trial with an email. that email's domain I just switched/kill…" at bounding box center [984, 756] width 315 height 136
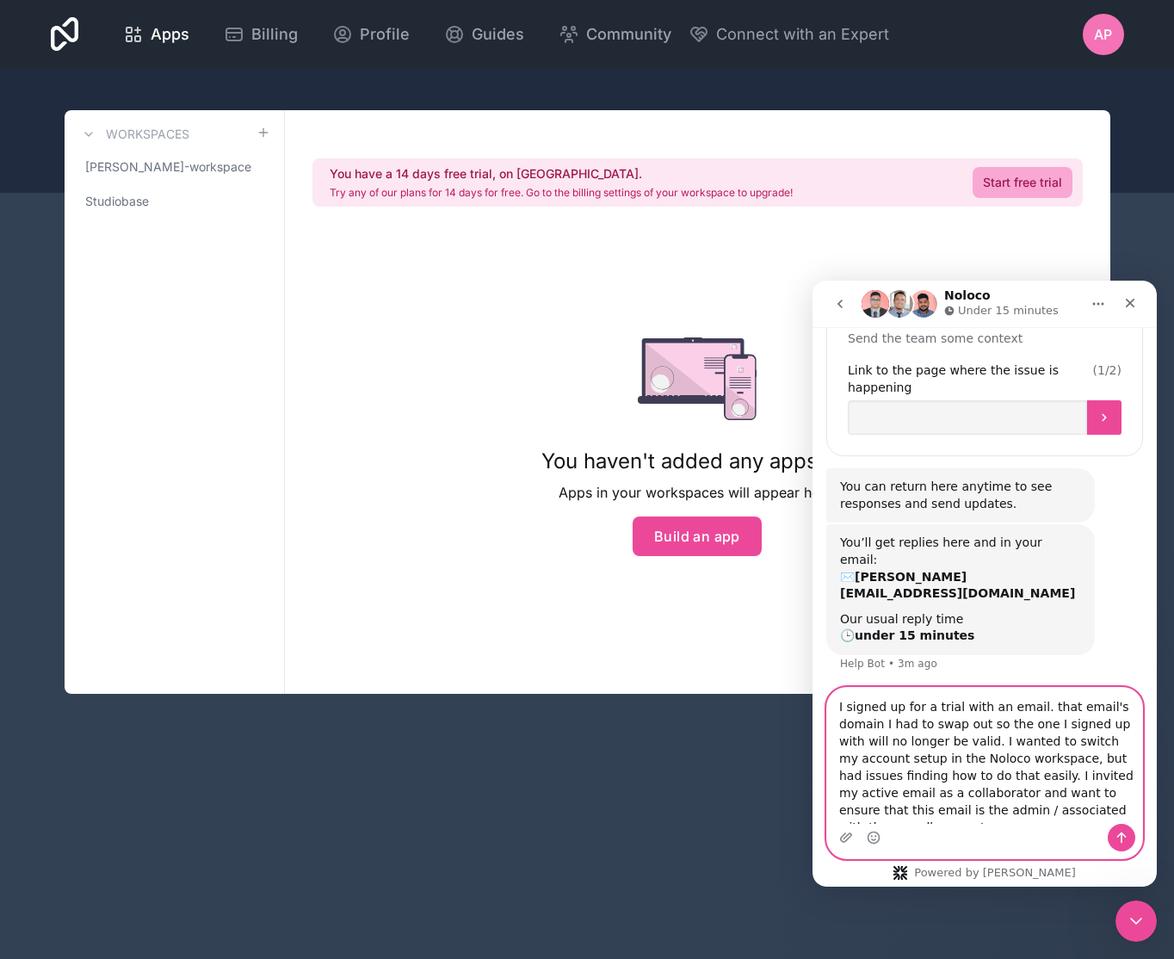
scroll to position [10, 0]
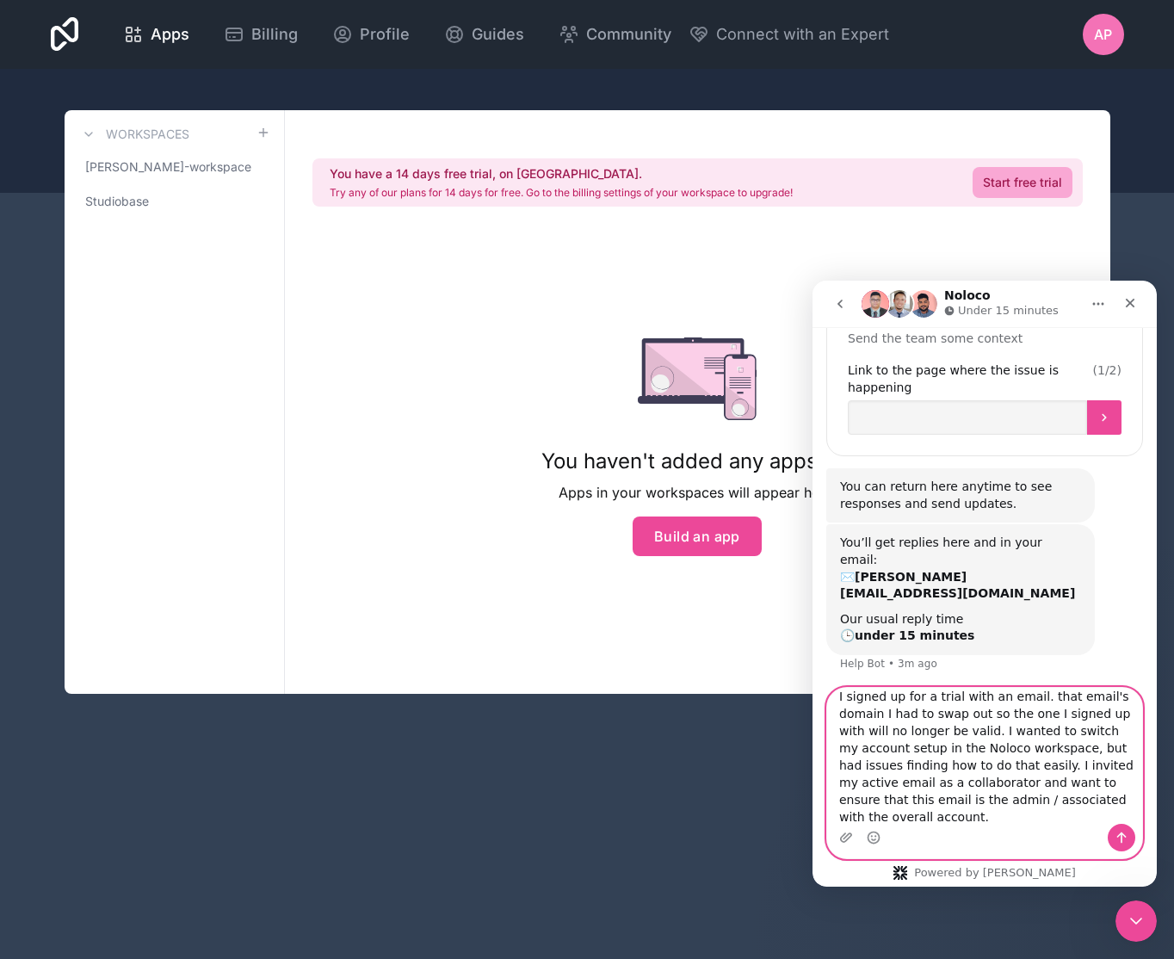
drag, startPoint x: 887, startPoint y: 750, endPoint x: 923, endPoint y: 750, distance: 36.2
click at [923, 750] on textarea "I signed up for a trial with an email. that email's domain I had to swap out so…" at bounding box center [984, 756] width 315 height 136
click at [1024, 750] on textarea "I signed up for a trial with an email. that email's domain I had to swap out so…" at bounding box center [984, 756] width 315 height 136
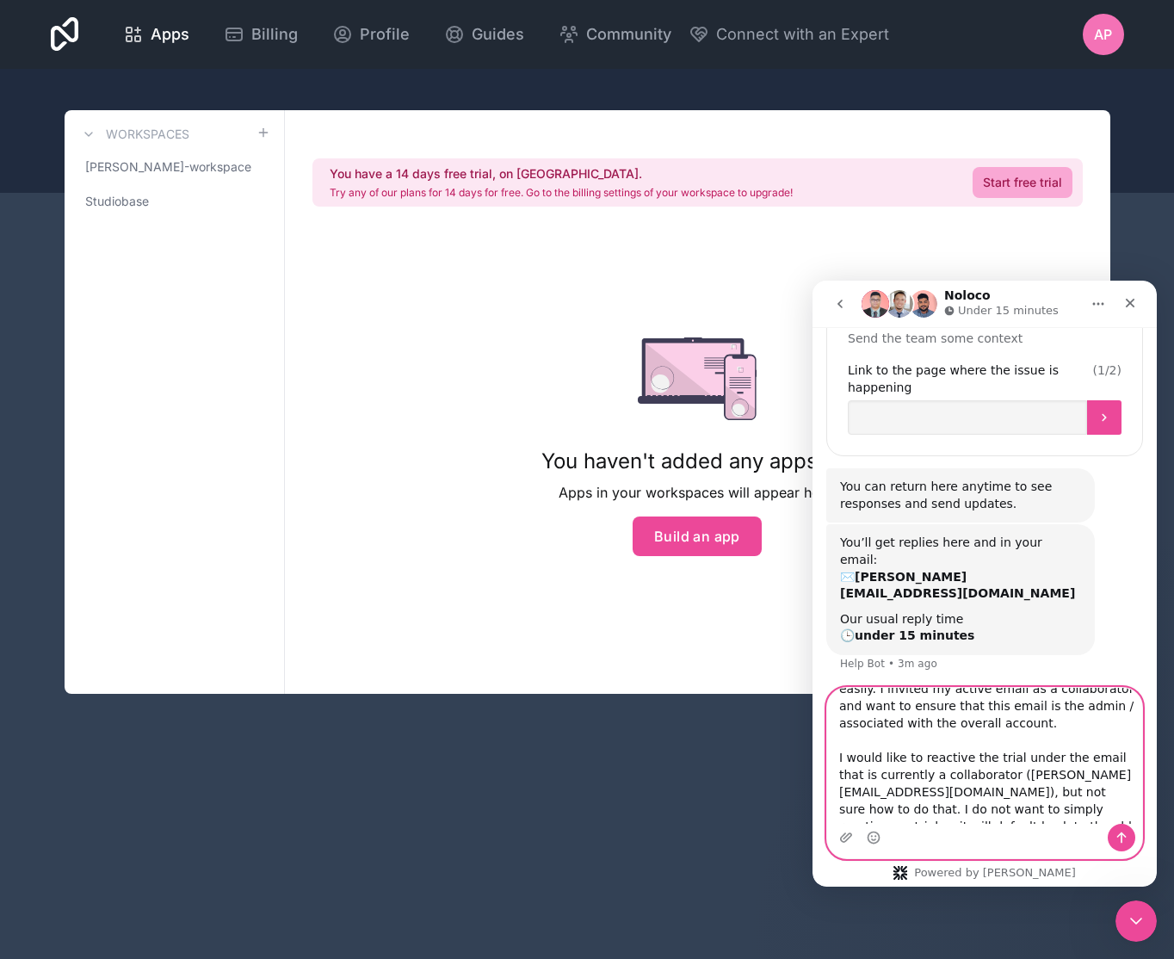
scroll to position [110, 0]
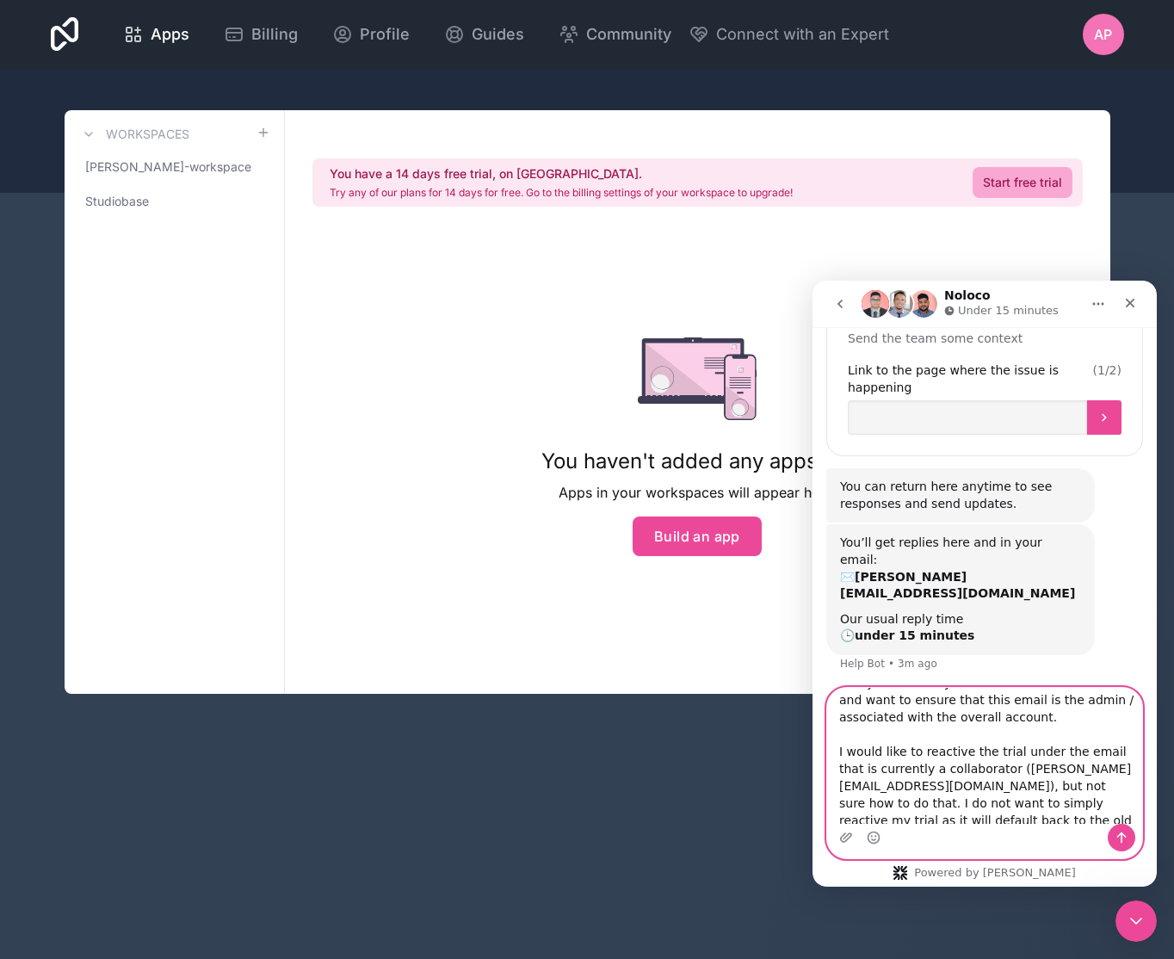
drag, startPoint x: 954, startPoint y: 805, endPoint x: 840, endPoint y: 789, distance: 115.5
click at [840, 789] on textarea "I signed up for a trial with an email. that email's domain I had to swap out so…" at bounding box center [984, 756] width 315 height 136
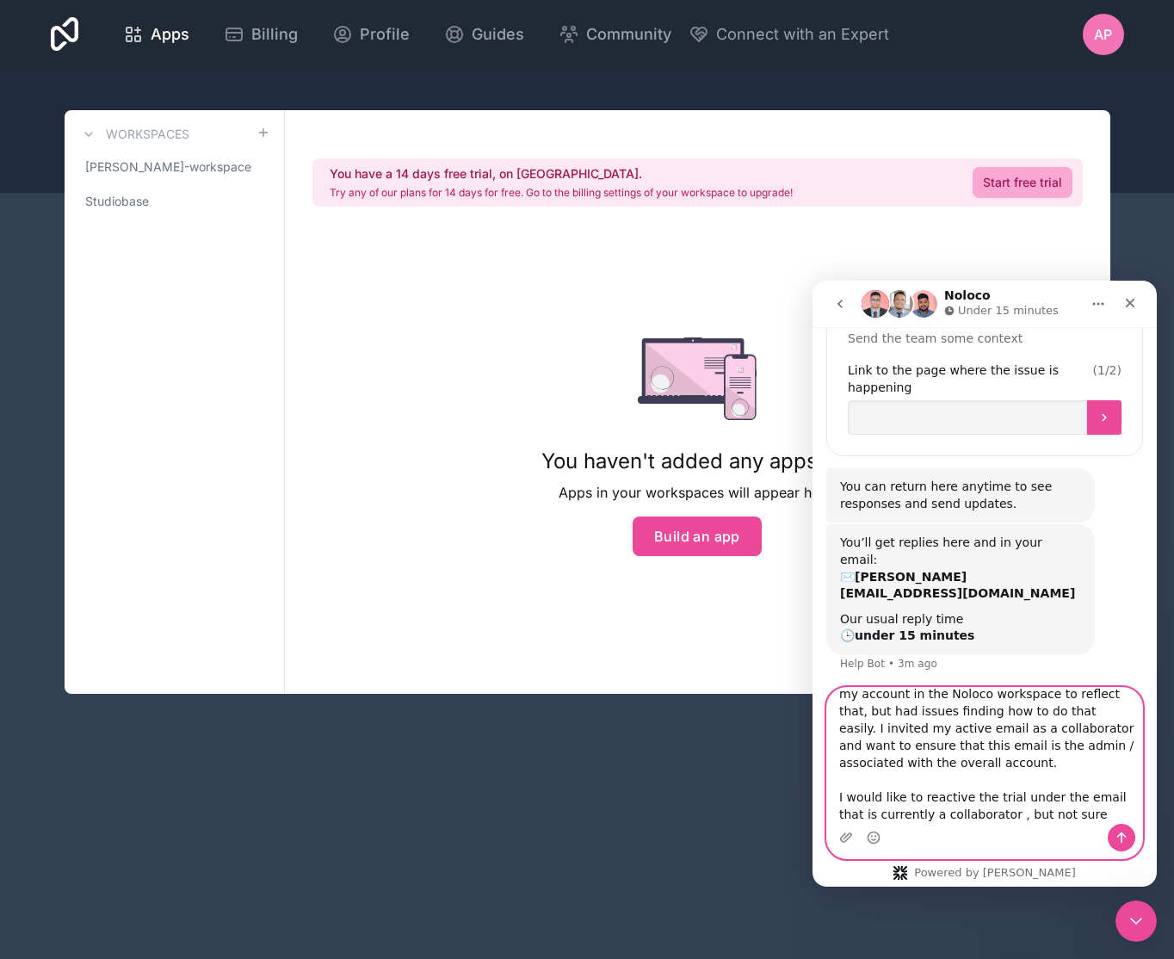
scroll to position [54, 0]
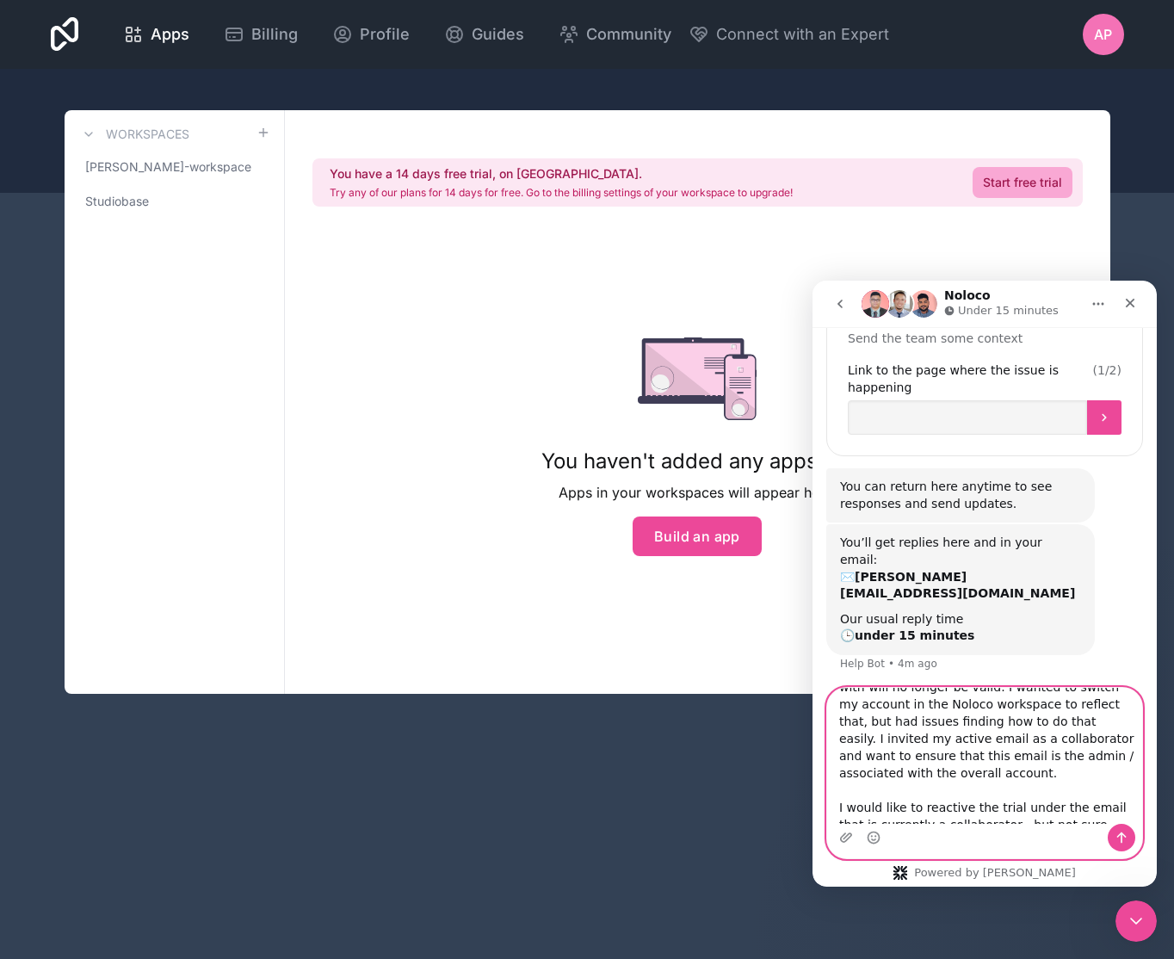
click at [966, 739] on textarea "I signed up for a trial with an email. that email's domain I had to swap out so…" at bounding box center [984, 756] width 315 height 136
paste textarea "([PERSON_NAME][EMAIL_ADDRESS][DOMAIN_NAME])"
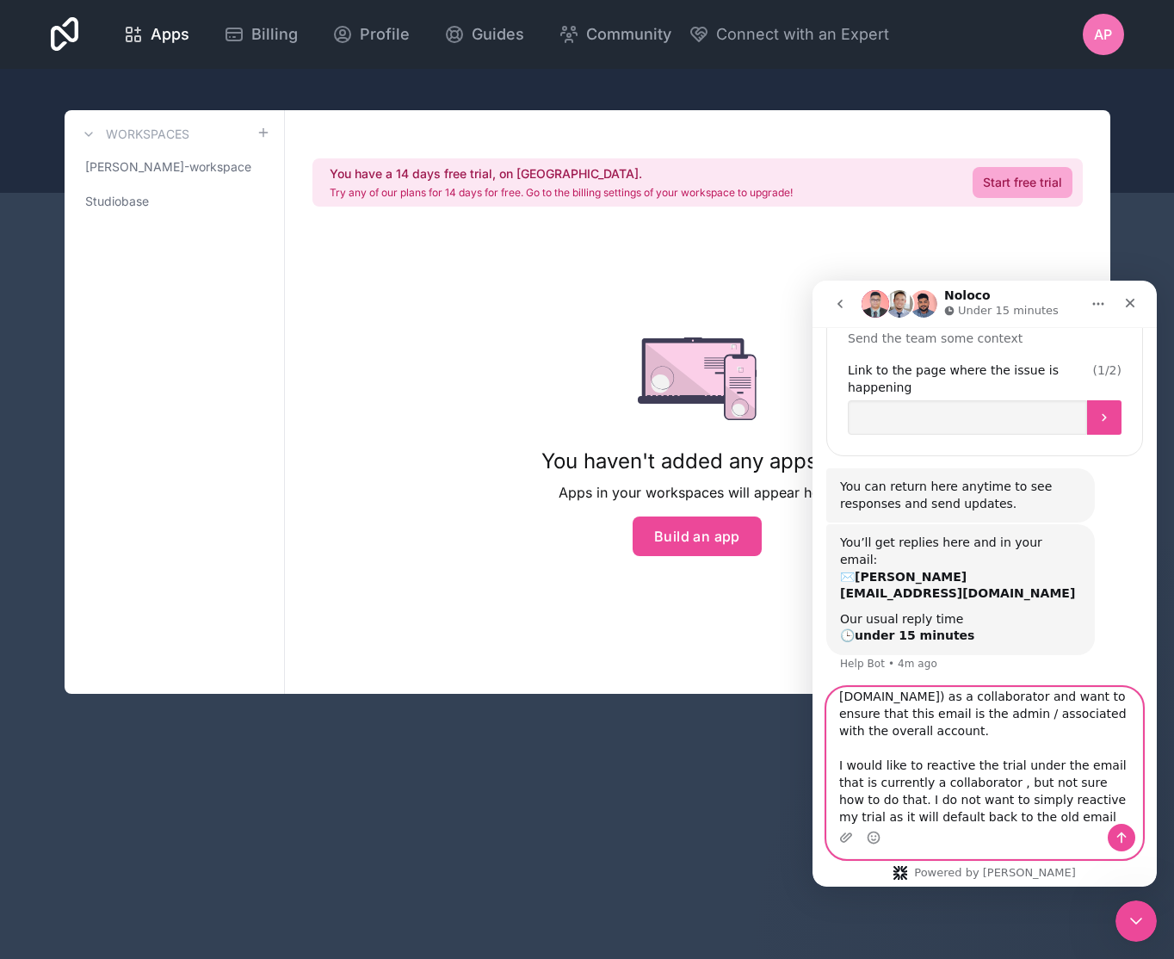
scroll to position [134, 0]
click at [1008, 762] on textarea "I signed up for a trial with an email. that email's domain I had to swap out so…" at bounding box center [984, 756] width 315 height 136
click at [1071, 795] on textarea "I signed up for a trial with an email. that email's domain I had to swap out so…" at bounding box center [984, 756] width 315 height 136
type textarea "I signed up for a trial with an email. that email's domain I had to swap out so…"
click at [1123, 834] on icon "Send a message…" at bounding box center [1121, 837] width 9 height 11
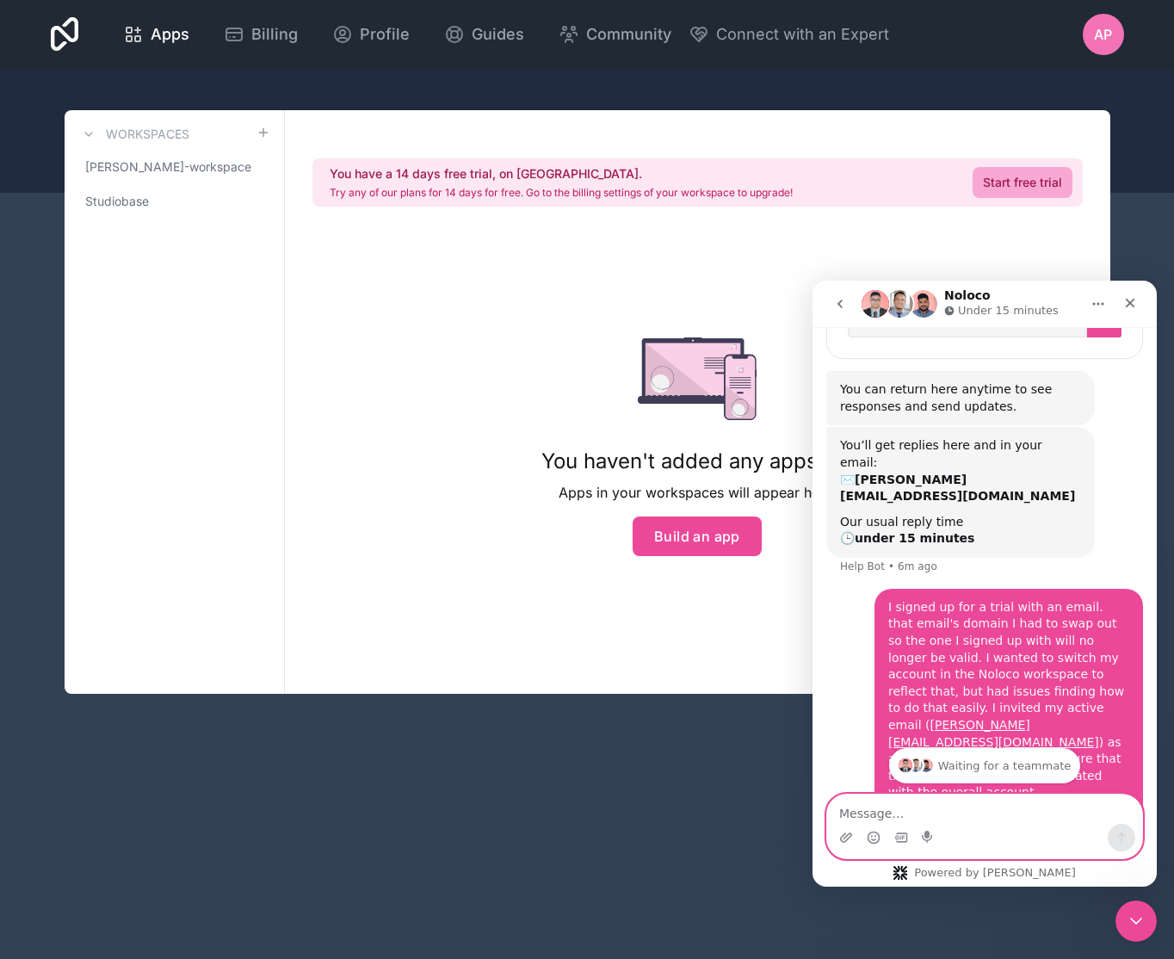
scroll to position [690, 0]
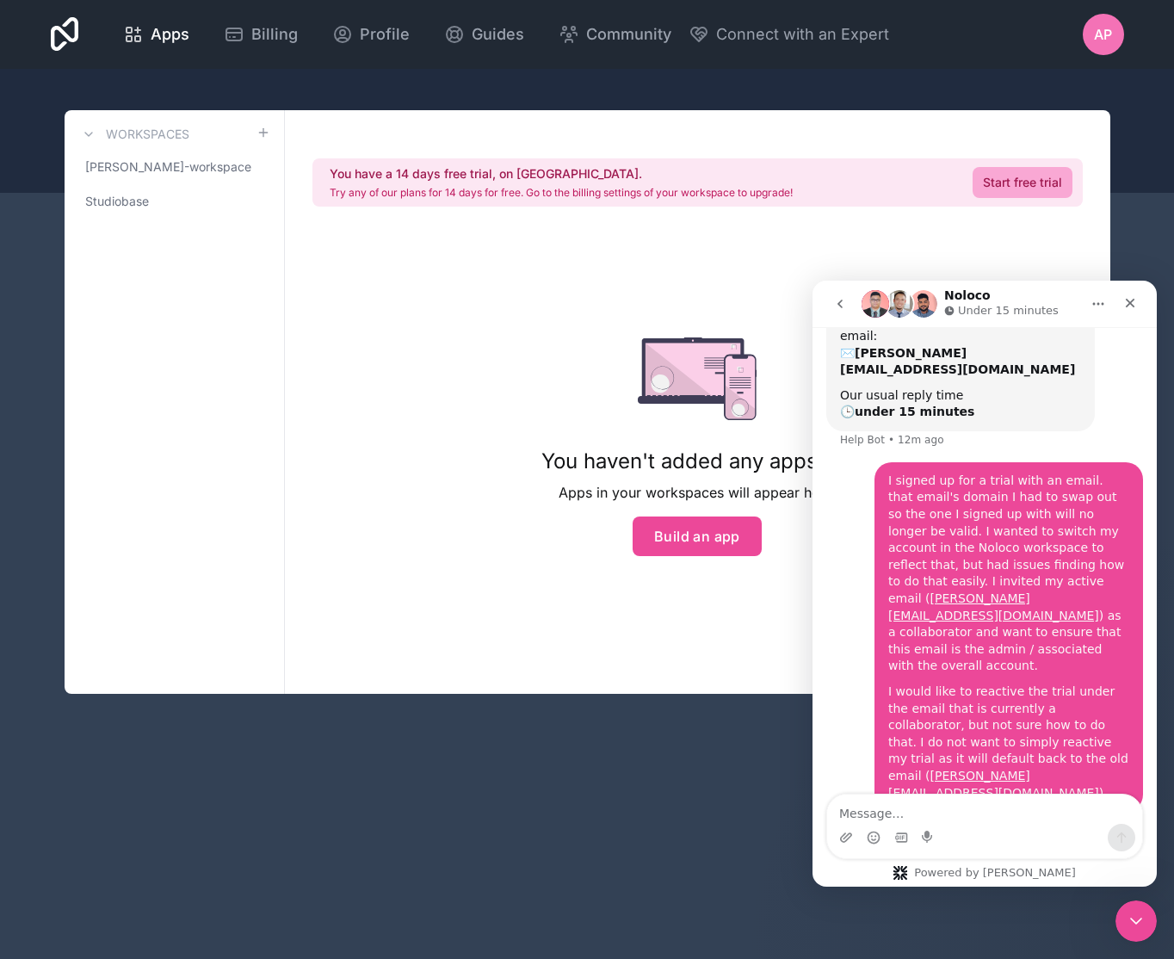
click at [421, 340] on div "You have a 14 days free trial, on [GEOGRAPHIC_DATA]. Try any of our plans for 1…" at bounding box center [697, 401] width 825 height 583
click at [165, 211] on link "Studiobase" at bounding box center [174, 201] width 192 height 31
click at [178, 174] on span "[PERSON_NAME]-workspace" at bounding box center [163, 166] width 157 height 17
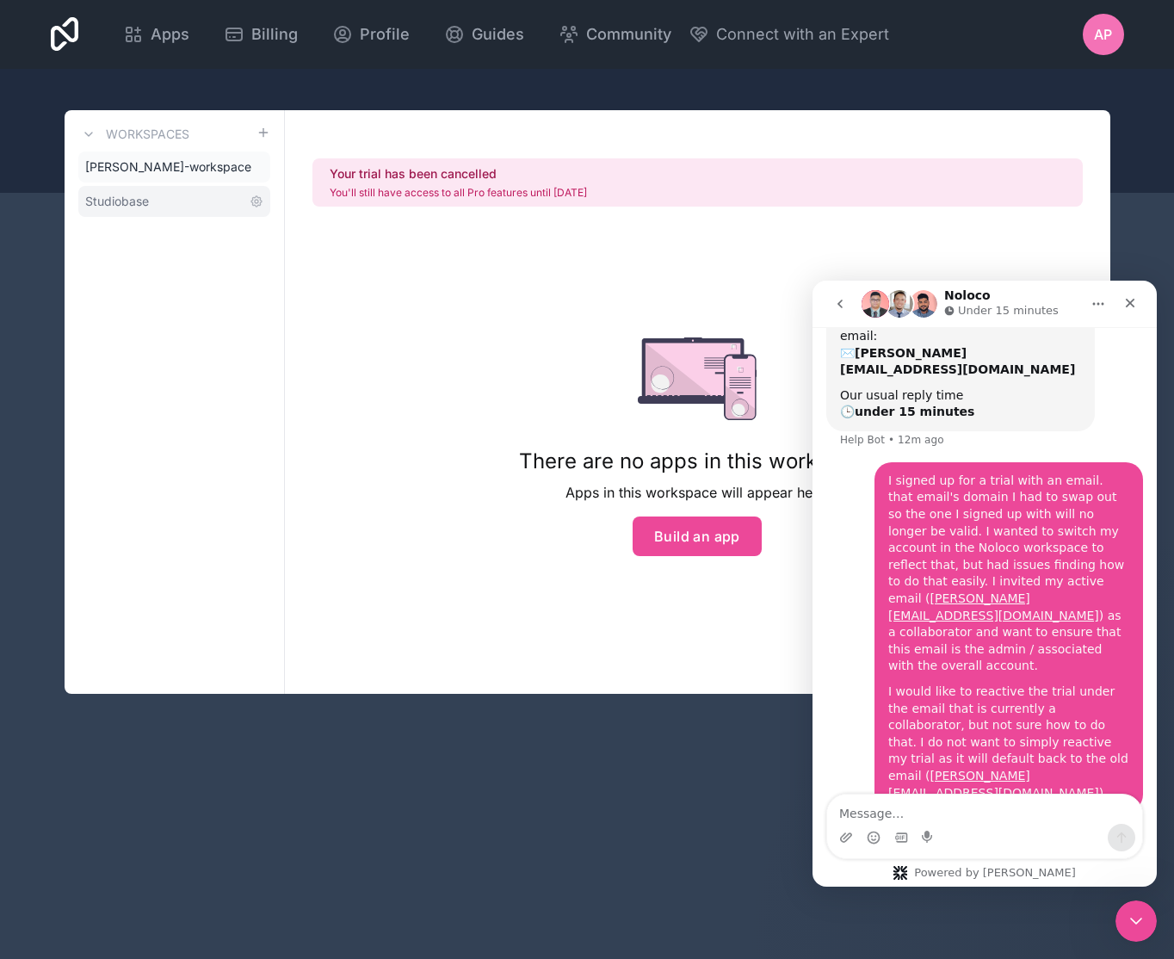
click at [169, 202] on link "Studiobase" at bounding box center [174, 201] width 192 height 31
click at [167, 170] on span "[PERSON_NAME]-workspace" at bounding box center [163, 166] width 157 height 17
click at [138, 201] on span "Studiobase" at bounding box center [117, 201] width 64 height 17
click at [1094, 28] on span "AP" at bounding box center [1103, 34] width 18 height 21
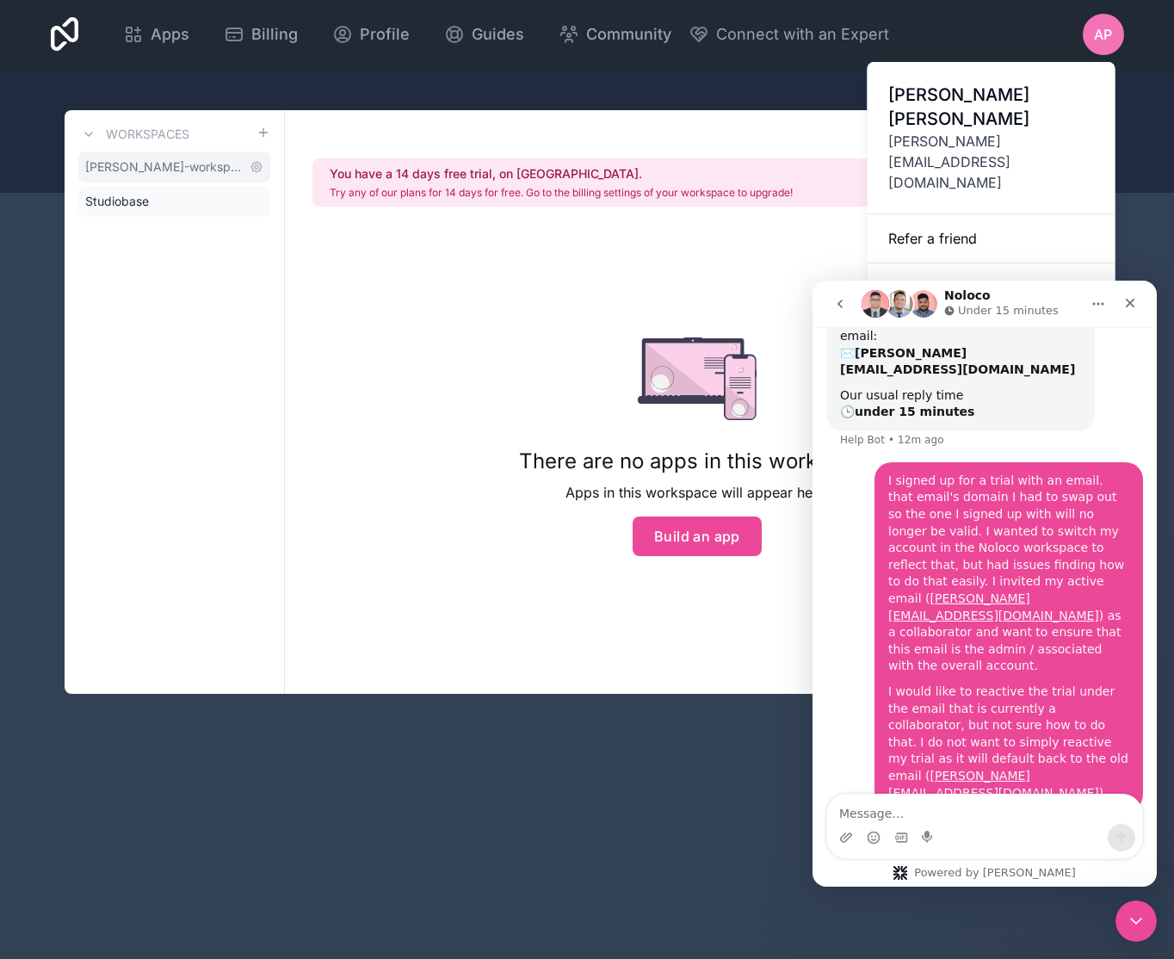
click at [190, 171] on span "[PERSON_NAME]-workspace" at bounding box center [163, 166] width 157 height 17
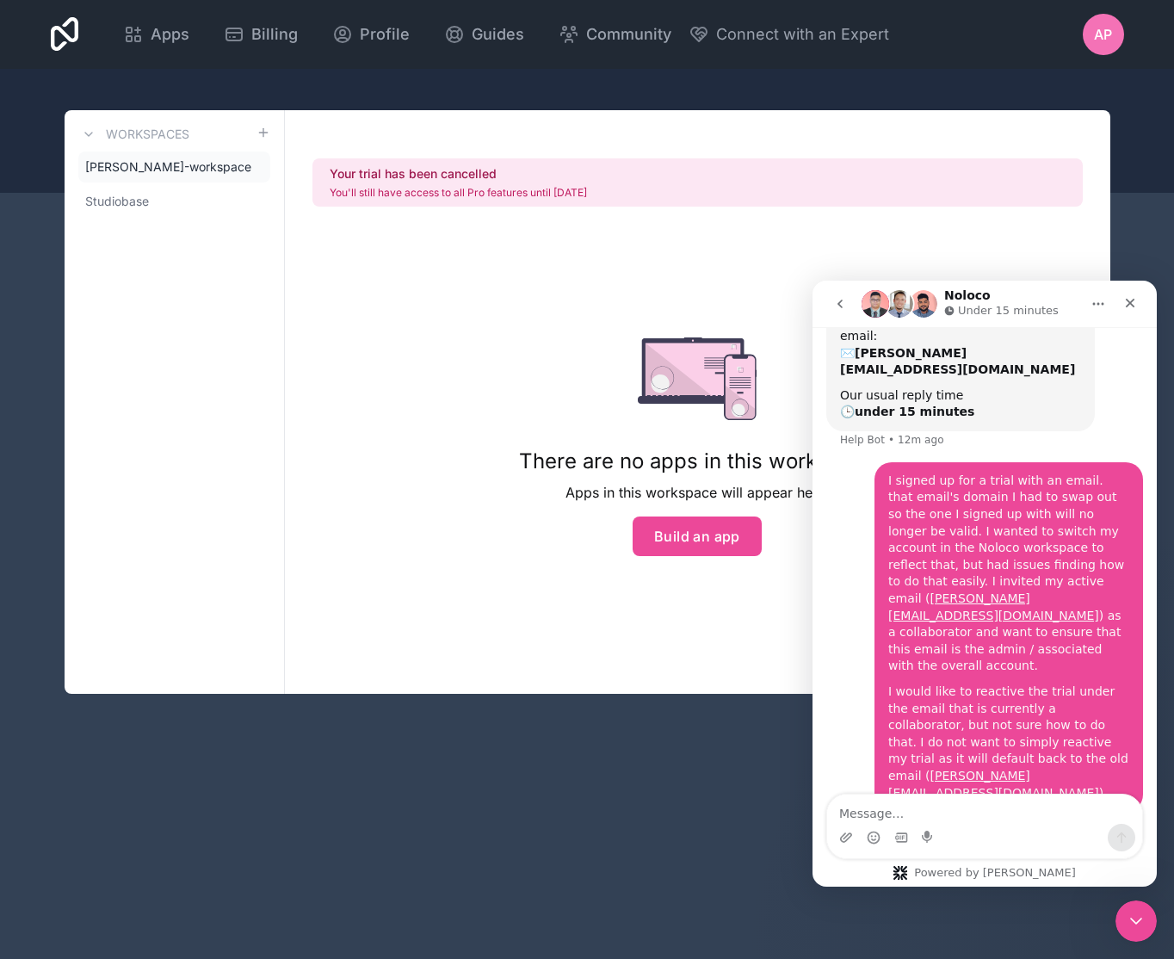
click at [1095, 24] on span "AP" at bounding box center [1103, 34] width 18 height 21
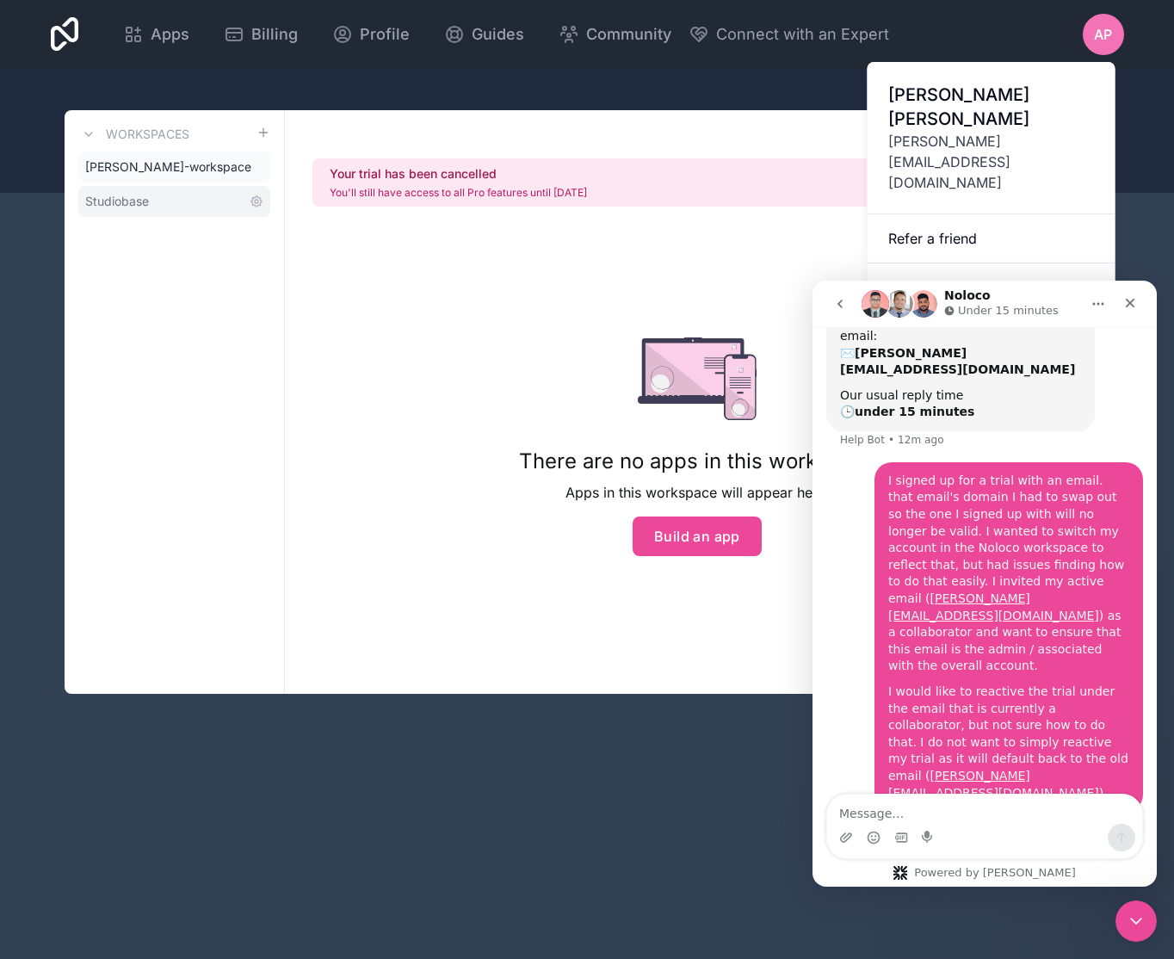
click at [133, 204] on span "Studiobase" at bounding box center [117, 201] width 64 height 17
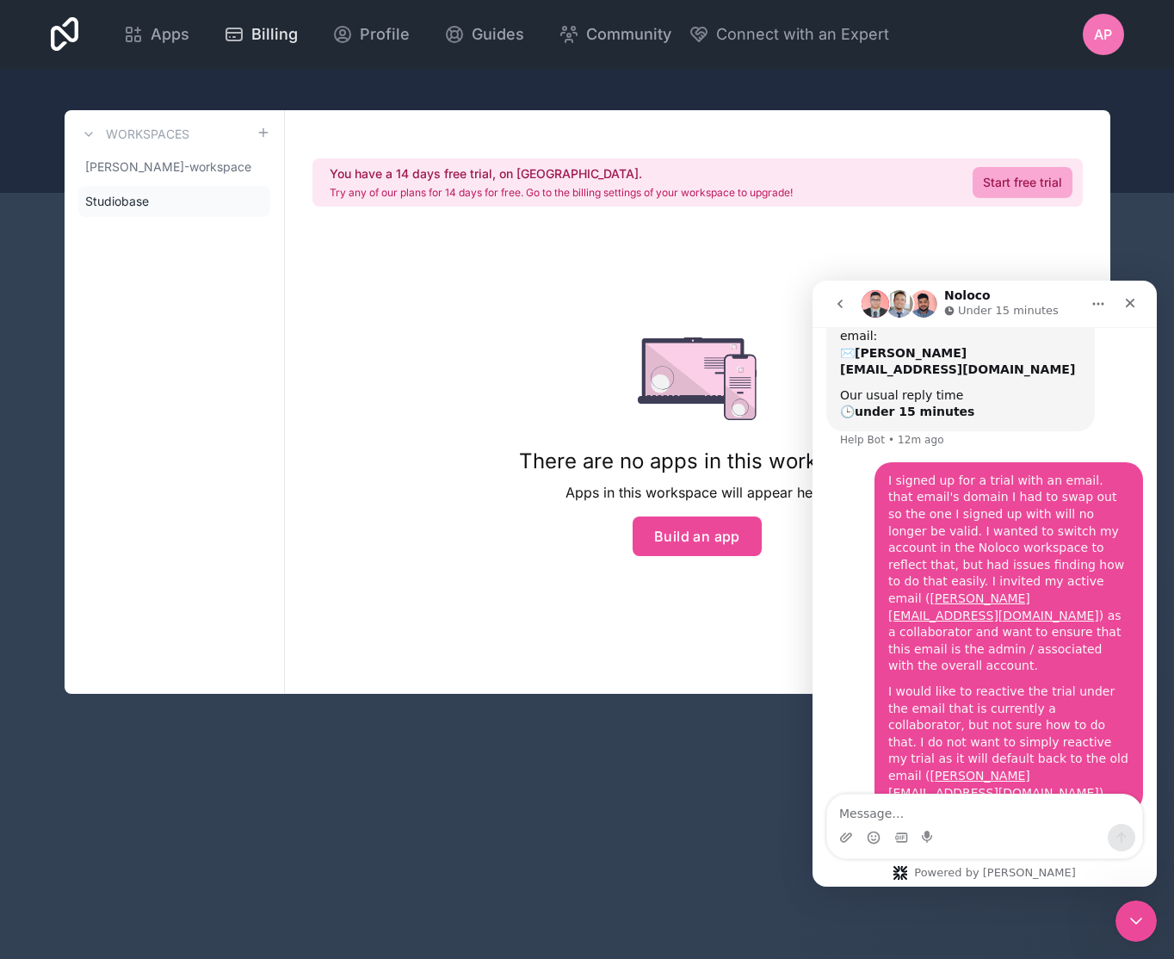
click at [282, 40] on span "Billing" at bounding box center [274, 34] width 46 height 24
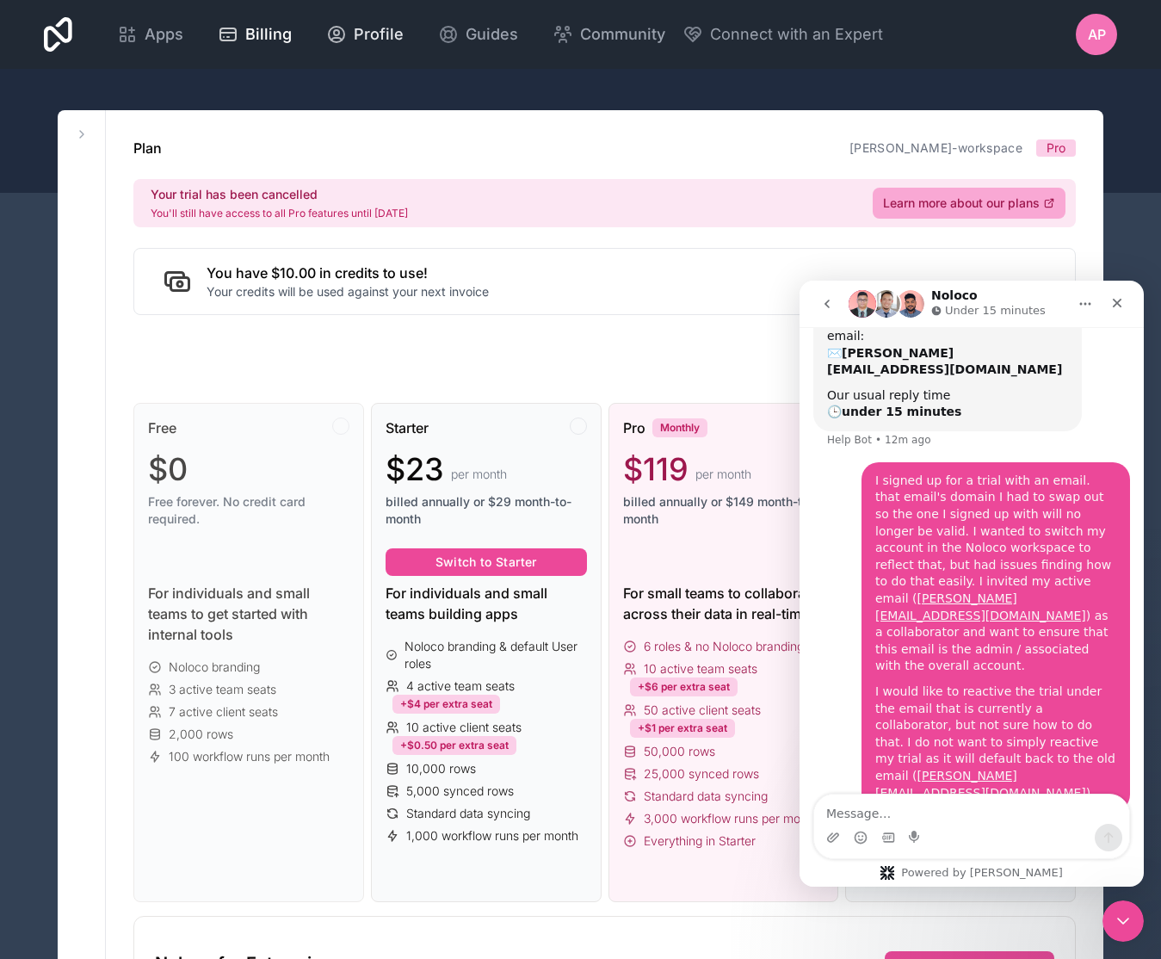
click at [381, 26] on span "Profile" at bounding box center [379, 34] width 50 height 24
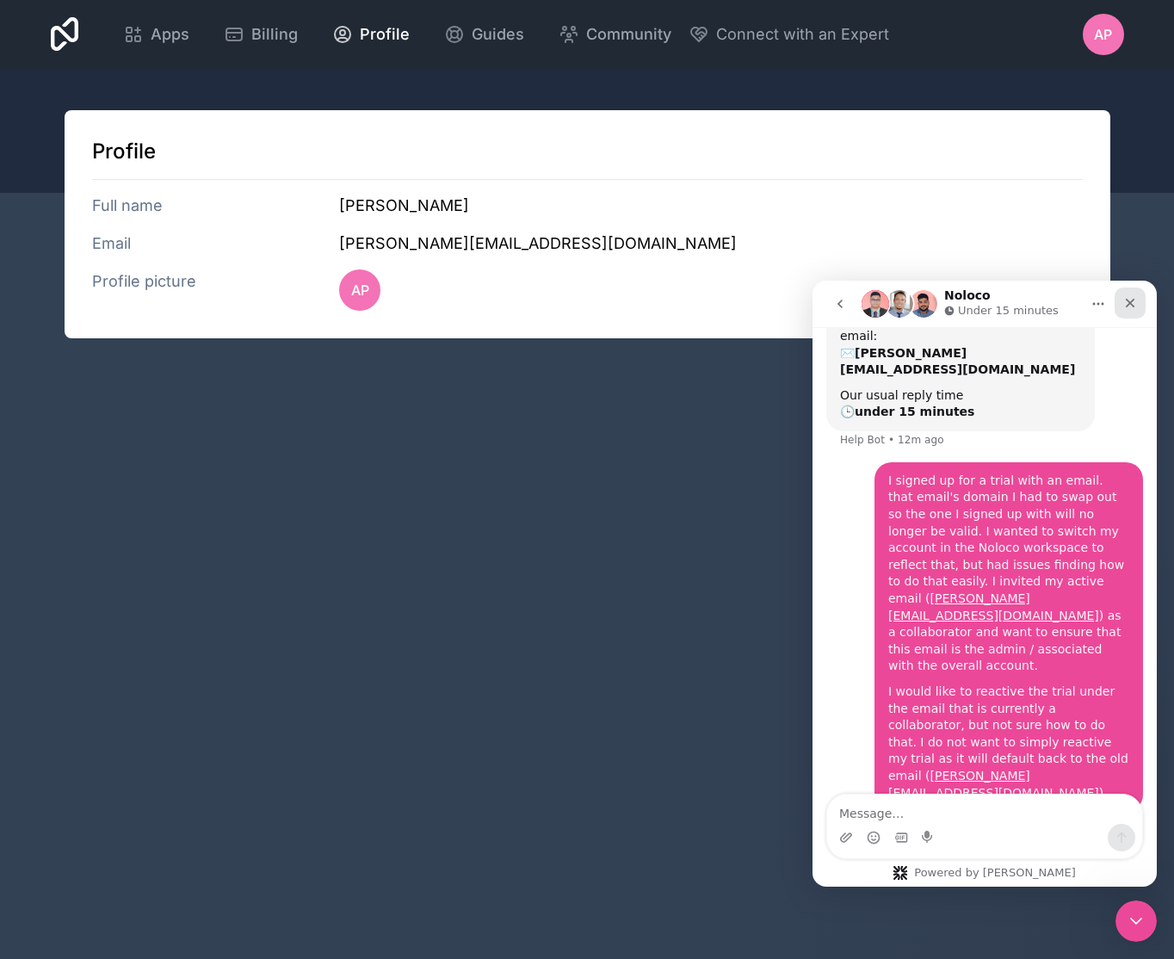
click at [1126, 301] on icon "Close" at bounding box center [1130, 303] width 14 height 14
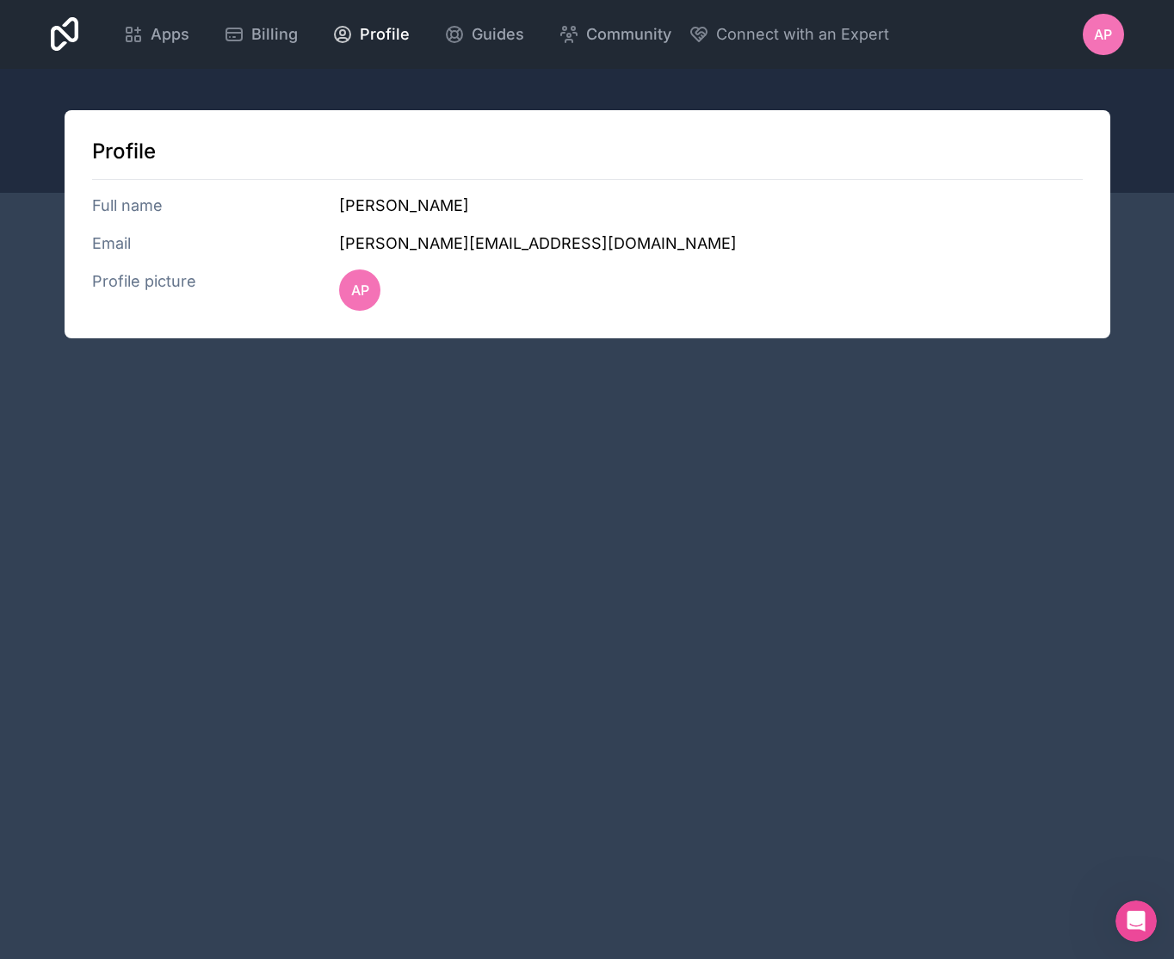
scroll to position [690, 0]
click at [180, 43] on span "Apps" at bounding box center [170, 34] width 39 height 24
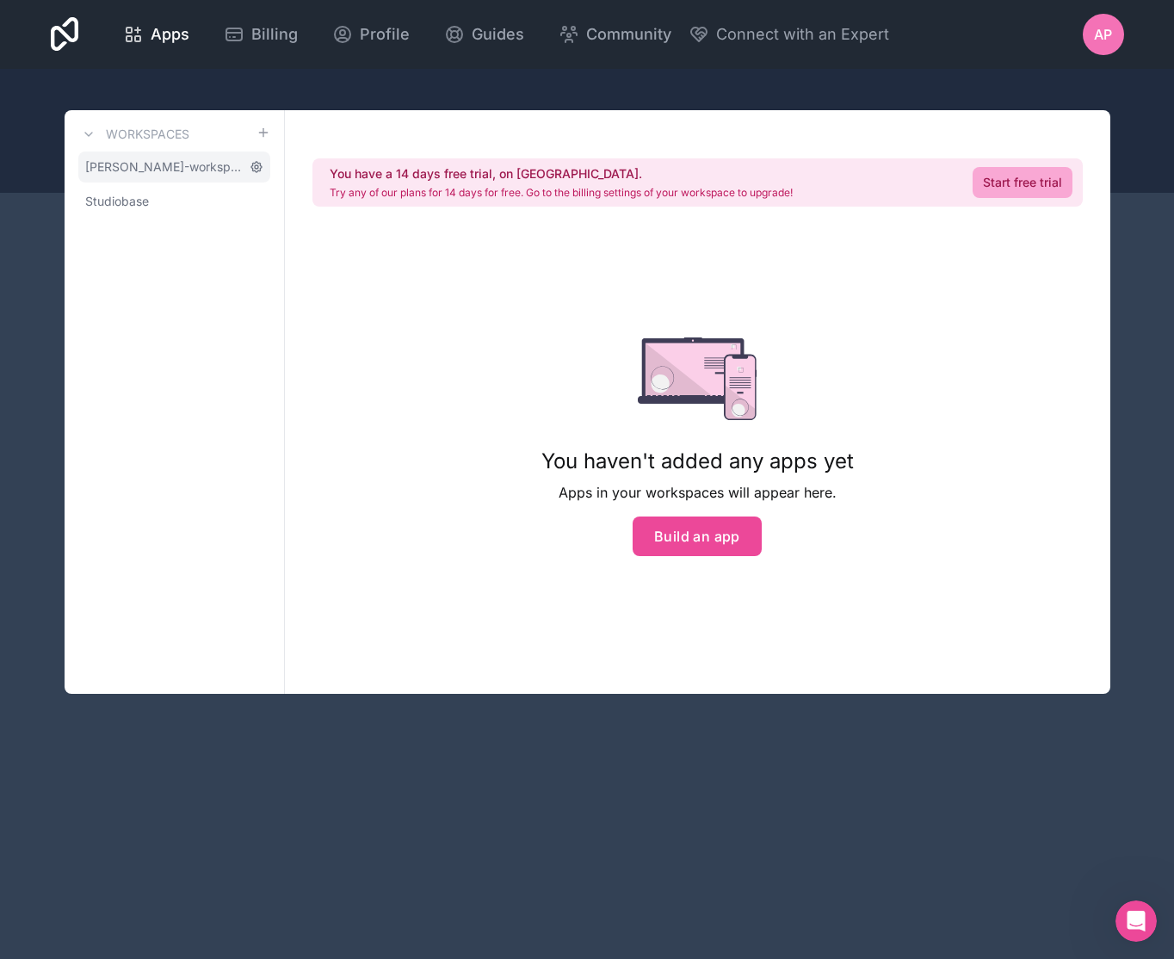
click at [259, 166] on icon at bounding box center [257, 167] width 14 height 14
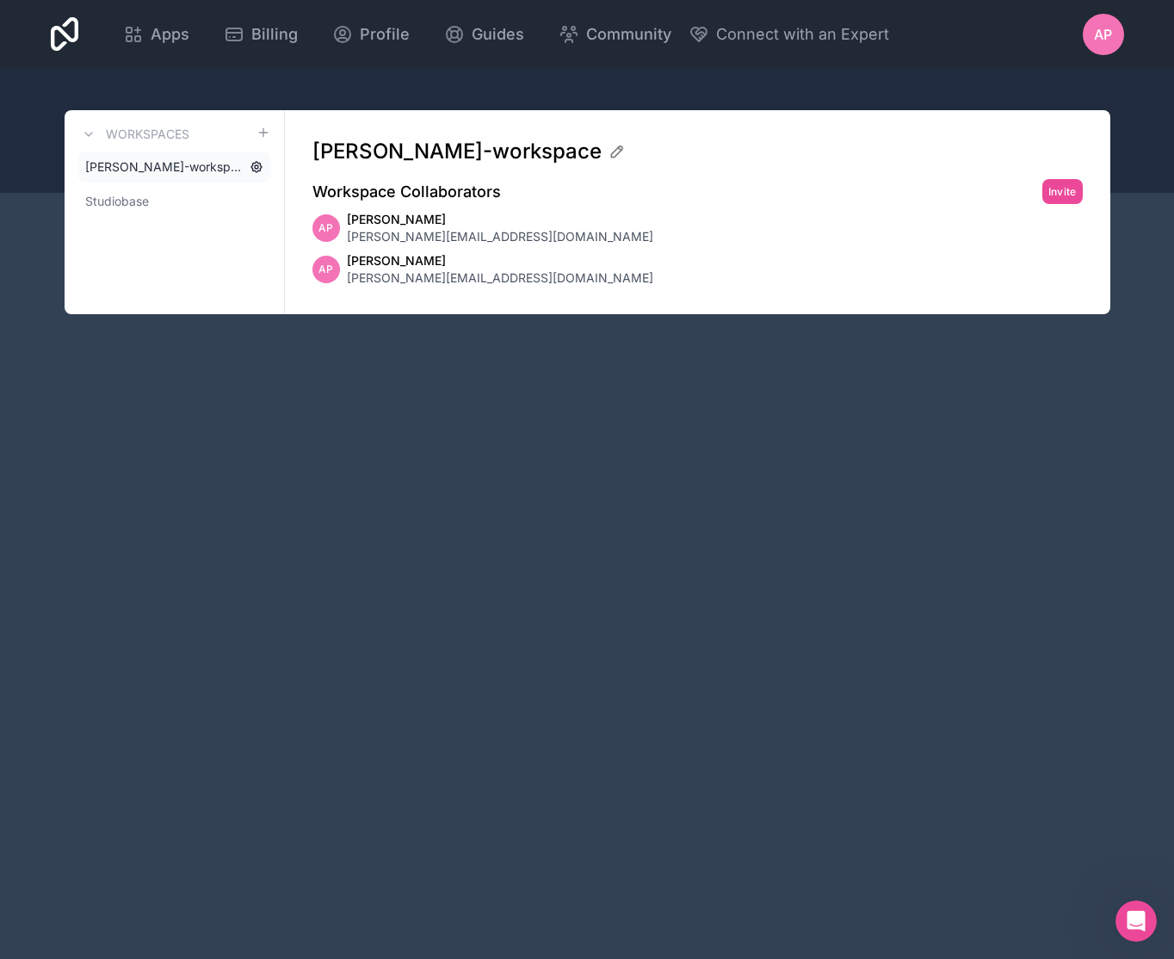
click at [259, 167] on icon at bounding box center [257, 167] width 14 height 14
click at [126, 193] on span "Studiobase" at bounding box center [117, 201] width 64 height 17
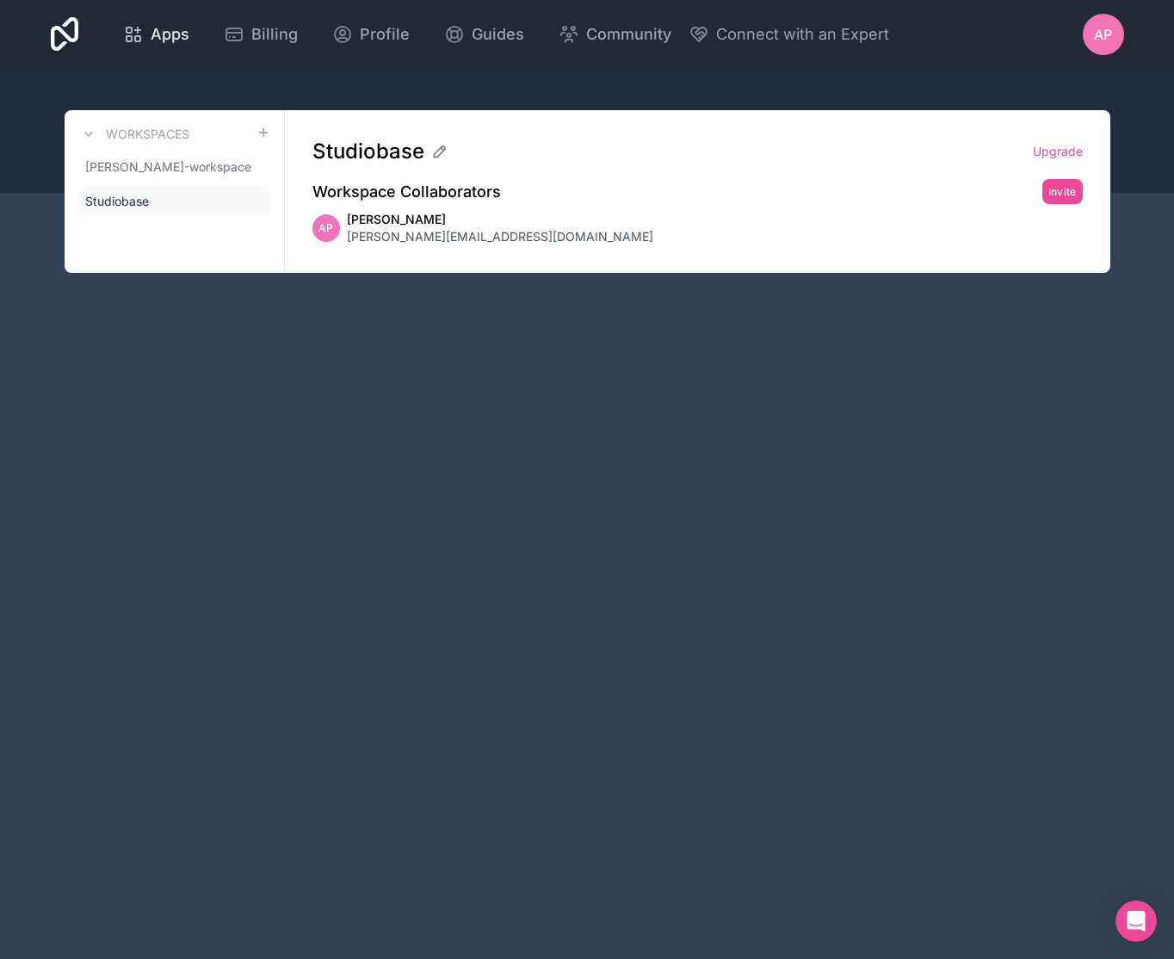
click at [175, 43] on span "Apps" at bounding box center [170, 34] width 39 height 24
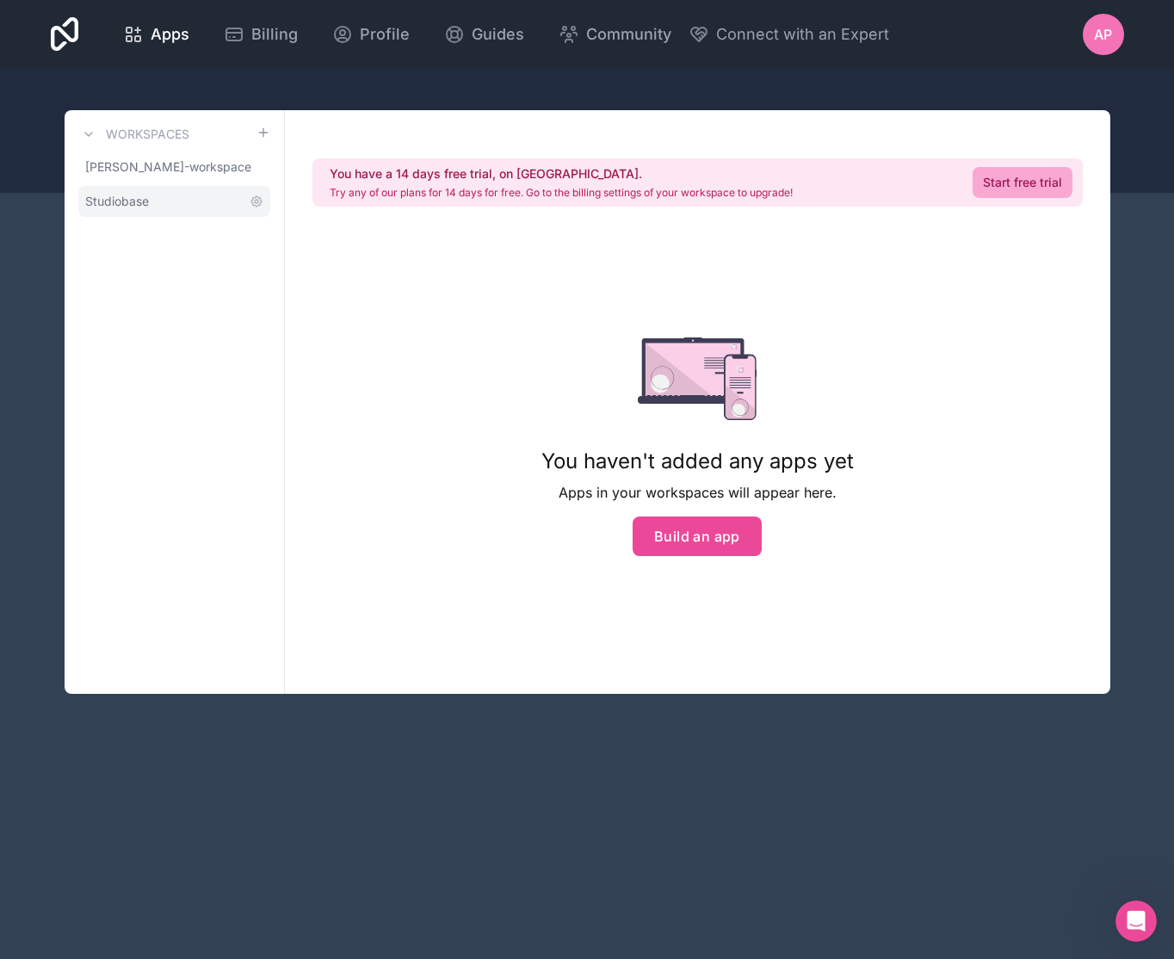
click at [143, 196] on span "Studiobase" at bounding box center [117, 201] width 64 height 17
click at [713, 529] on button "Build an app" at bounding box center [696, 536] width 129 height 40
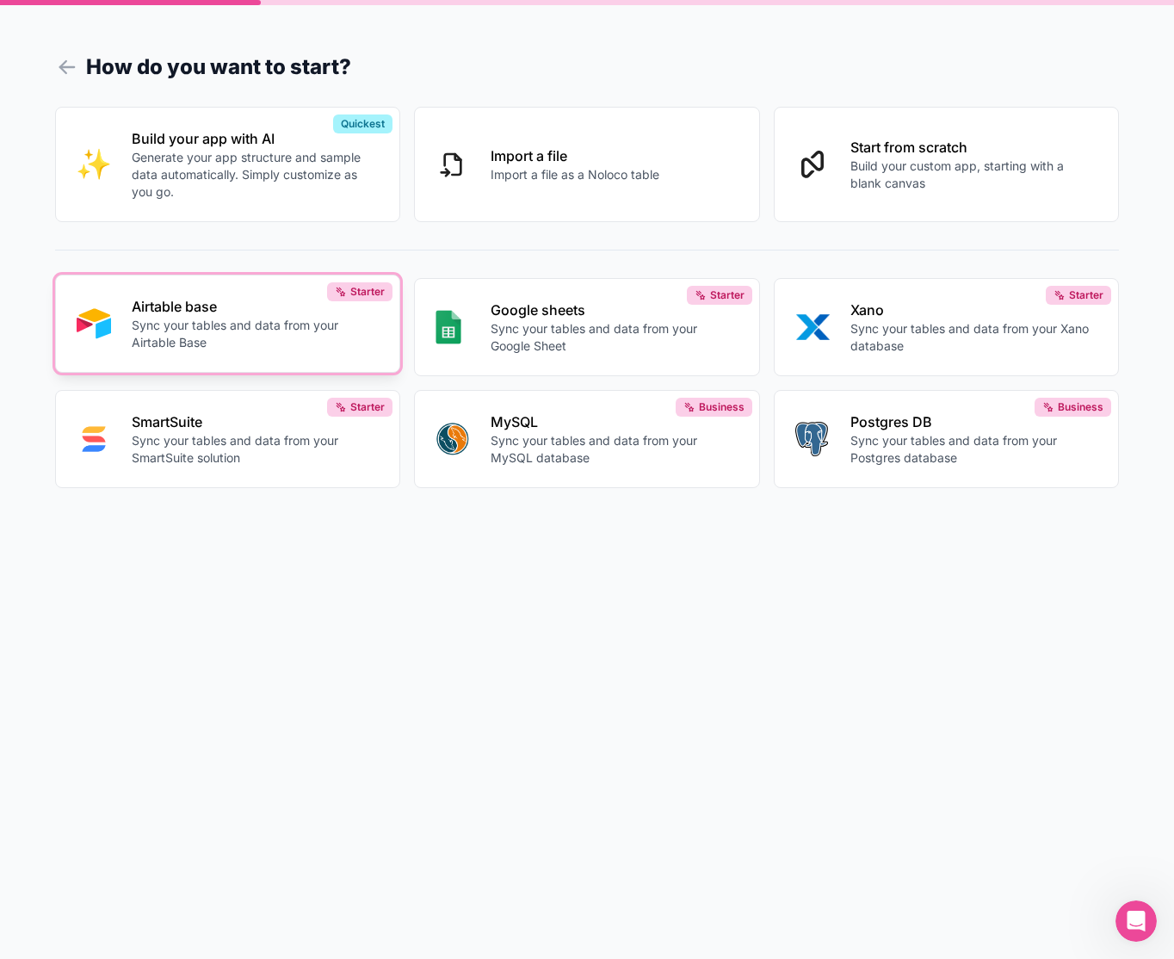
click at [273, 331] on p "Sync your tables and data from your Airtable Base" at bounding box center [255, 334] width 247 height 34
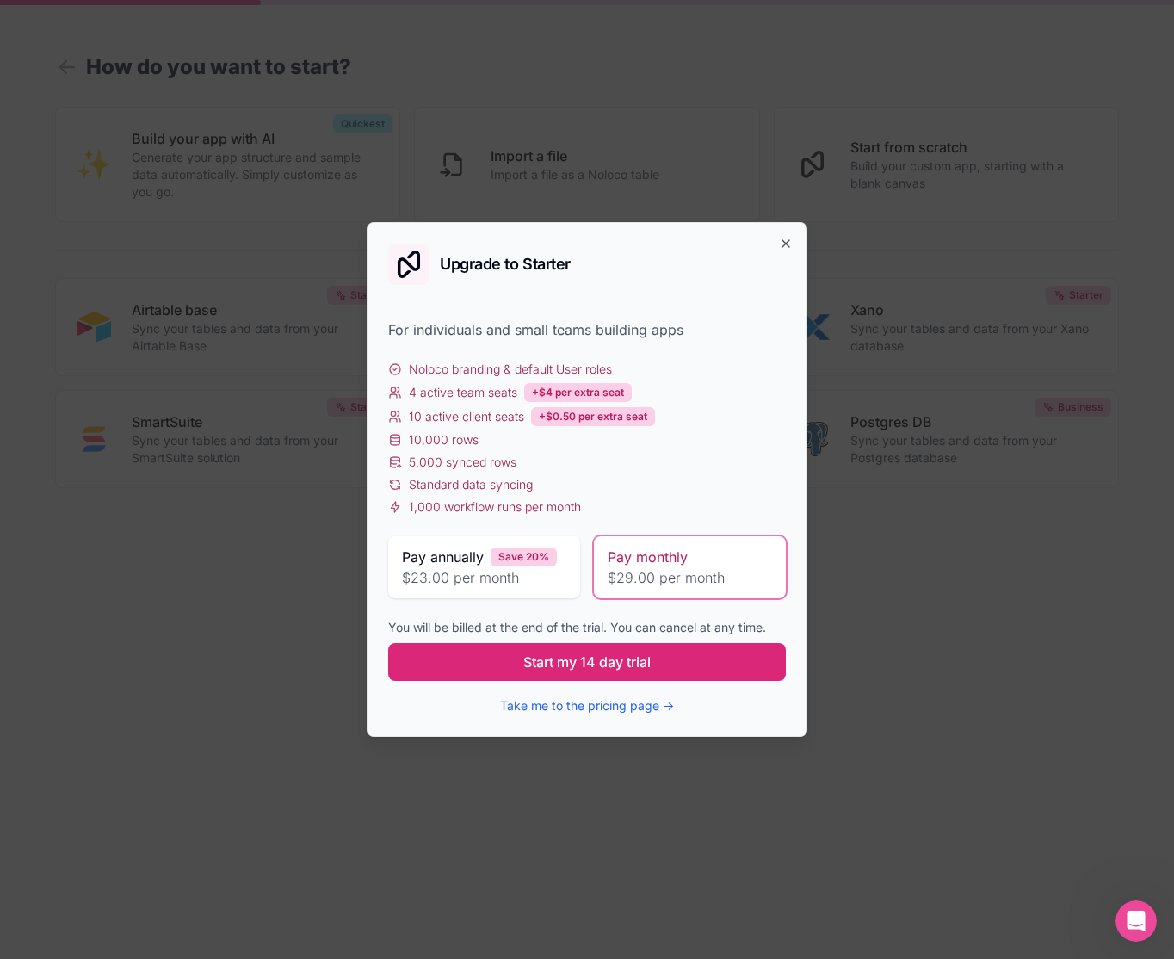
click at [549, 664] on span "Start my 14 day trial" at bounding box center [586, 661] width 127 height 21
